Goal: Information Seeking & Learning: Learn about a topic

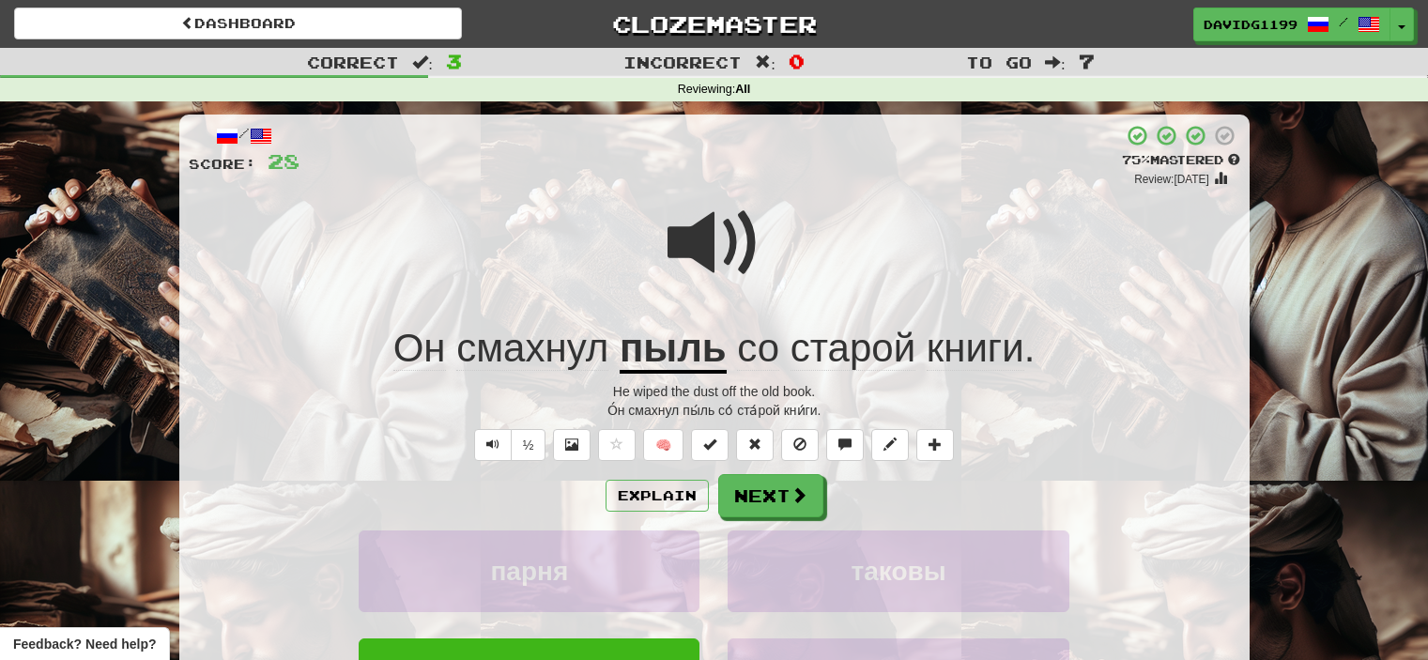
scroll to position [101, 0]
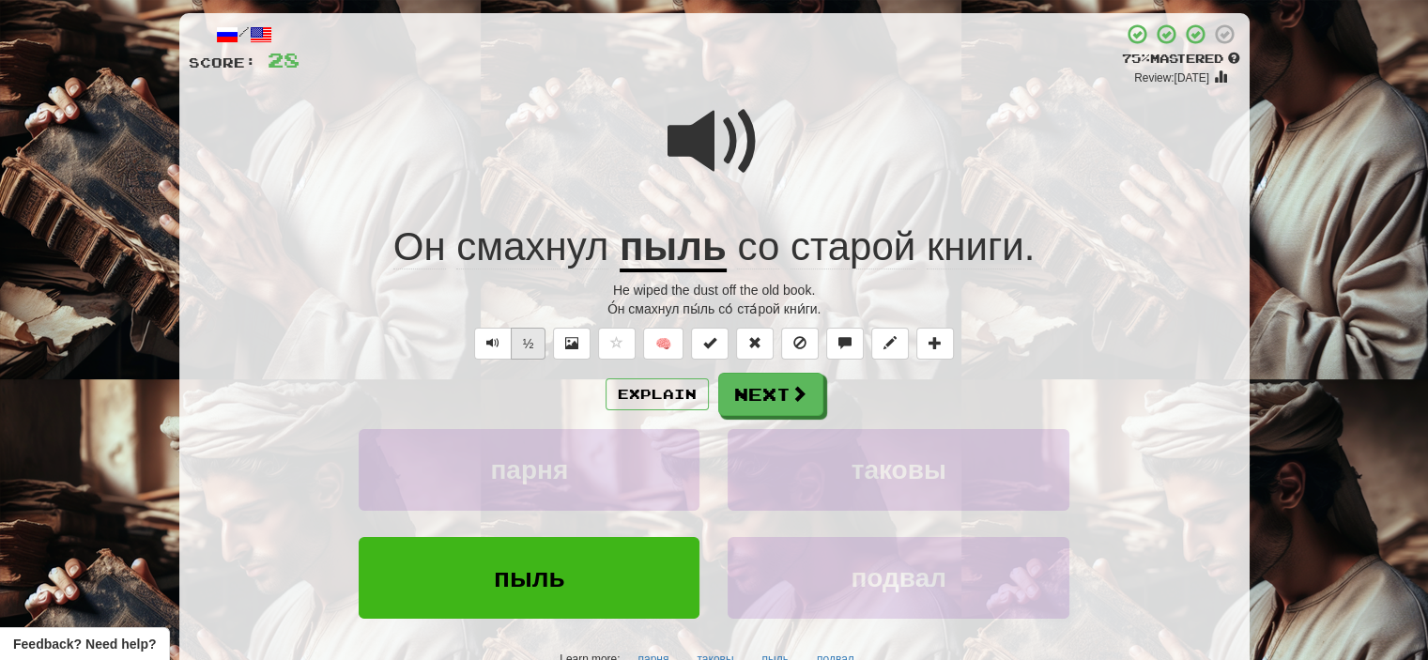
click at [535, 341] on button "½" at bounding box center [529, 344] width 36 height 32
click at [533, 338] on button "½" at bounding box center [529, 344] width 36 height 32
click at [524, 332] on button "½" at bounding box center [529, 344] width 36 height 32
click at [758, 389] on button "Next" at bounding box center [771, 395] width 105 height 43
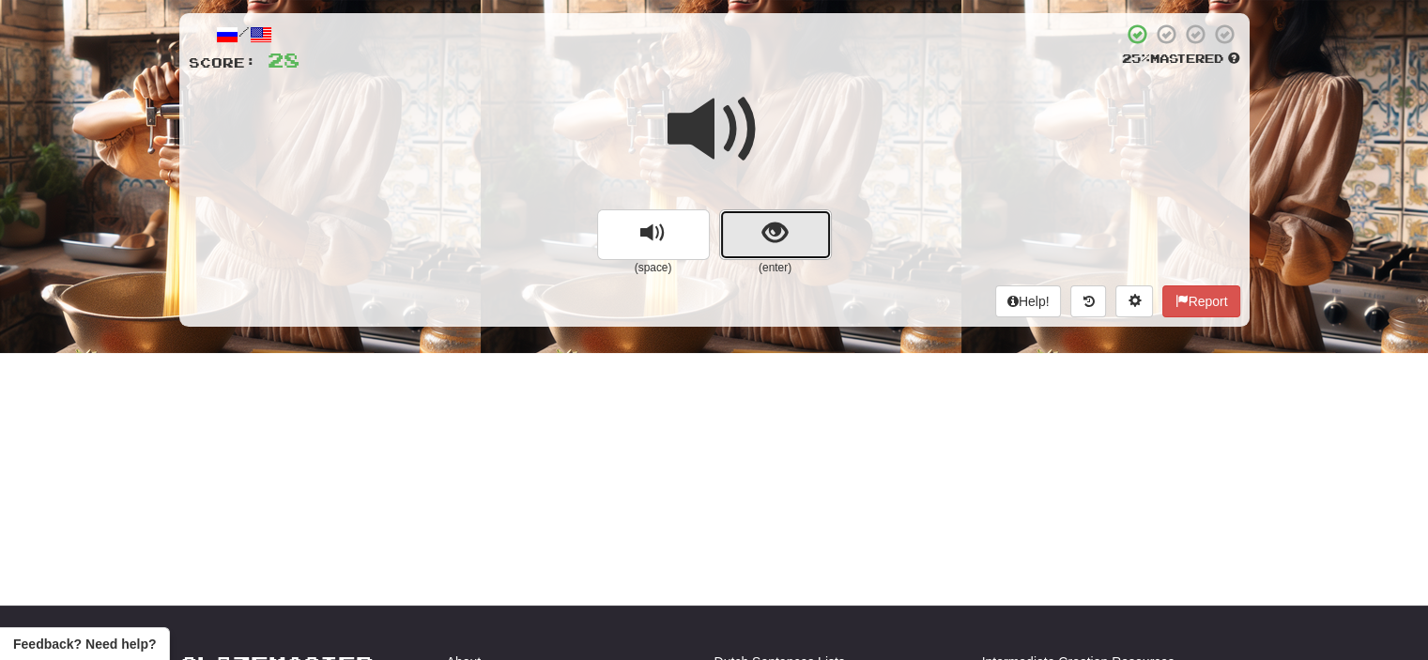
click at [749, 243] on button "show sentence" at bounding box center [775, 234] width 113 height 51
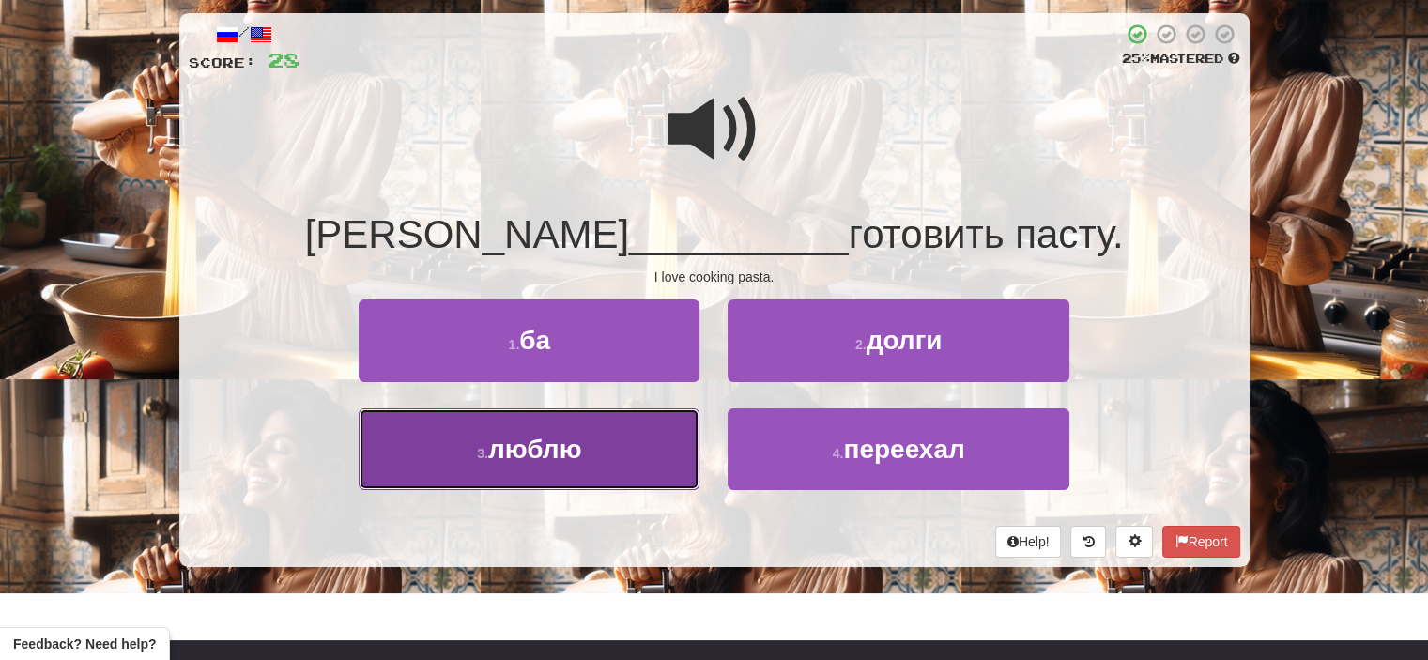
click at [654, 465] on button "3 . люблю" at bounding box center [529, 450] width 341 height 82
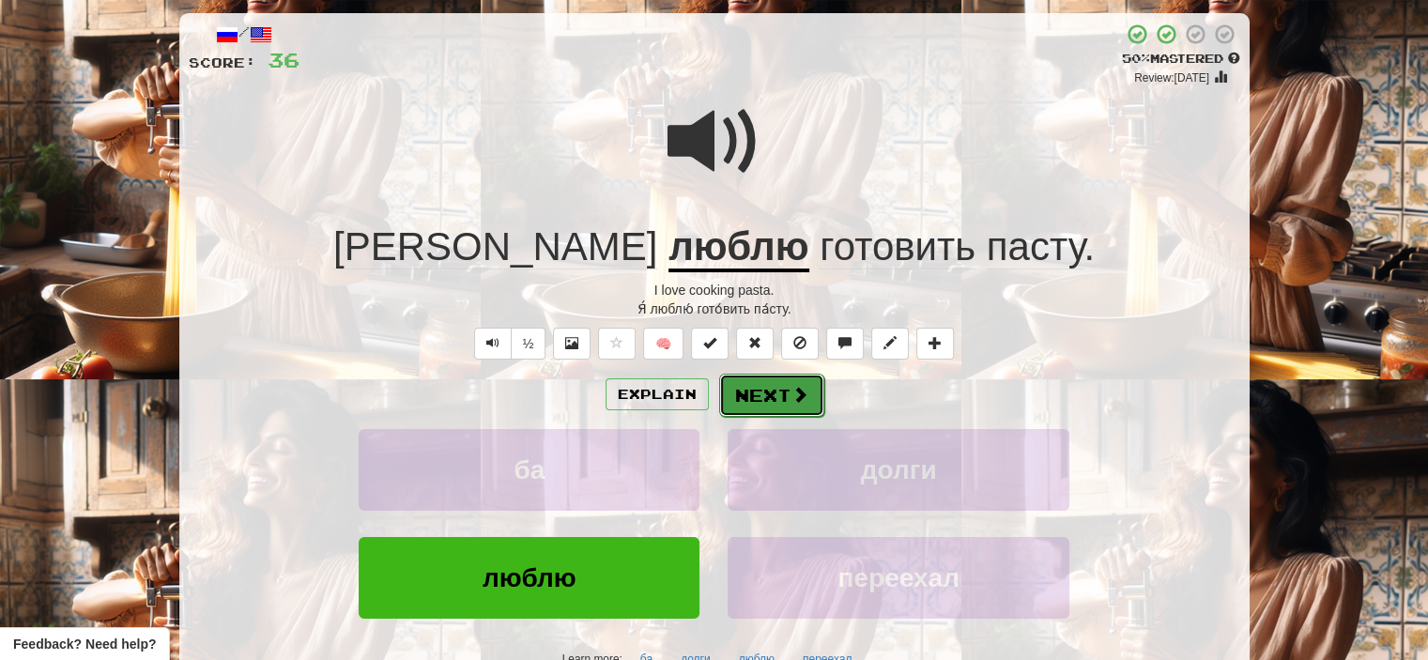
click at [785, 396] on button "Next" at bounding box center [771, 395] width 105 height 43
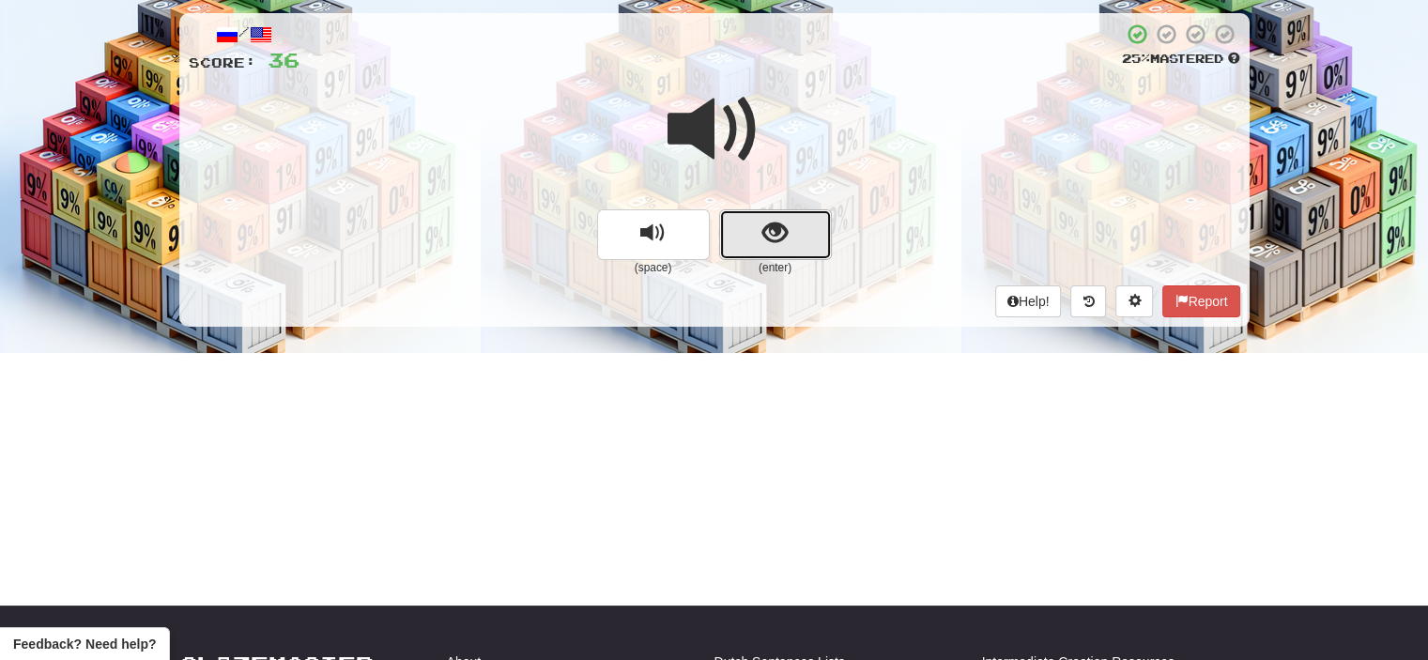
click at [733, 228] on button "show sentence" at bounding box center [775, 234] width 113 height 51
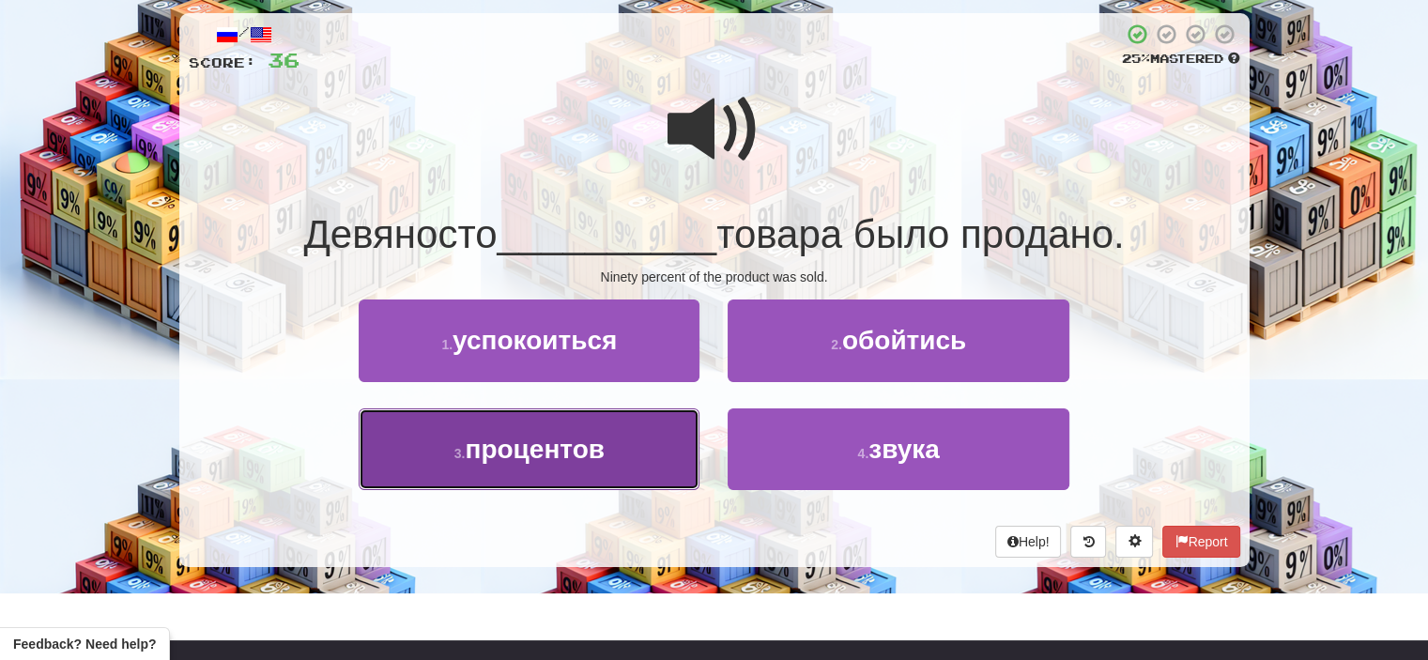
click at [639, 444] on button "3 . процентов" at bounding box center [529, 450] width 341 height 82
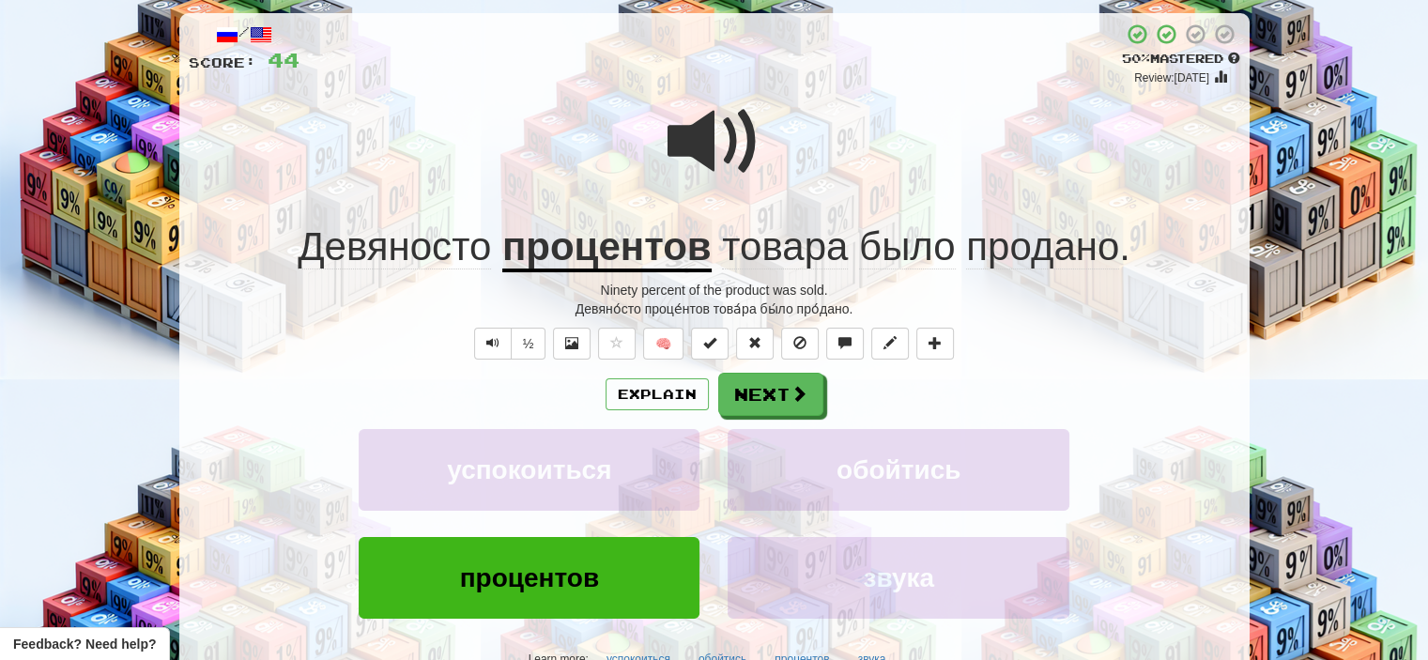
click at [730, 132] on span at bounding box center [715, 142] width 94 height 94
click at [781, 399] on button "Next" at bounding box center [771, 395] width 105 height 43
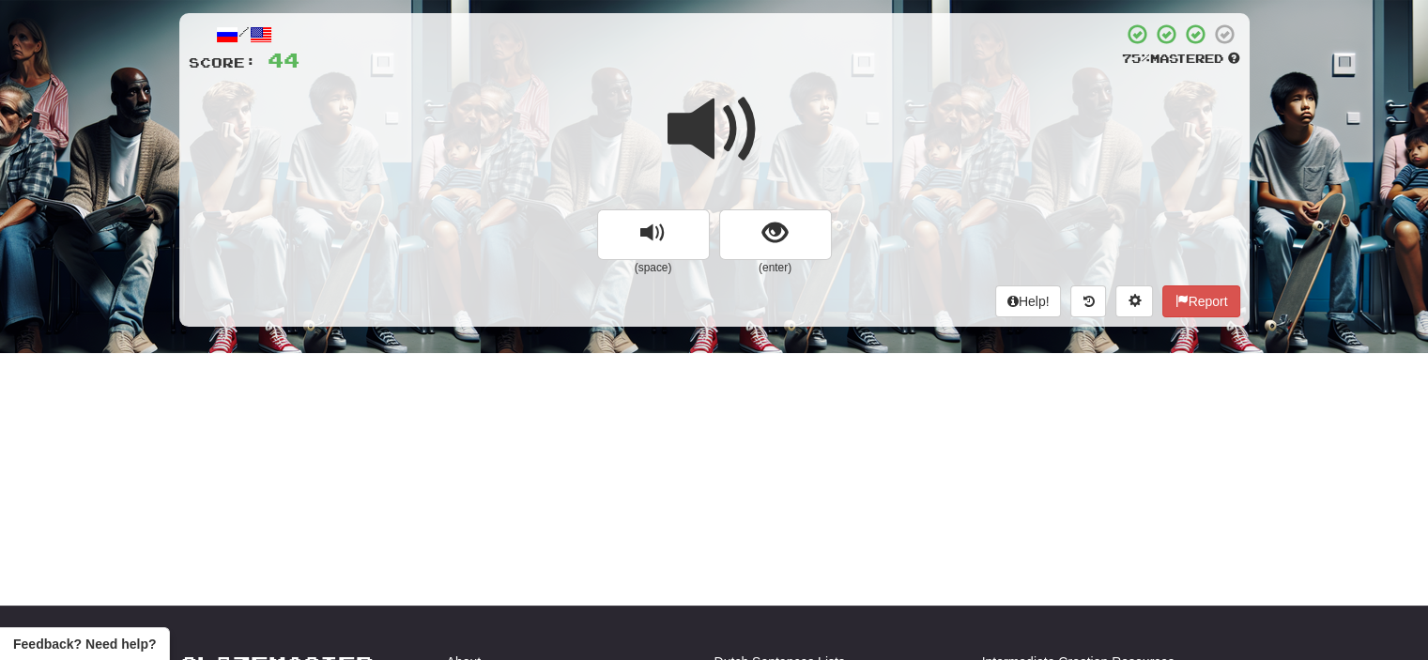
click at [716, 123] on span at bounding box center [715, 130] width 94 height 94
click at [763, 231] on span "show sentence" at bounding box center [775, 233] width 25 height 25
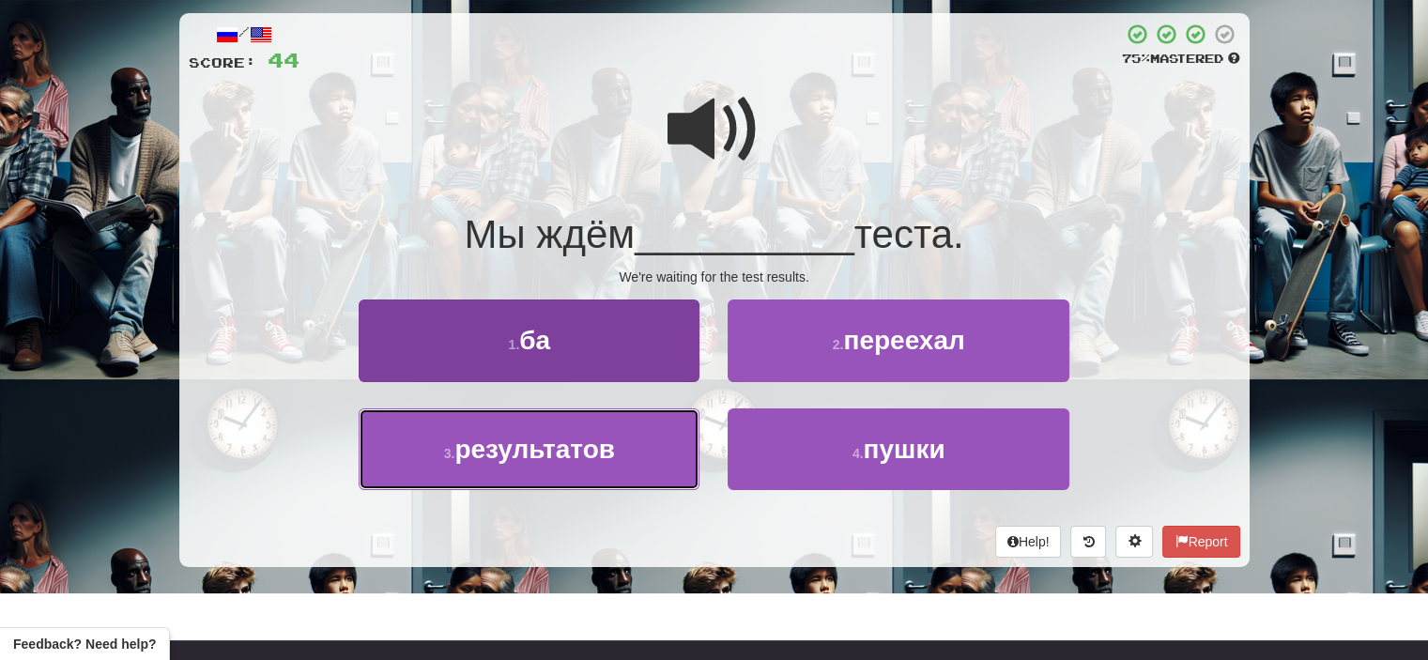
drag, startPoint x: 631, startPoint y: 464, endPoint x: 600, endPoint y: 461, distance: 31.1
click at [600, 461] on span "результатов" at bounding box center [535, 449] width 161 height 29
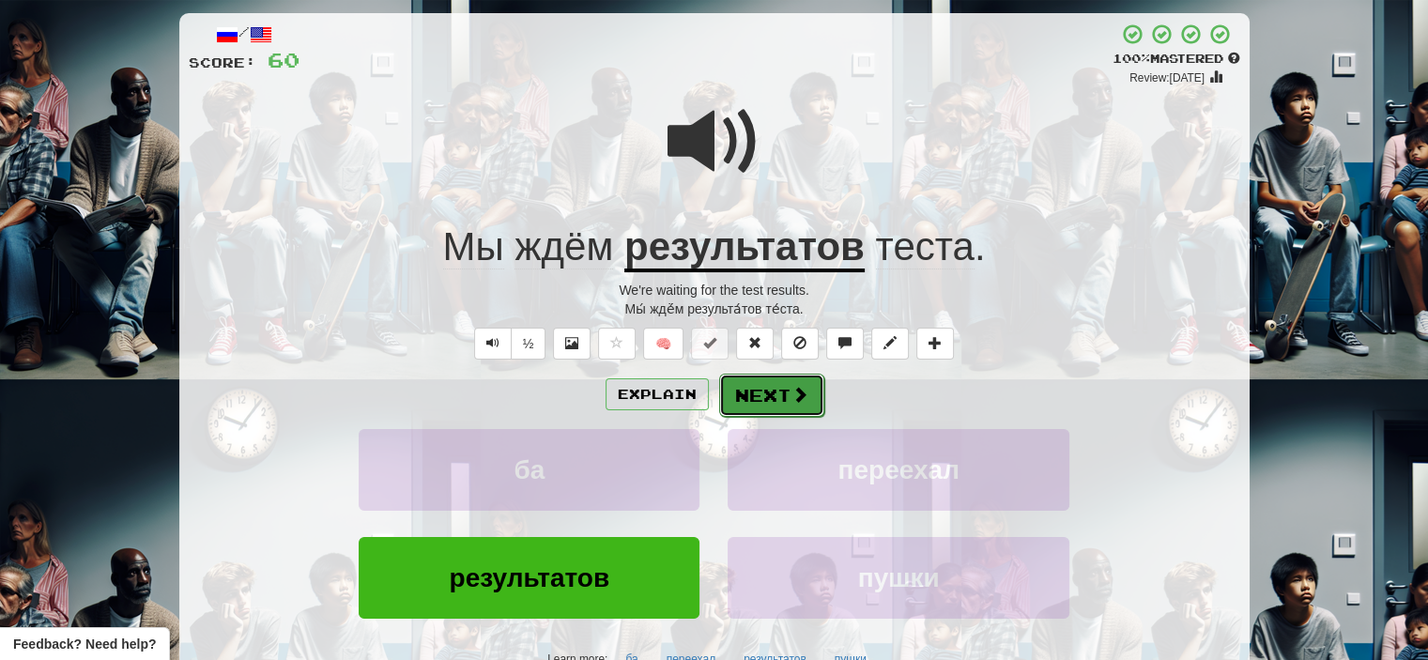
click at [772, 399] on button "Next" at bounding box center [771, 395] width 105 height 43
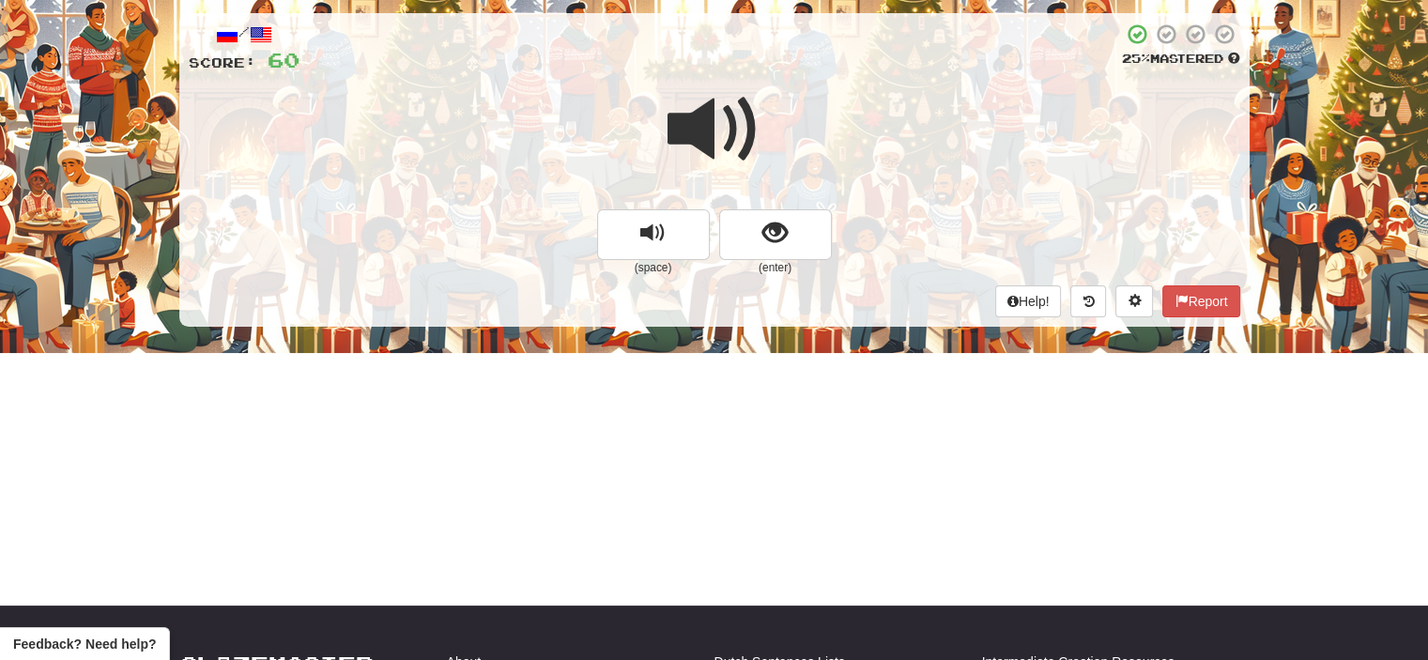
click at [728, 147] on span at bounding box center [715, 130] width 94 height 94
click at [758, 248] on button "show sentence" at bounding box center [775, 234] width 113 height 51
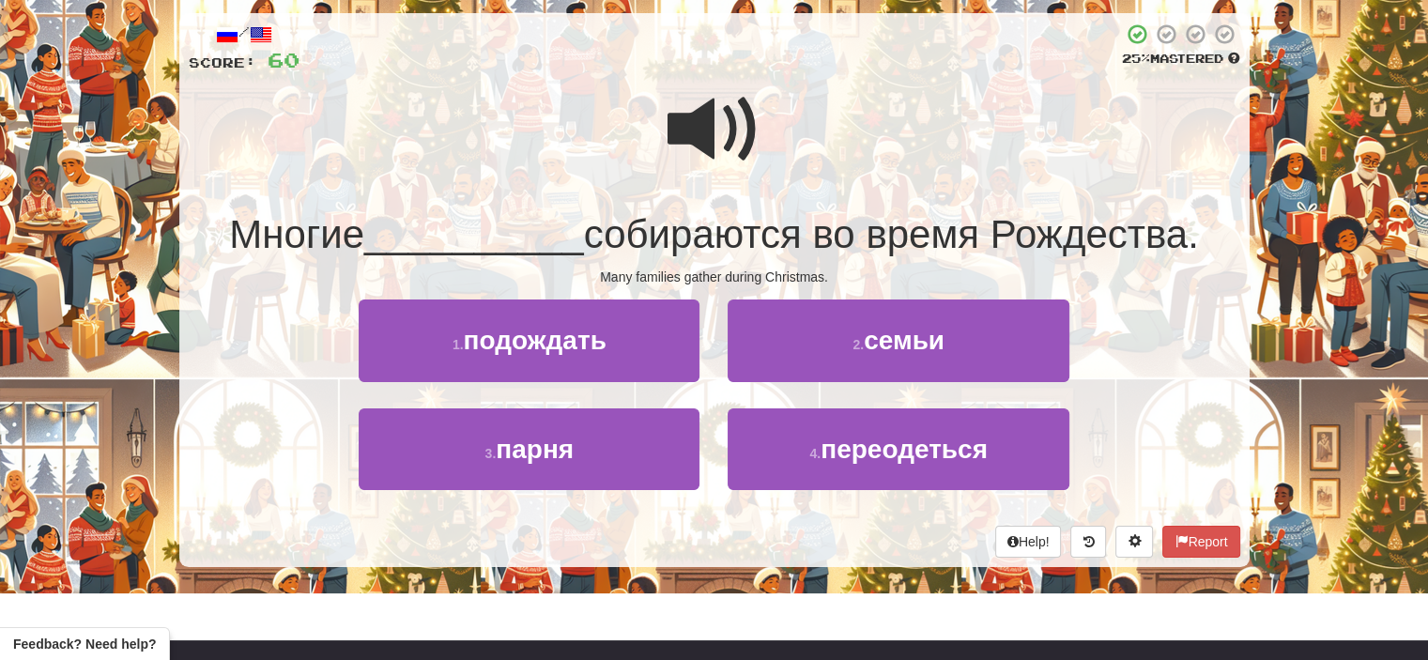
click at [704, 140] on span at bounding box center [715, 130] width 94 height 94
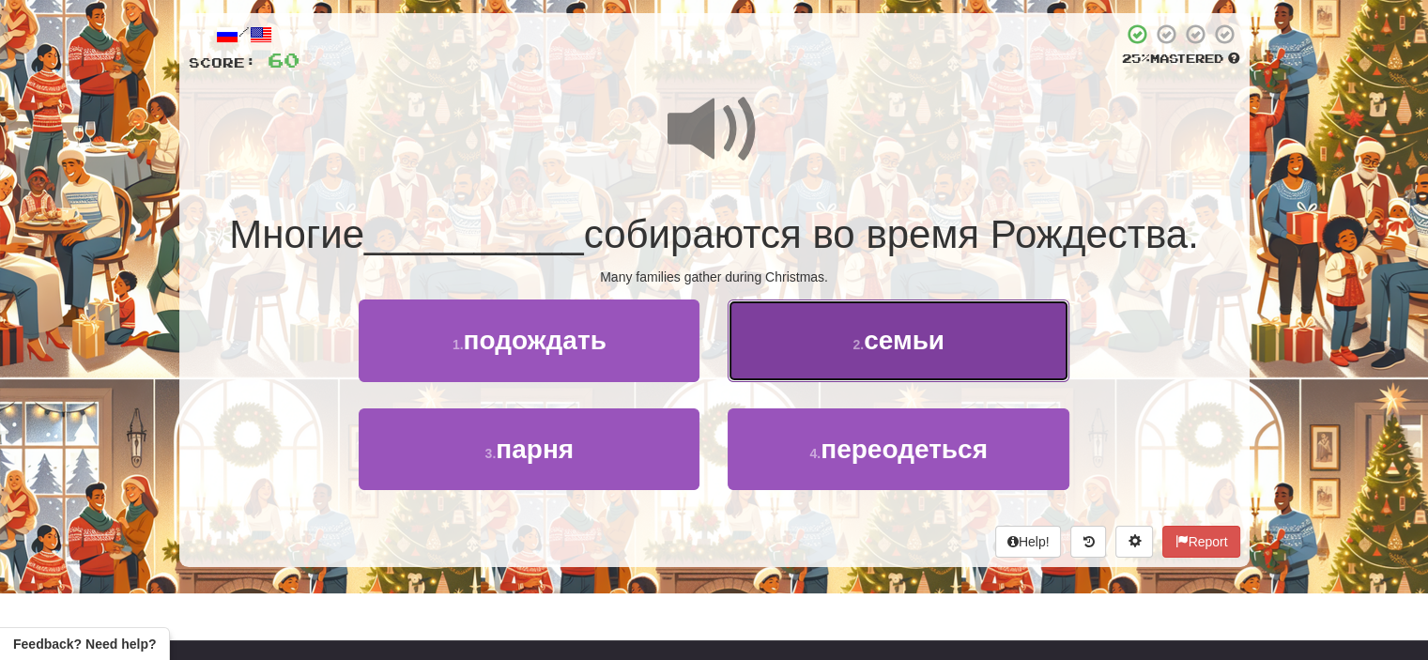
click at [840, 351] on button "2 . семьи" at bounding box center [898, 341] width 341 height 82
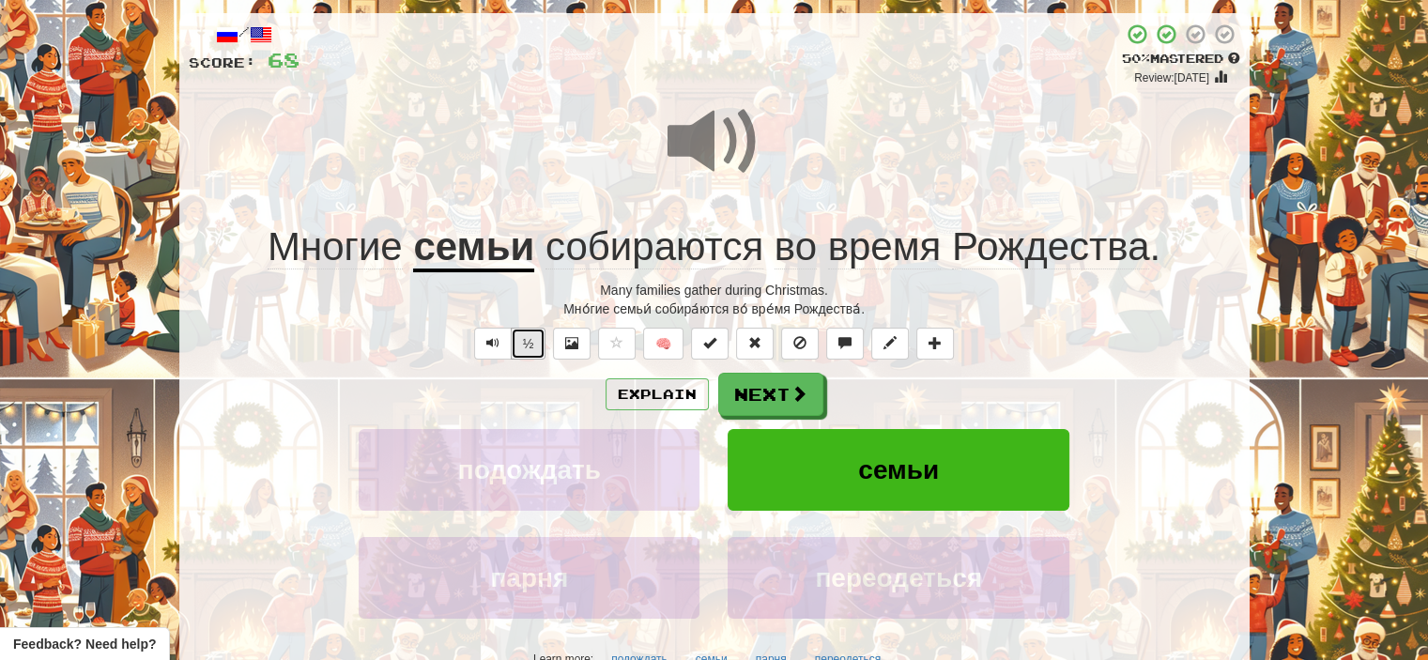
click at [531, 344] on button "½" at bounding box center [529, 344] width 36 height 32
click at [788, 401] on button "Next" at bounding box center [771, 395] width 105 height 43
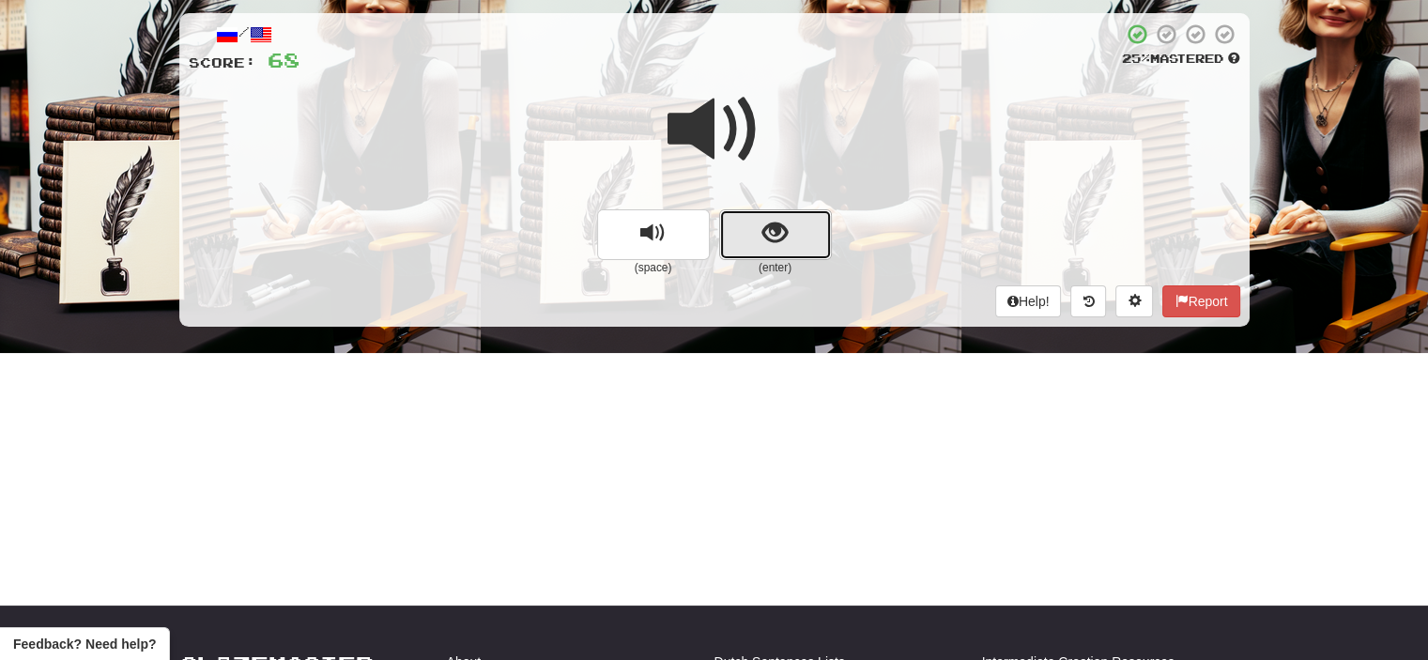
click at [755, 236] on button "show sentence" at bounding box center [775, 234] width 113 height 51
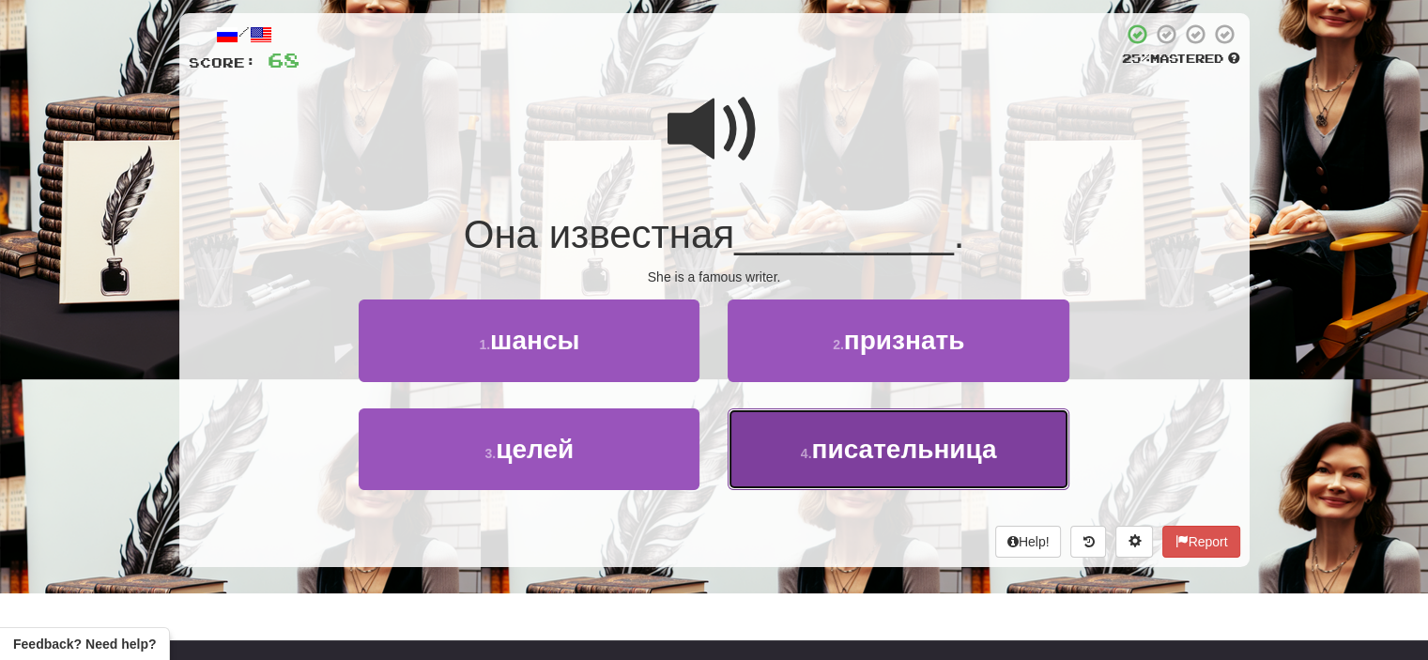
click at [826, 457] on span "писательница" at bounding box center [903, 449] width 185 height 29
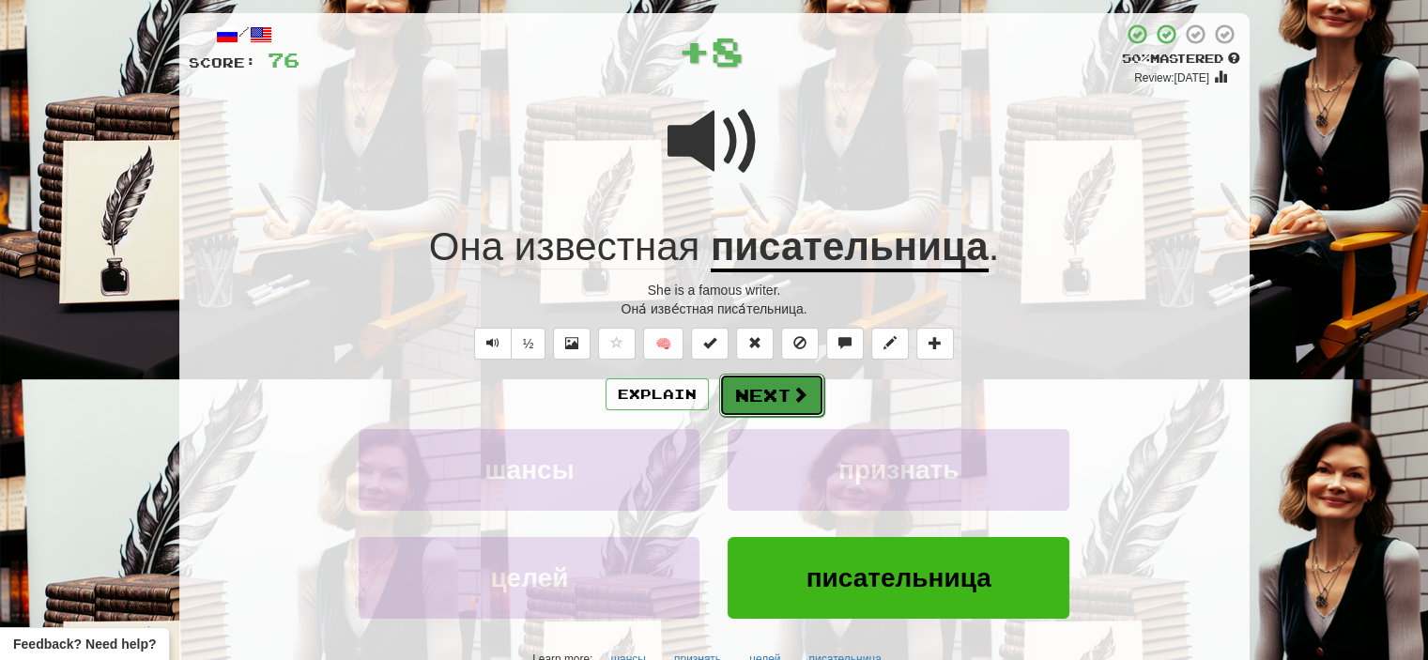
click at [752, 389] on button "Next" at bounding box center [771, 395] width 105 height 43
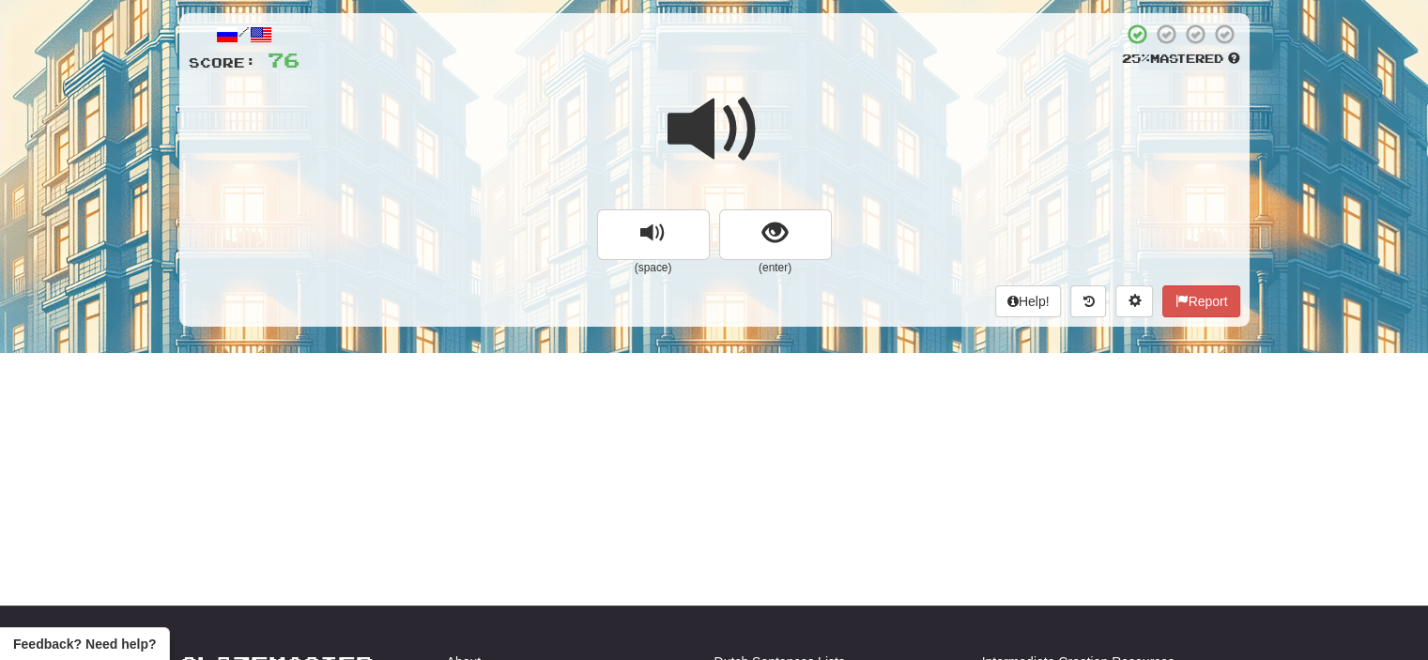
click at [730, 146] on span at bounding box center [715, 130] width 94 height 94
click at [735, 138] on span at bounding box center [715, 130] width 94 height 94
click at [745, 229] on button "show sentence" at bounding box center [775, 234] width 113 height 51
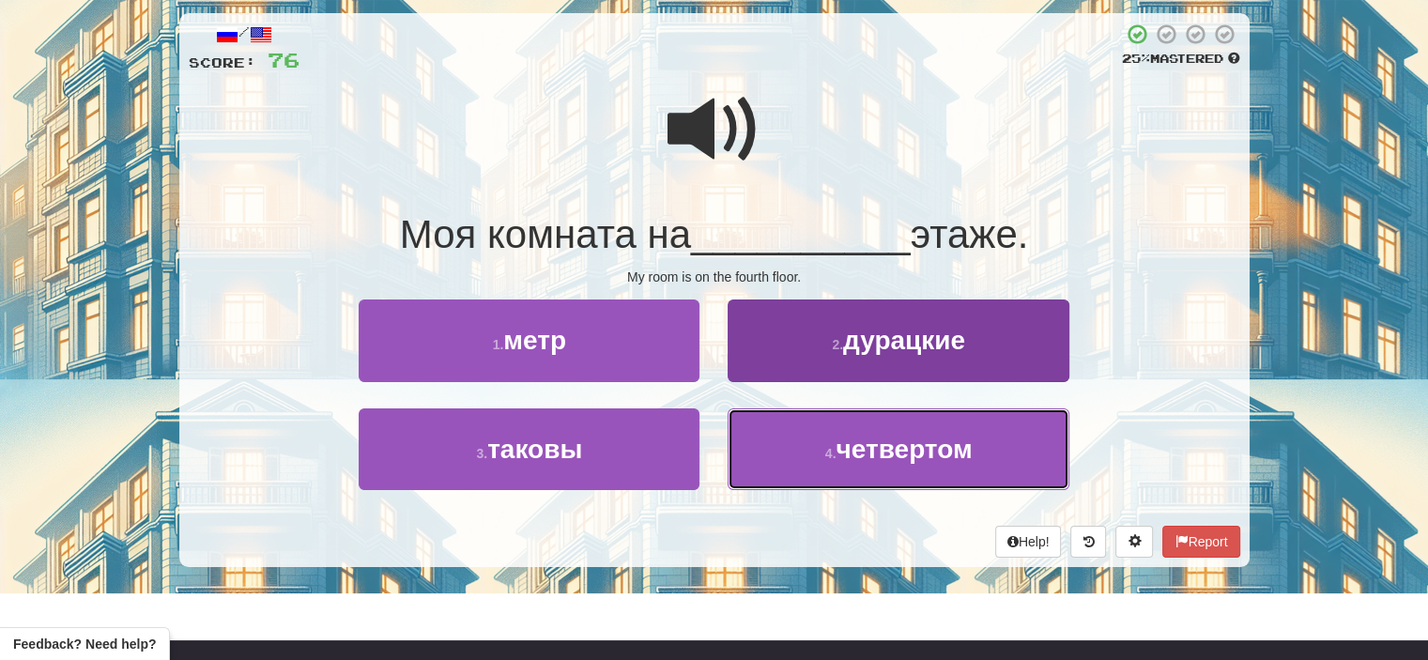
drag, startPoint x: 873, startPoint y: 470, endPoint x: 841, endPoint y: 466, distance: 32.2
click at [841, 466] on button "4 . четвертом" at bounding box center [898, 450] width 341 height 82
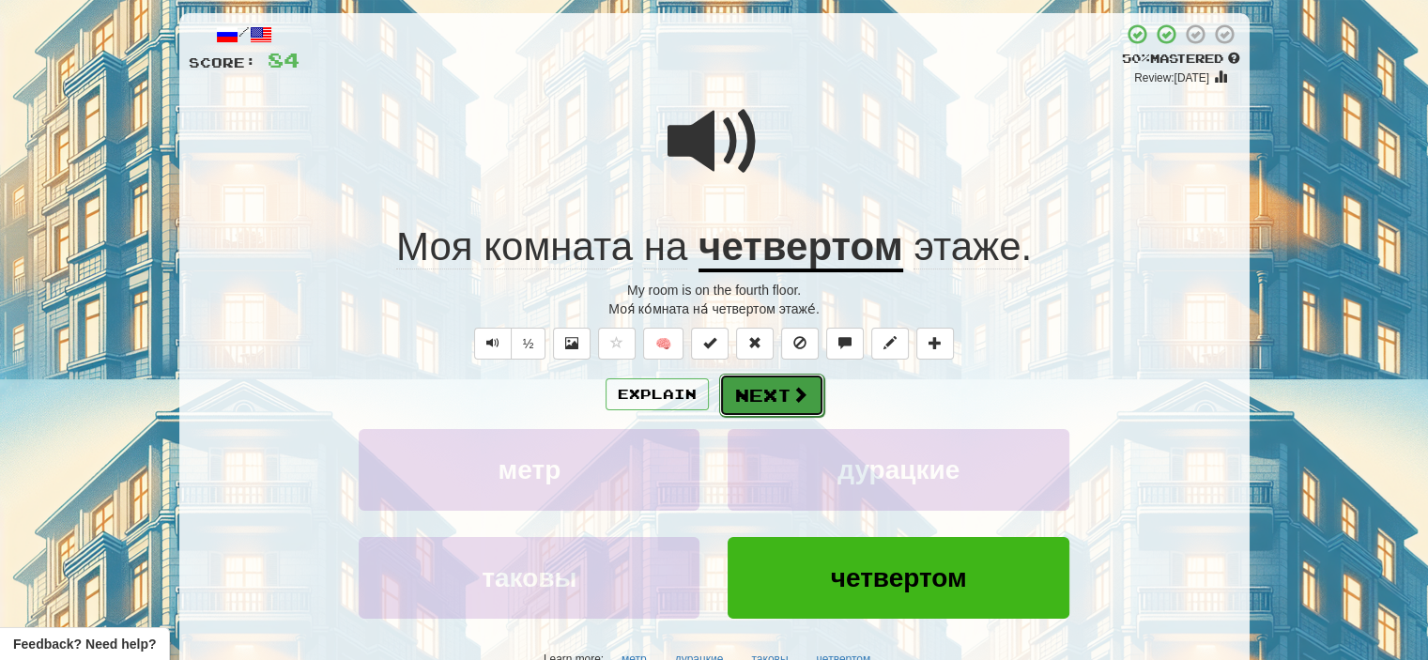
click at [767, 390] on button "Next" at bounding box center [771, 395] width 105 height 43
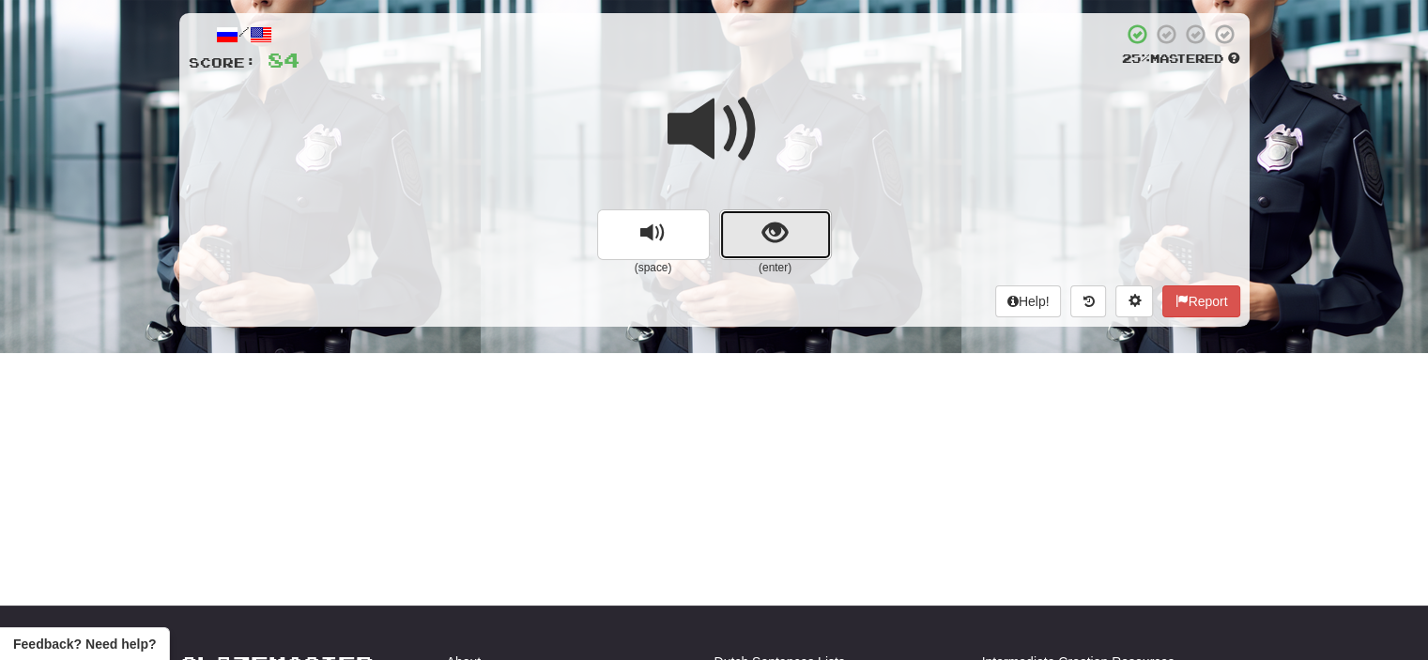
click at [750, 239] on button "show sentence" at bounding box center [775, 234] width 113 height 51
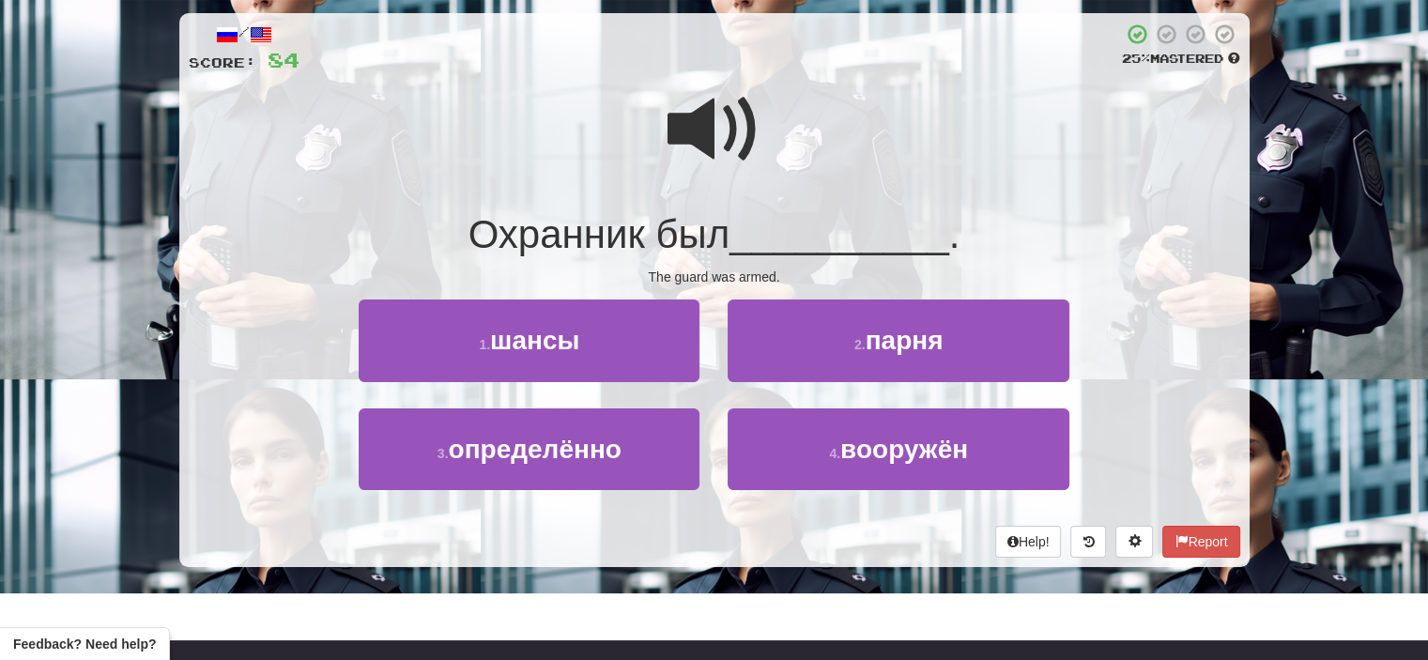
click at [731, 125] on span at bounding box center [715, 130] width 94 height 94
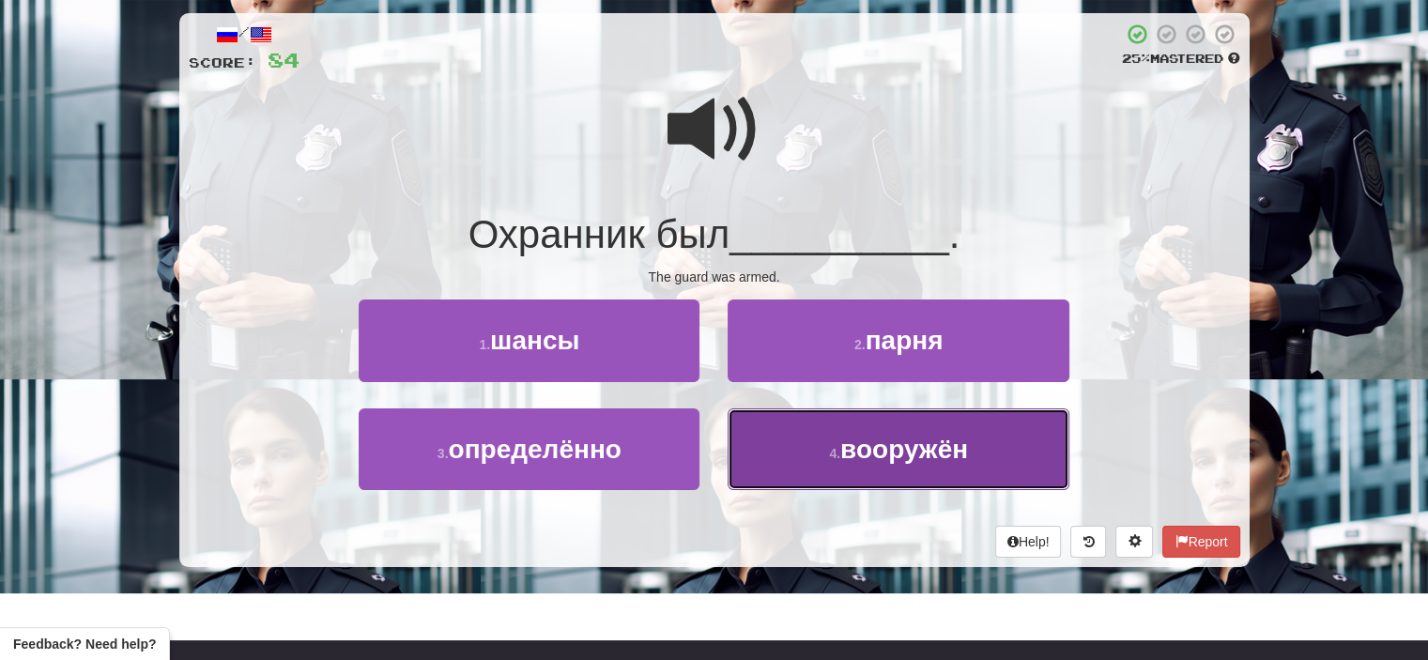
click at [818, 457] on button "4 . вооружён" at bounding box center [898, 450] width 341 height 82
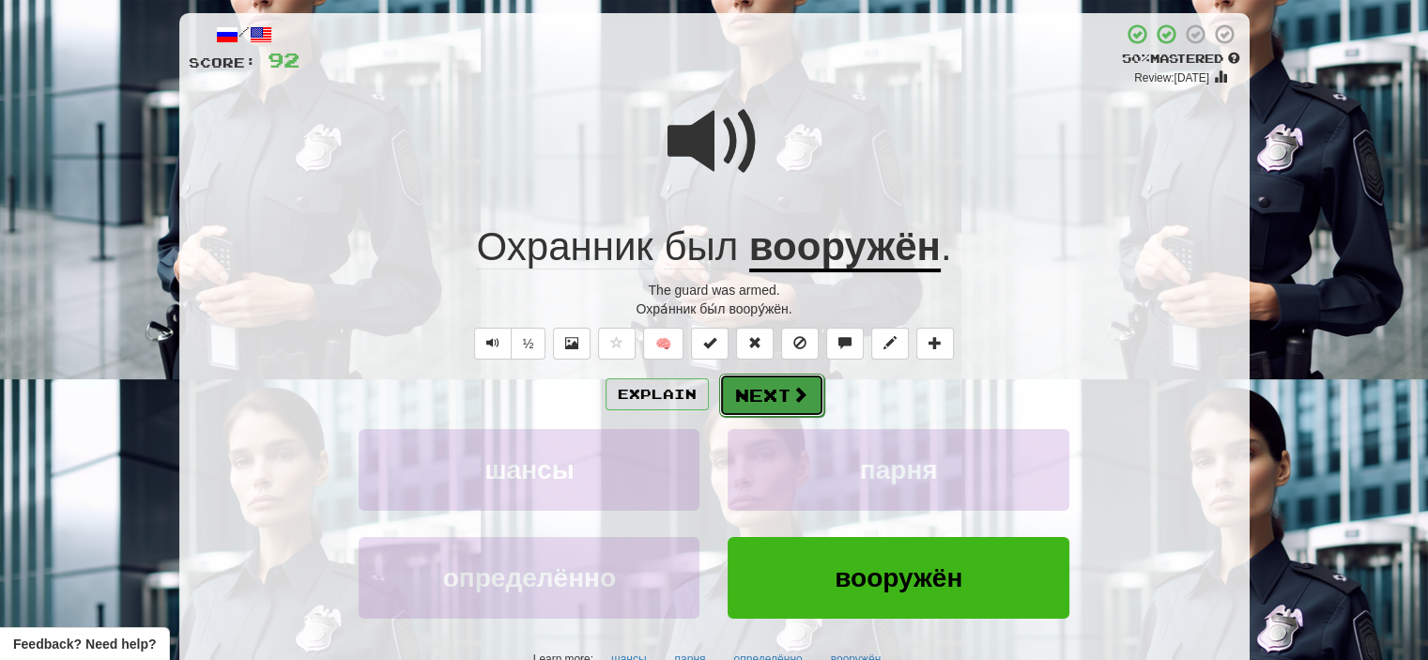
click at [764, 405] on button "Next" at bounding box center [771, 395] width 105 height 43
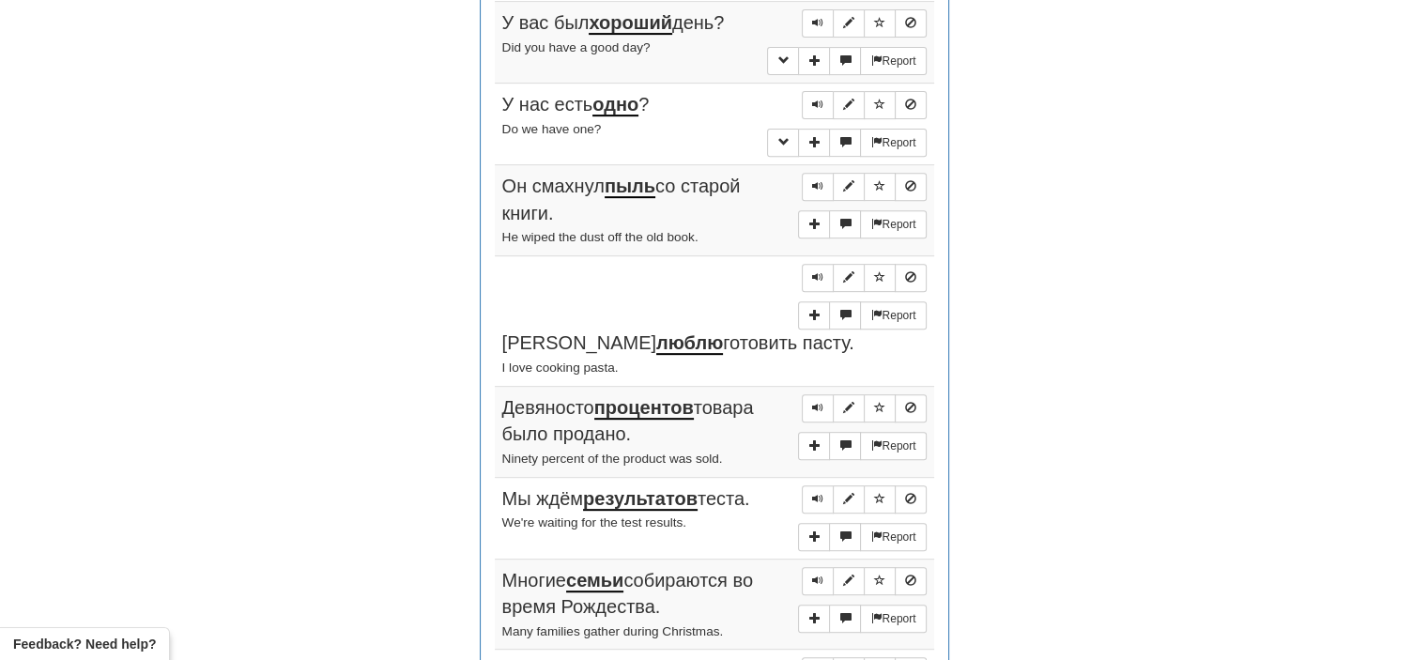
scroll to position [740, 0]
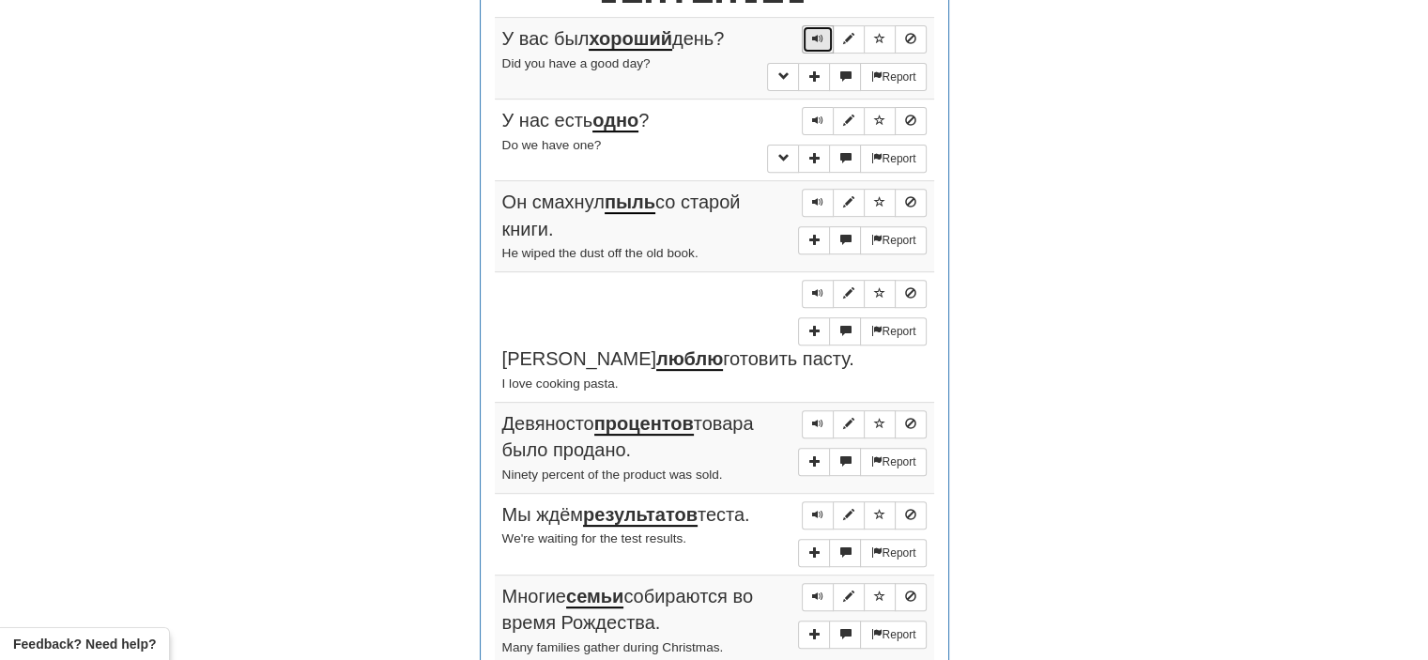
click at [818, 33] on span "Sentence controls" at bounding box center [817, 38] width 11 height 11
click at [819, 115] on span "Sentence controls" at bounding box center [817, 120] width 11 height 11
click at [825, 202] on button "Sentence controls" at bounding box center [818, 203] width 32 height 28
click at [817, 287] on span "Sentence controls" at bounding box center [817, 292] width 11 height 11
click at [831, 410] on button "Sentence controls" at bounding box center [818, 424] width 32 height 28
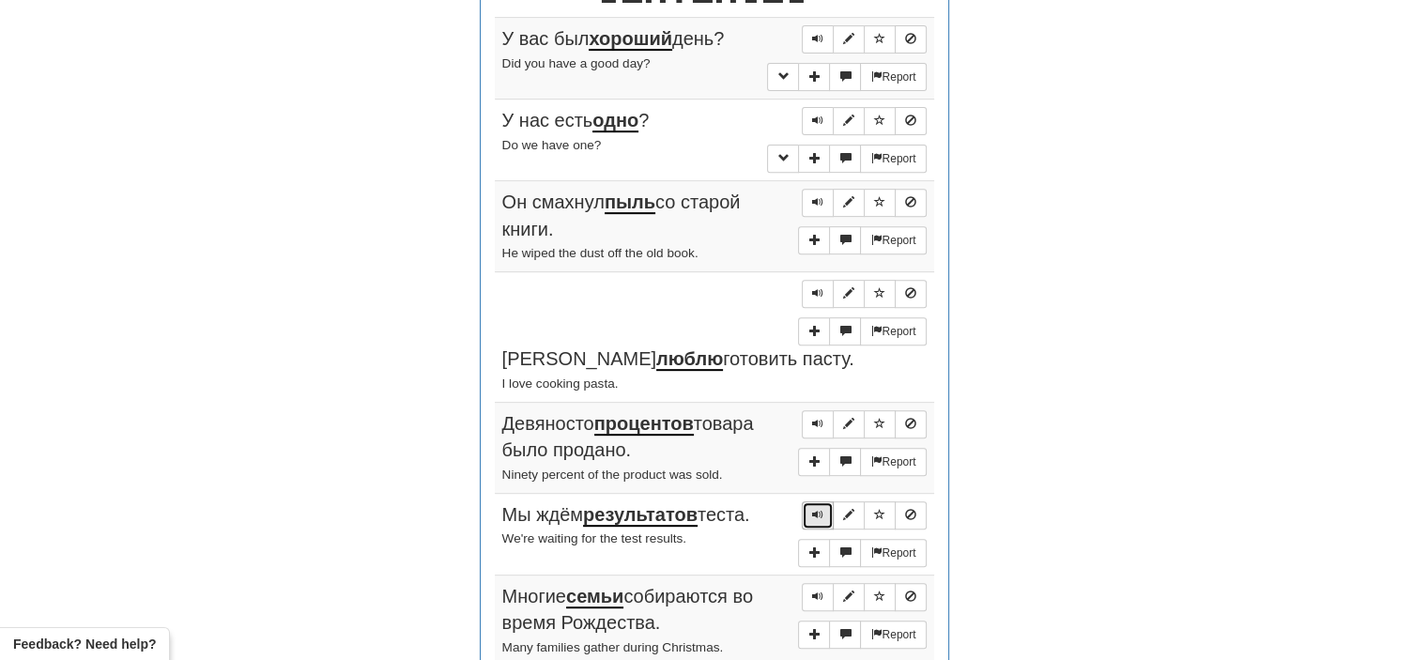
click at [815, 509] on span "Sentence controls" at bounding box center [817, 514] width 11 height 11
click at [818, 583] on button "Sentence controls" at bounding box center [818, 597] width 32 height 28
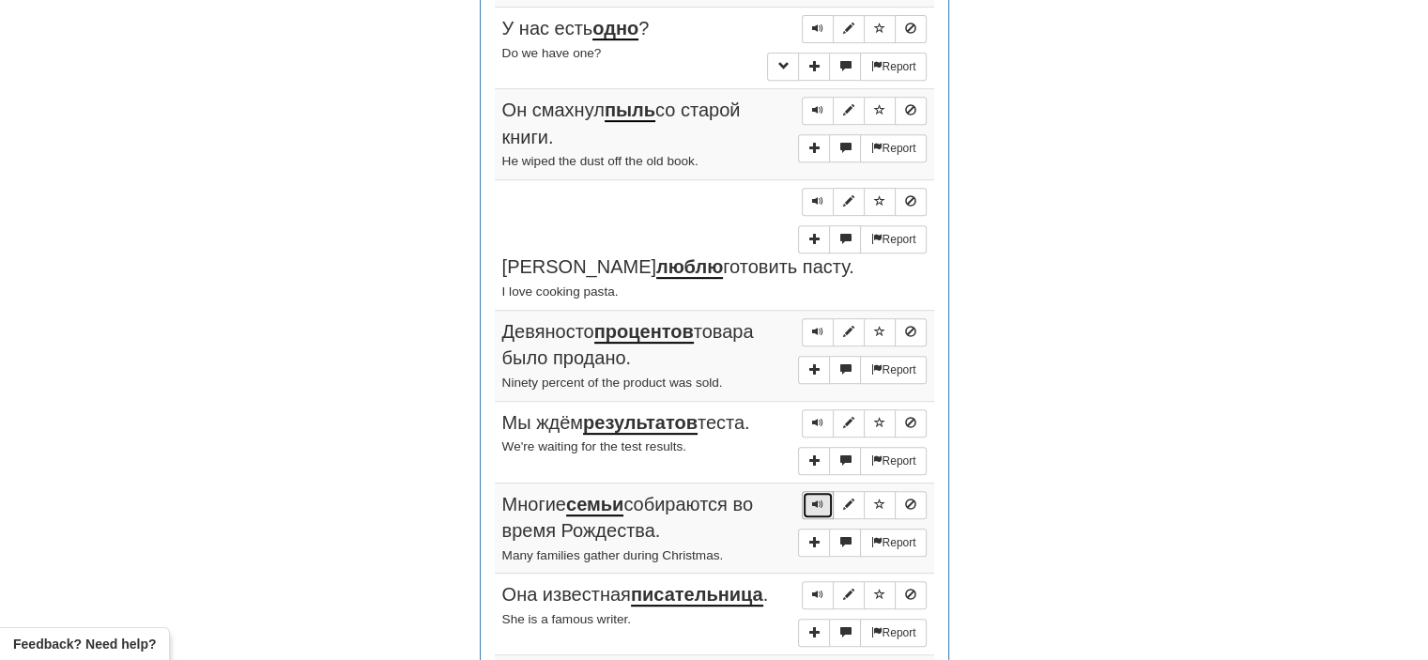
scroll to position [834, 0]
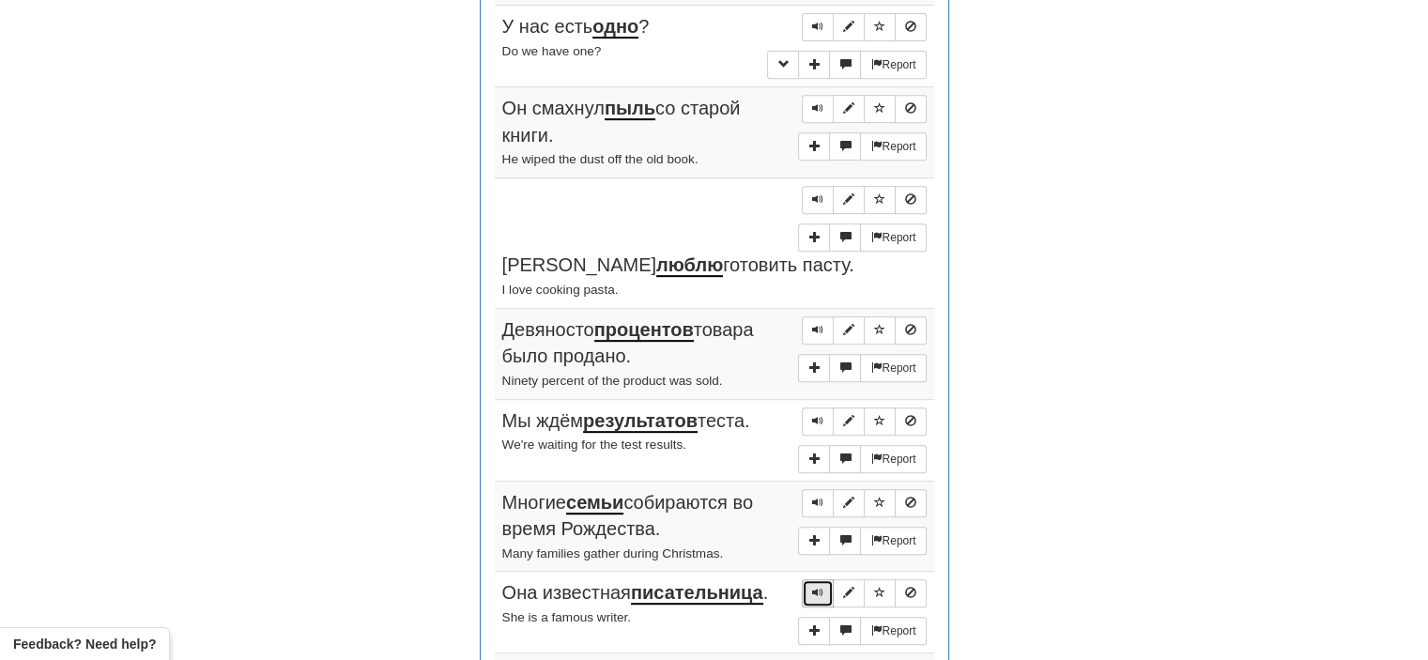
click at [815, 587] on span "Sentence controls" at bounding box center [817, 592] width 11 height 11
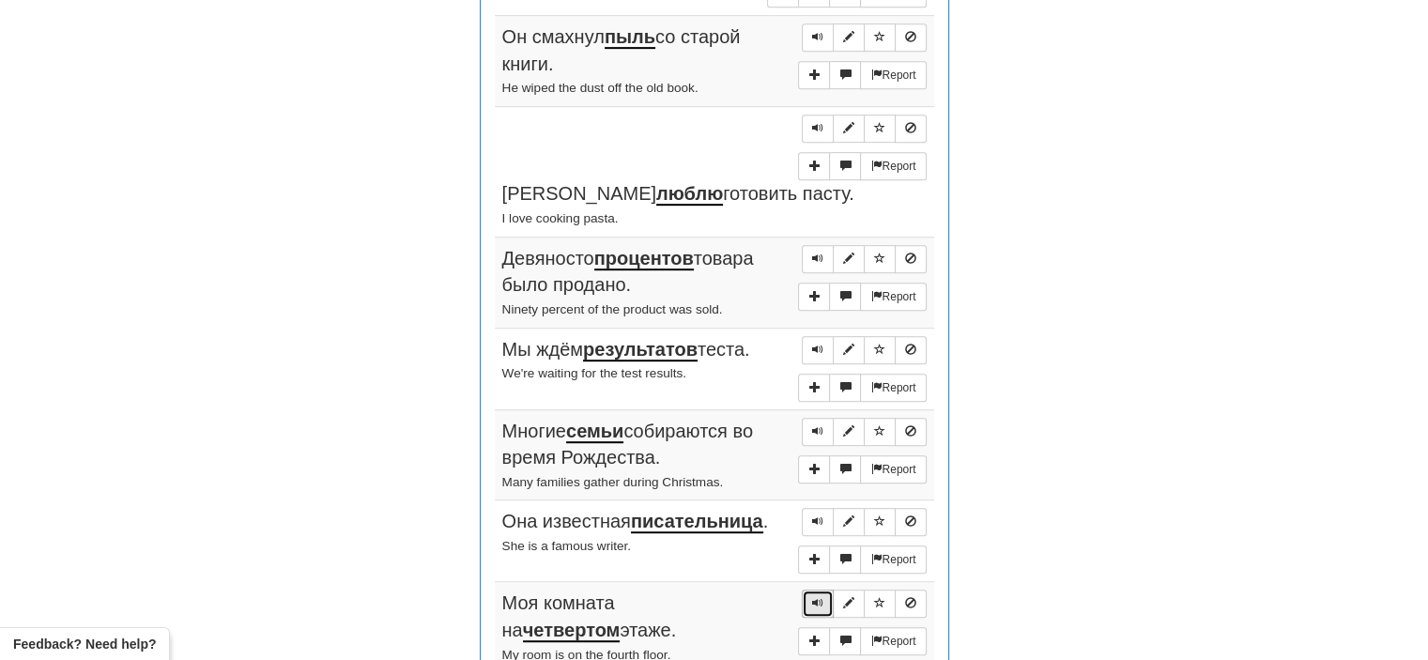
scroll to position [911, 0]
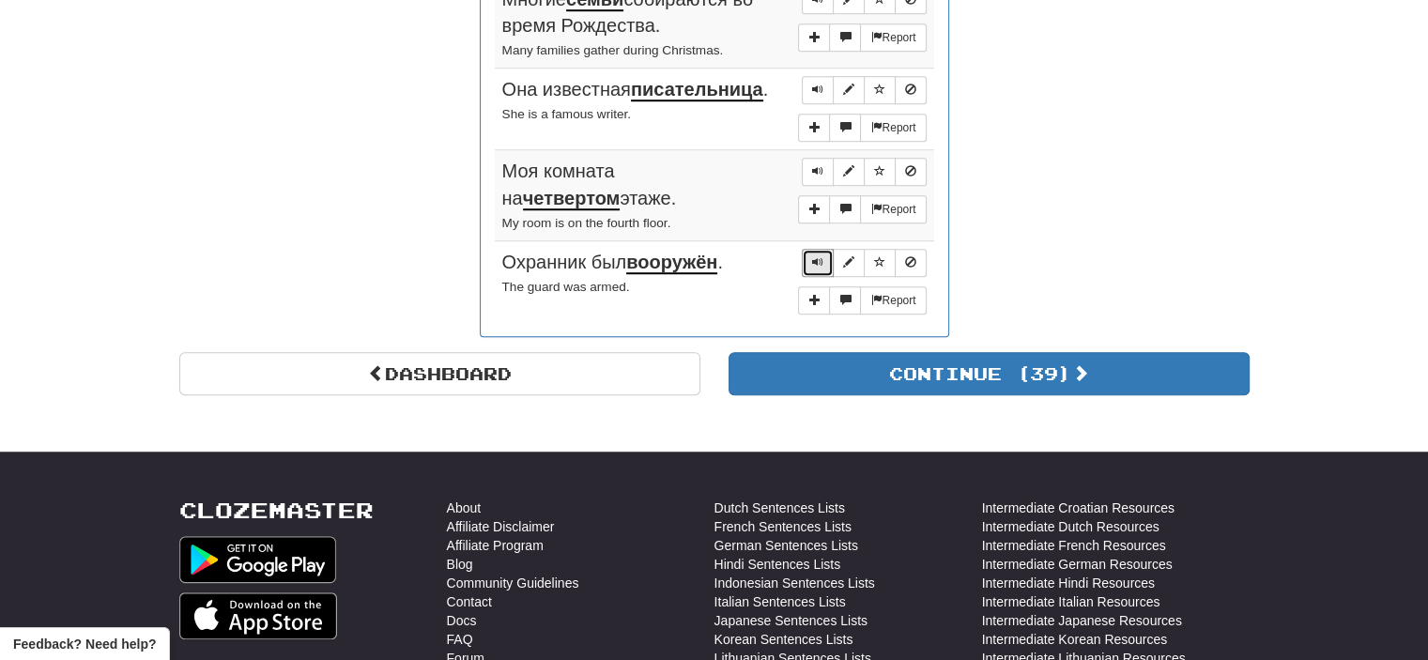
scroll to position [1336, 0]
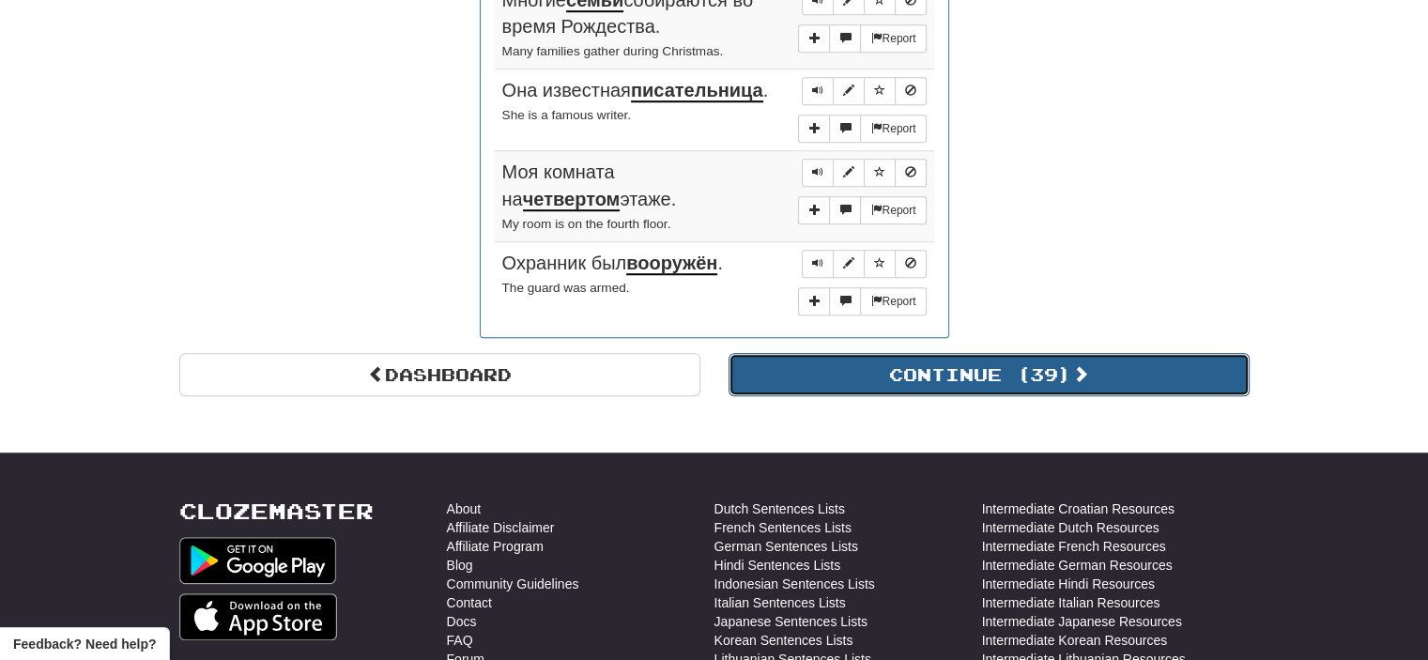
click at [933, 353] on button "Continue ( 39 )" at bounding box center [989, 374] width 521 height 43
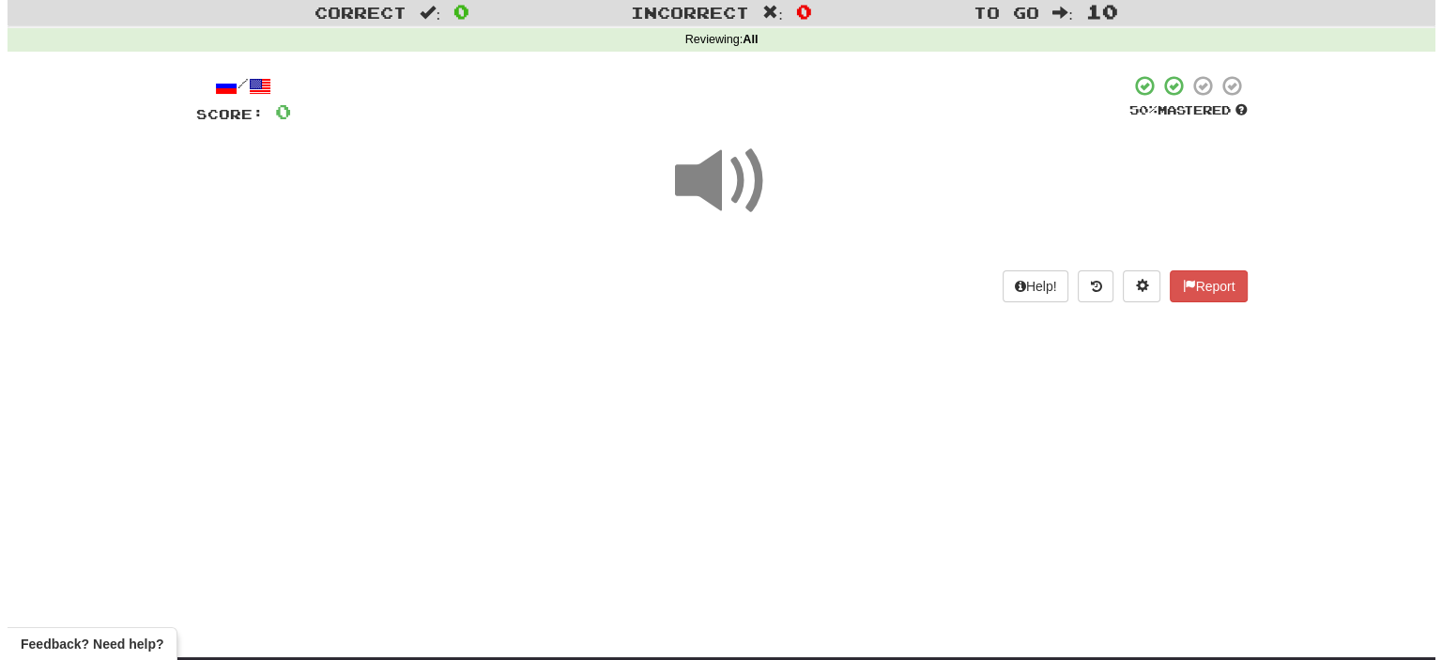
scroll to position [49, 0]
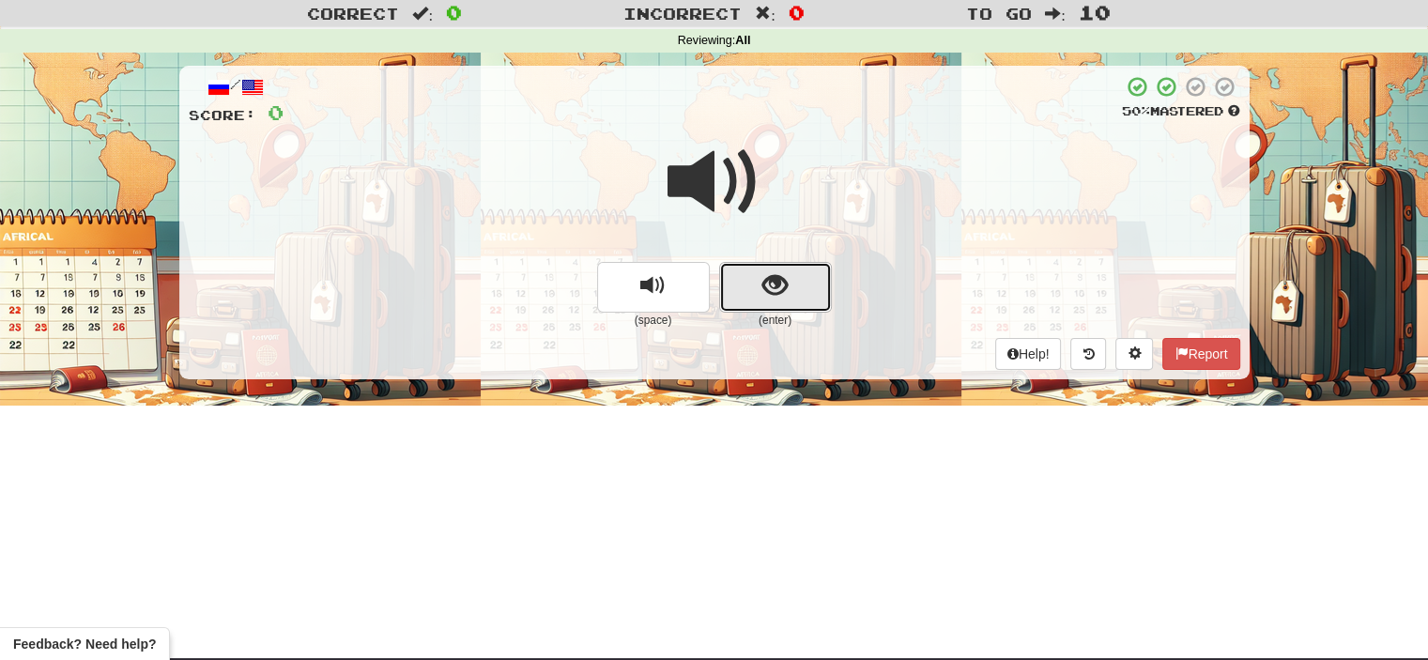
click at [742, 274] on button "show sentence" at bounding box center [775, 287] width 113 height 51
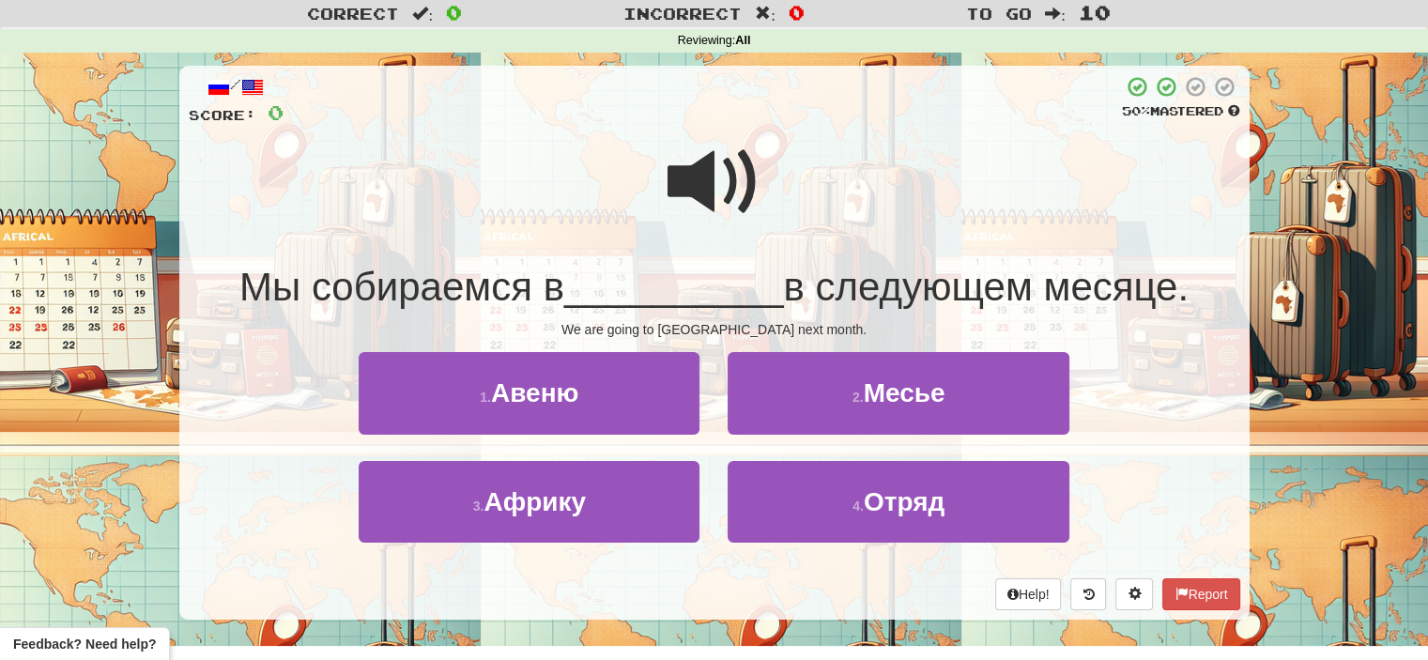
click at [710, 197] on span at bounding box center [715, 182] width 94 height 94
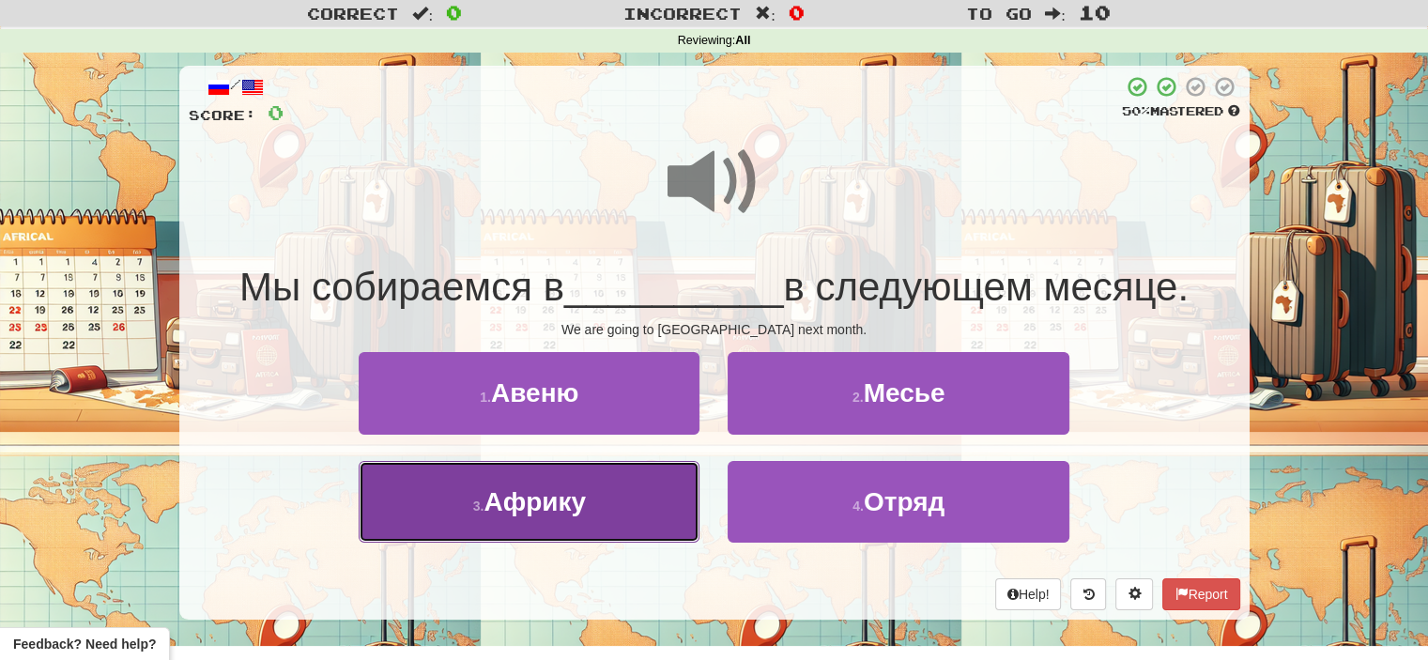
click at [623, 480] on button "3 . Африку" at bounding box center [529, 502] width 341 height 82
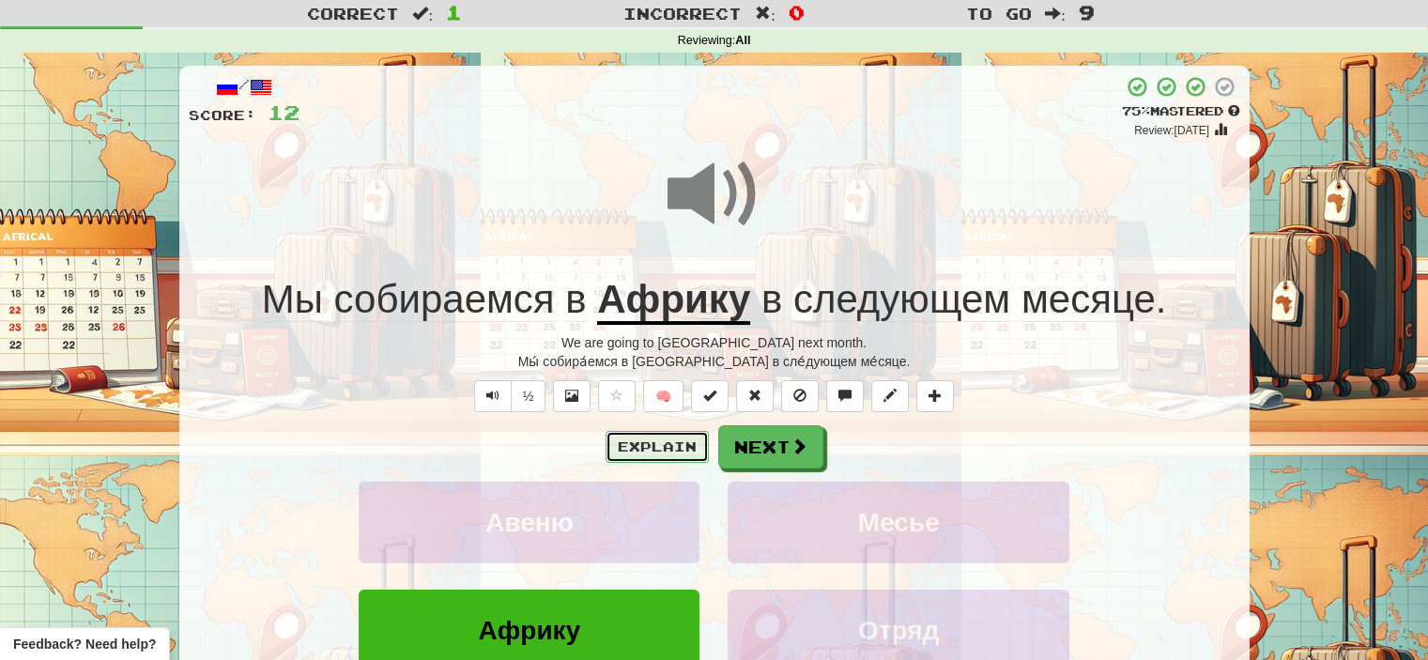
click at [661, 444] on button "Explain" at bounding box center [657, 447] width 103 height 32
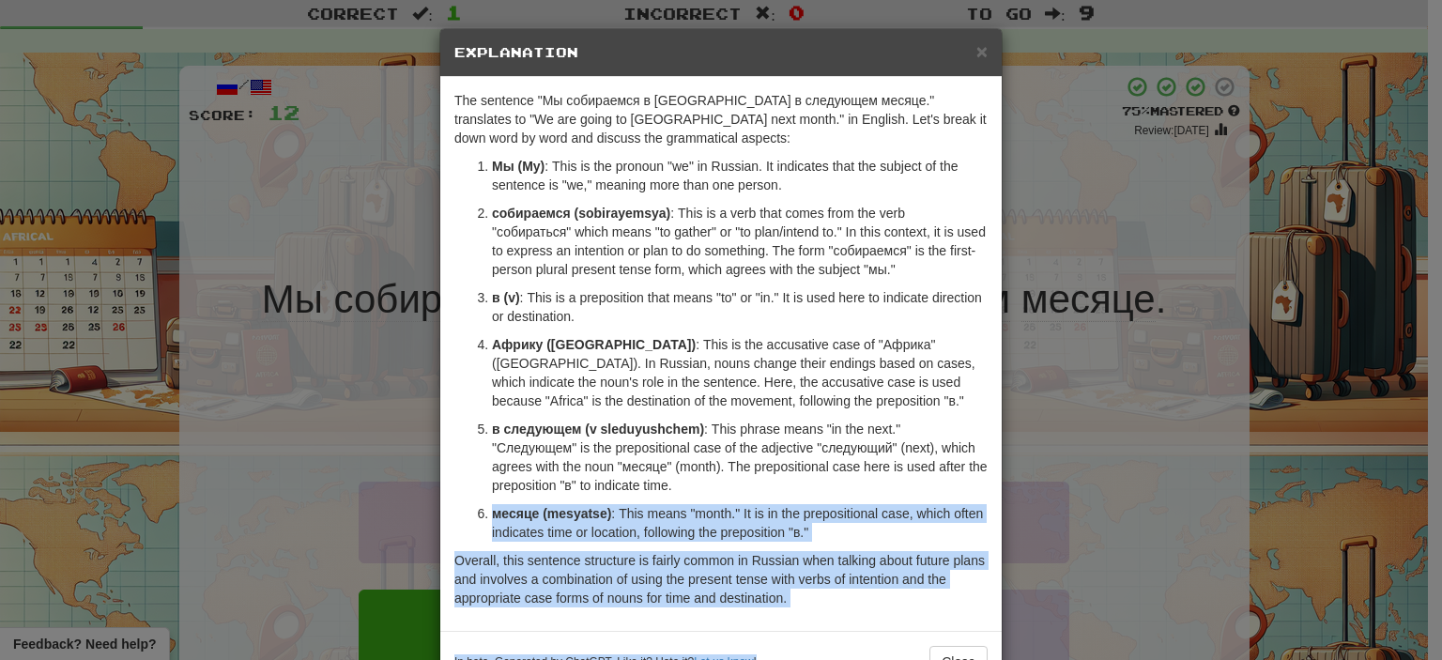
scroll to position [60, 0]
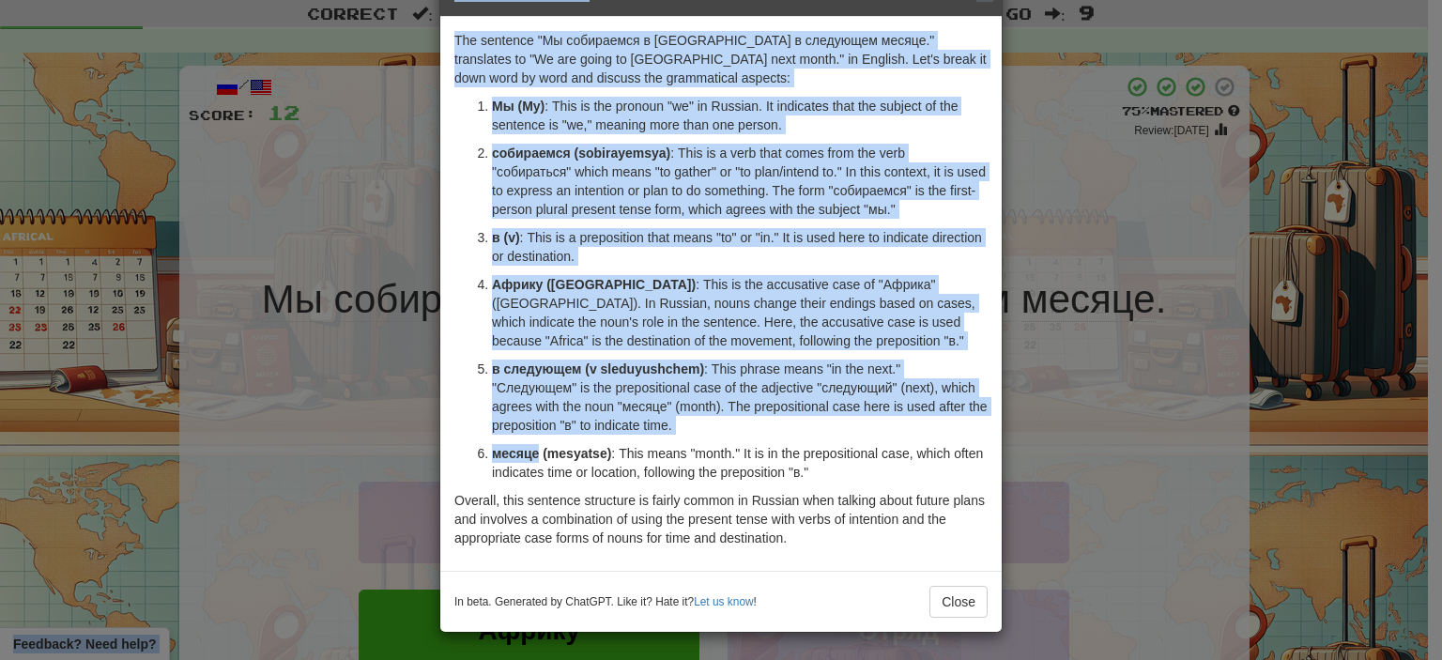
drag, startPoint x: 661, startPoint y: 444, endPoint x: 754, endPoint y: 664, distance: 238.6
click at [455, 446] on ol "Мы (My) : This is the pronoun "we" in Russian. It indicates that the subject of…" at bounding box center [721, 289] width 533 height 385
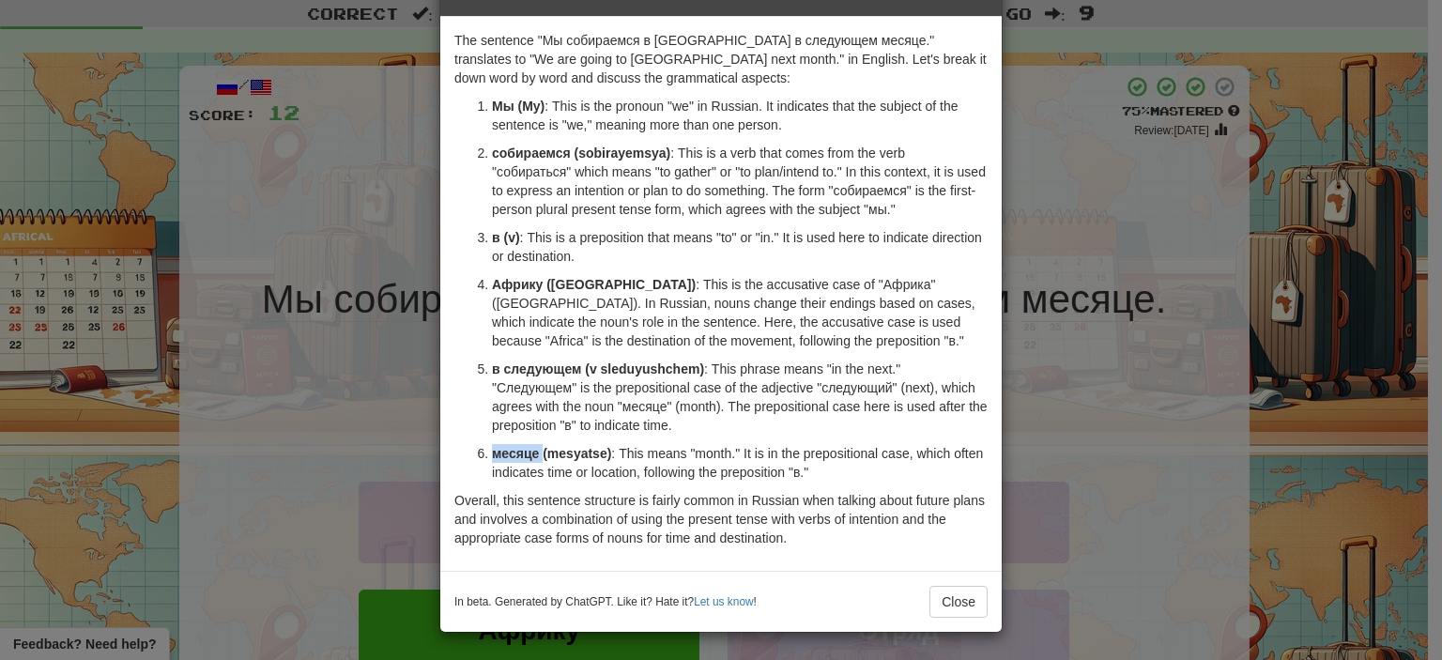
click at [455, 446] on ol "Мы (My) : This is the pronoun "we" in Russian. It indicates that the subject of…" at bounding box center [721, 289] width 533 height 385
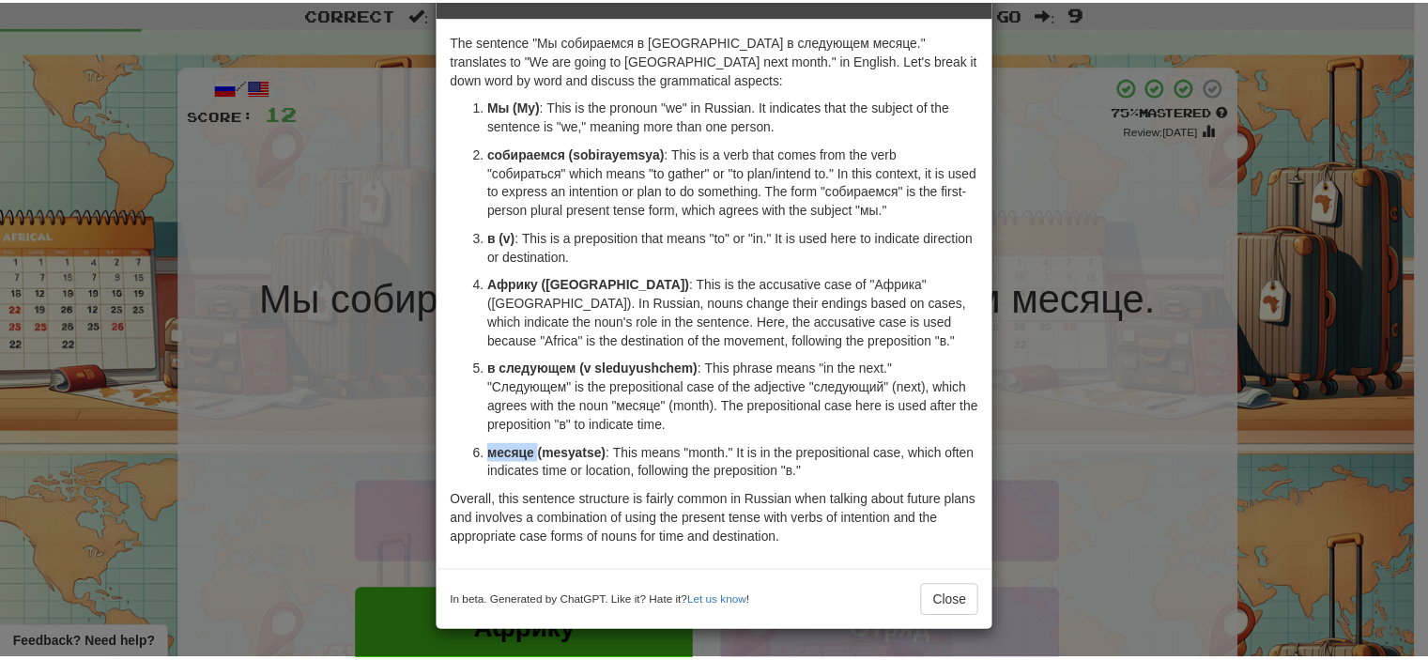
scroll to position [0, 0]
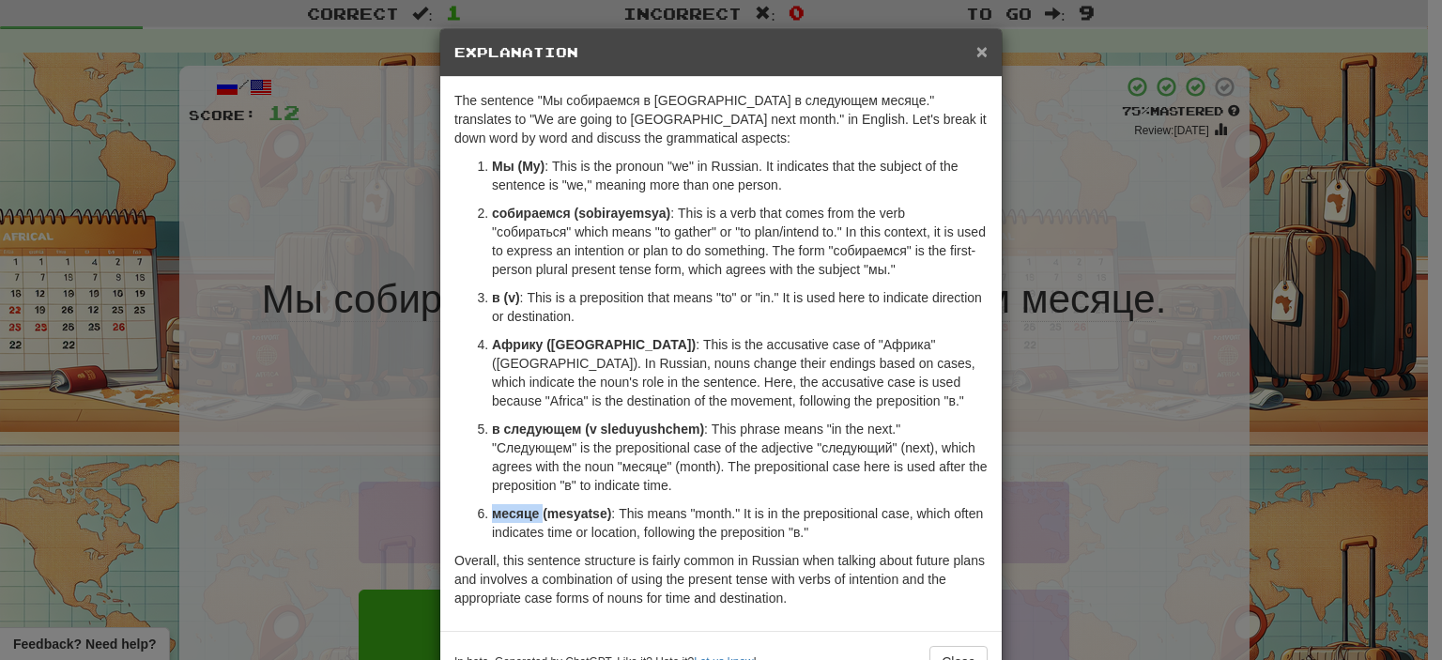
click at [977, 52] on span "×" at bounding box center [982, 51] width 11 height 22
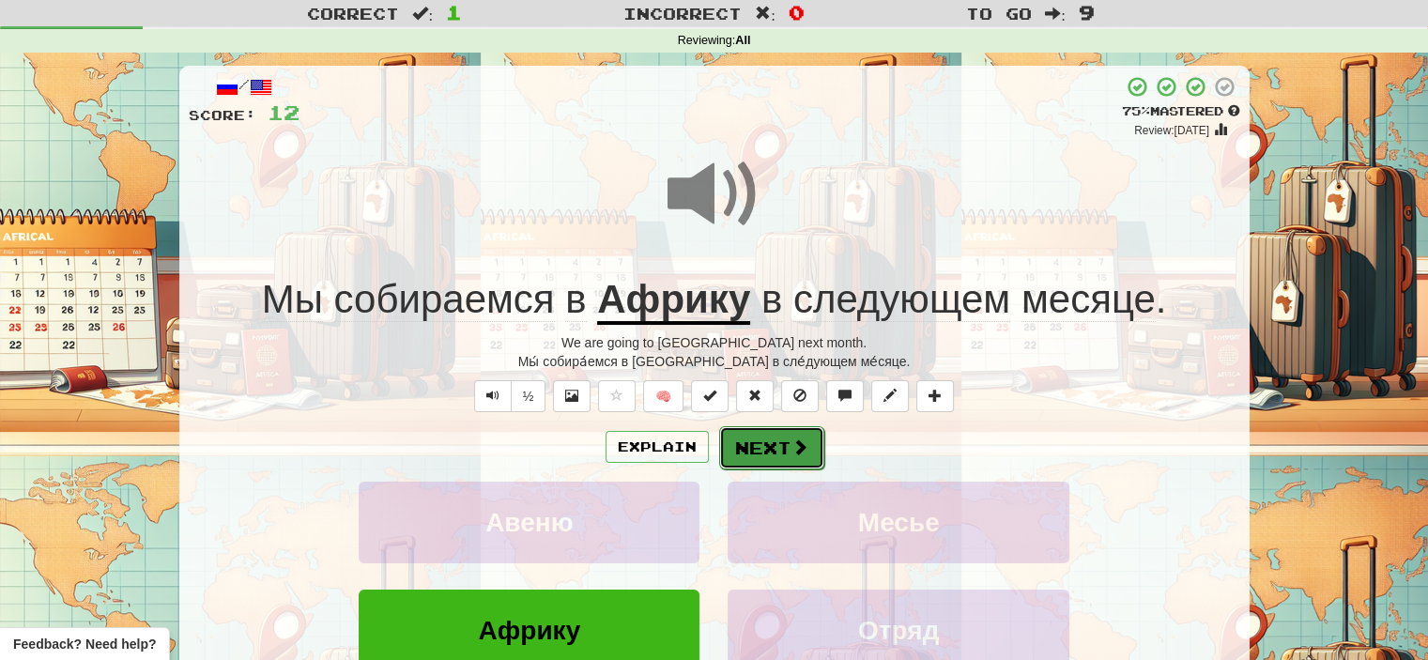
click at [743, 444] on button "Next" at bounding box center [771, 447] width 105 height 43
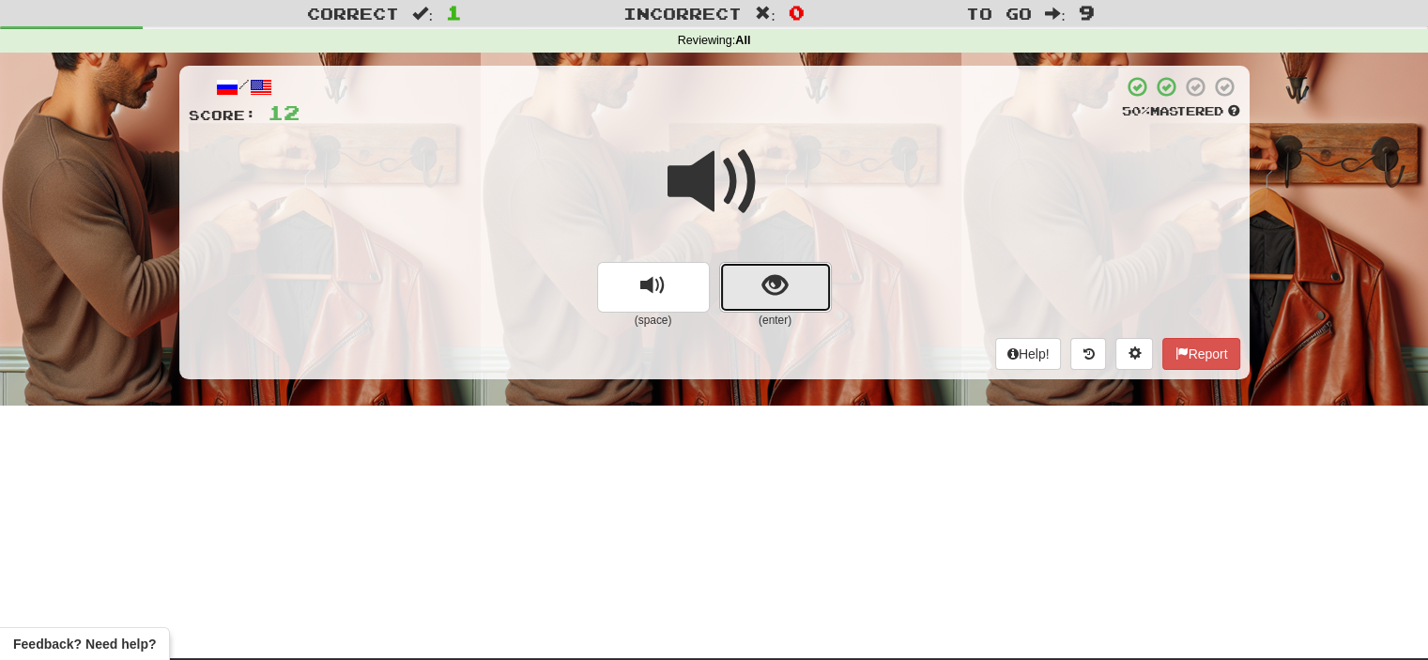
click at [746, 288] on button "show sentence" at bounding box center [775, 287] width 113 height 51
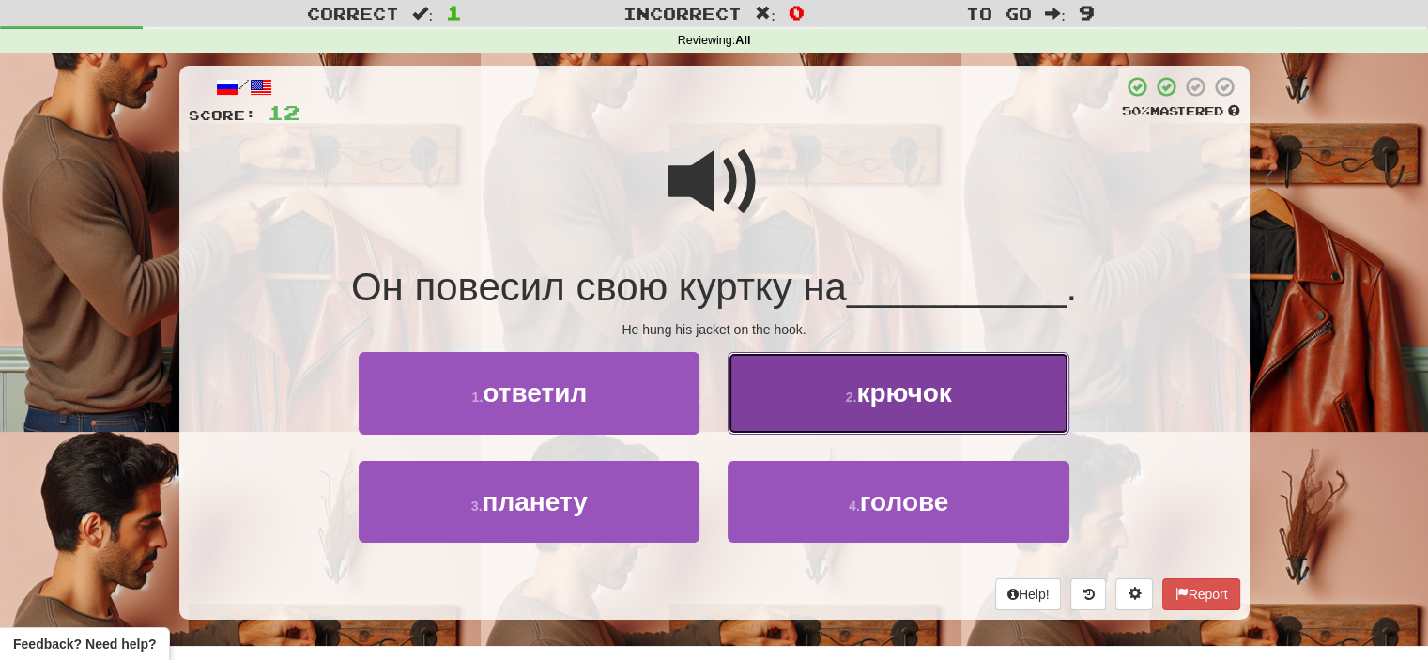
click at [841, 417] on button "2 . крючок" at bounding box center [898, 393] width 341 height 82
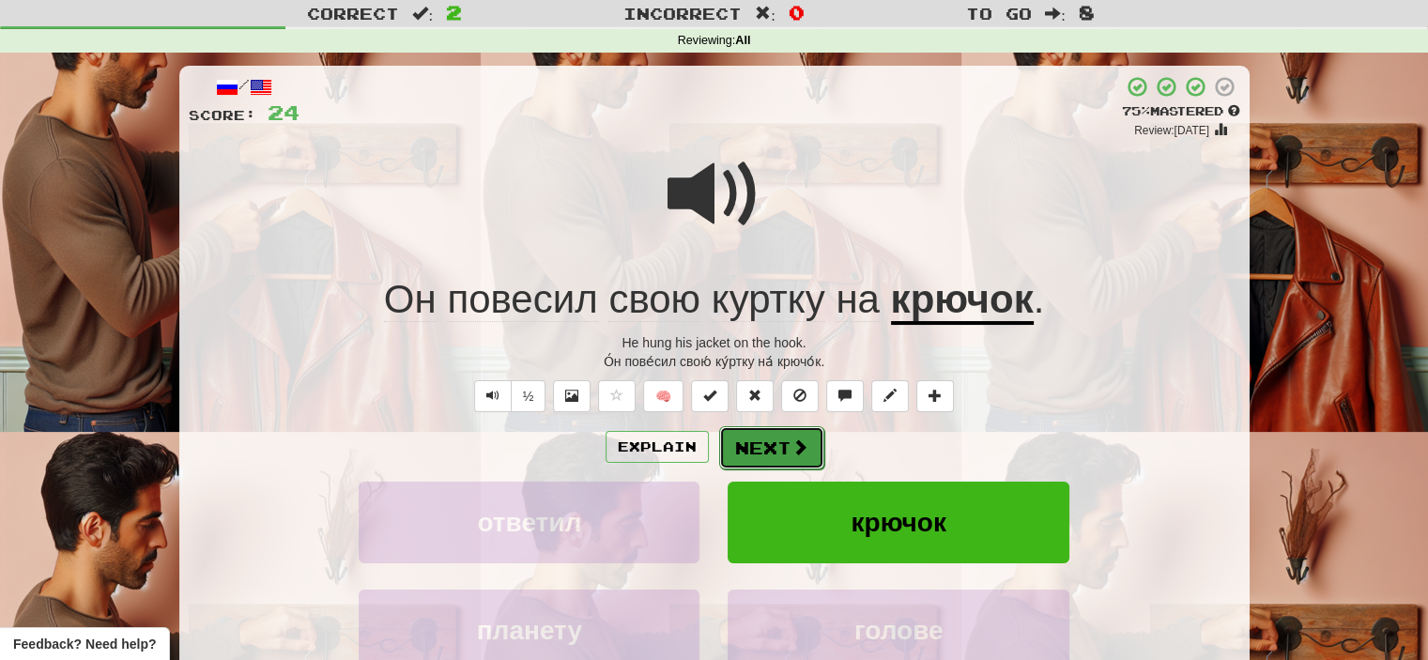
click at [780, 452] on button "Next" at bounding box center [771, 447] width 105 height 43
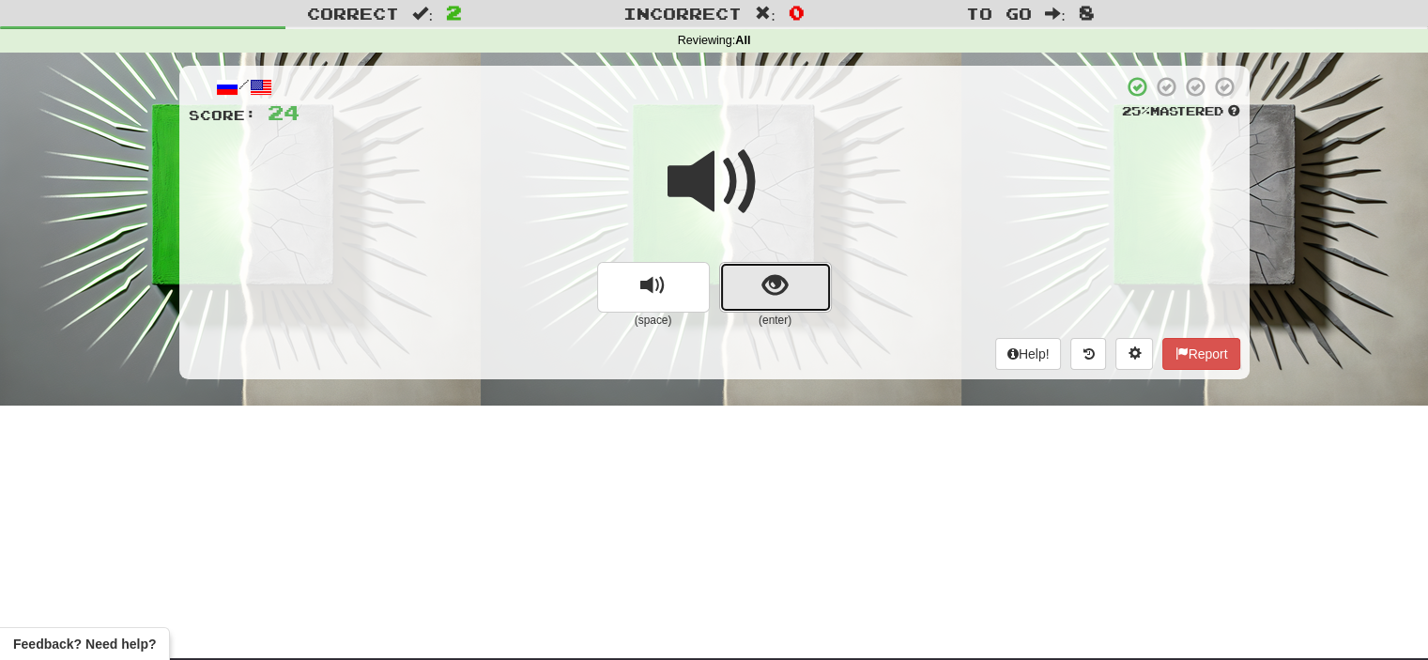
click at [745, 298] on button "show sentence" at bounding box center [775, 287] width 113 height 51
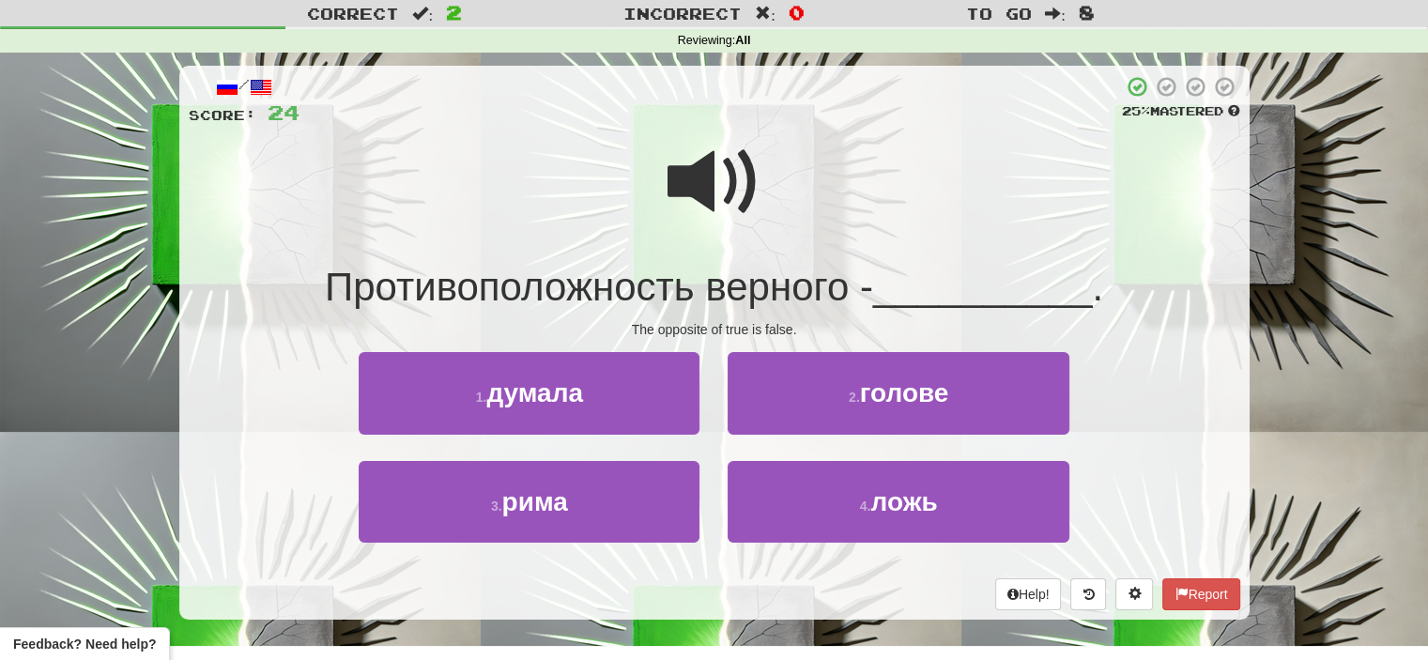
click at [717, 190] on span at bounding box center [715, 182] width 94 height 94
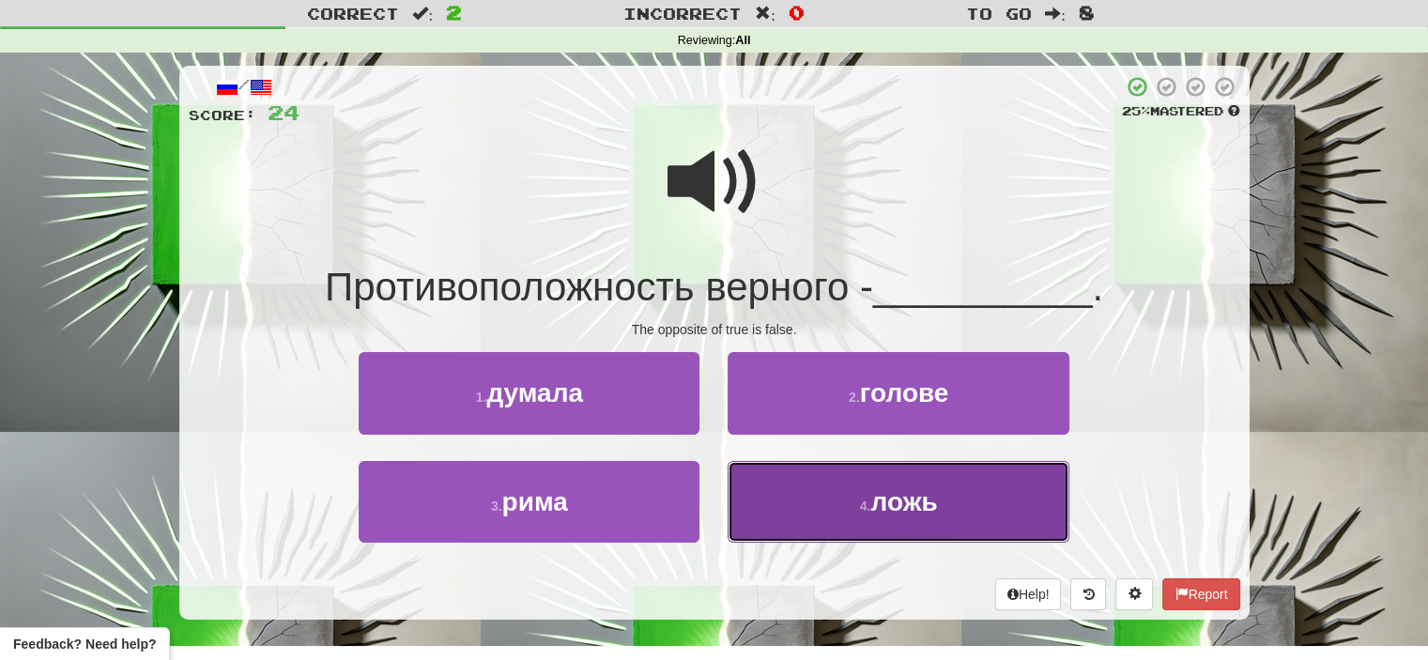
click at [799, 510] on button "4 . ложь" at bounding box center [898, 502] width 341 height 82
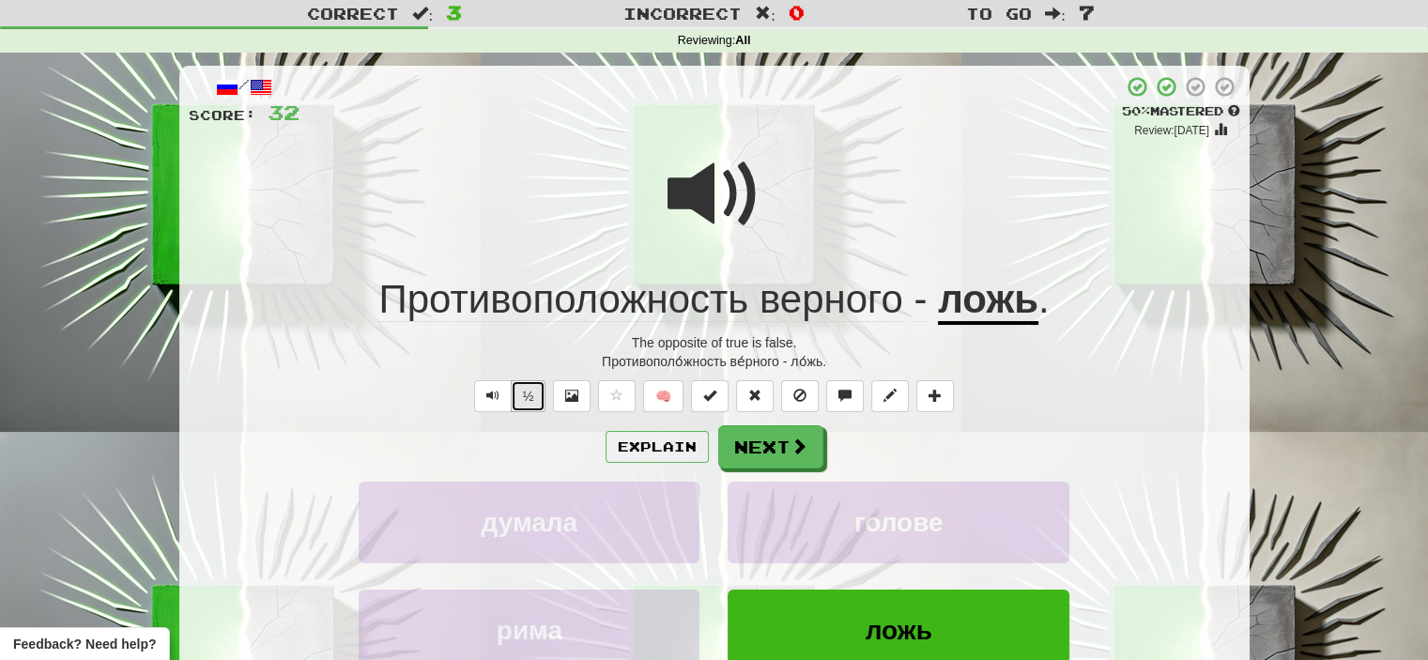
click at [526, 392] on button "½" at bounding box center [529, 396] width 36 height 32
click at [761, 445] on button "Next" at bounding box center [771, 447] width 105 height 43
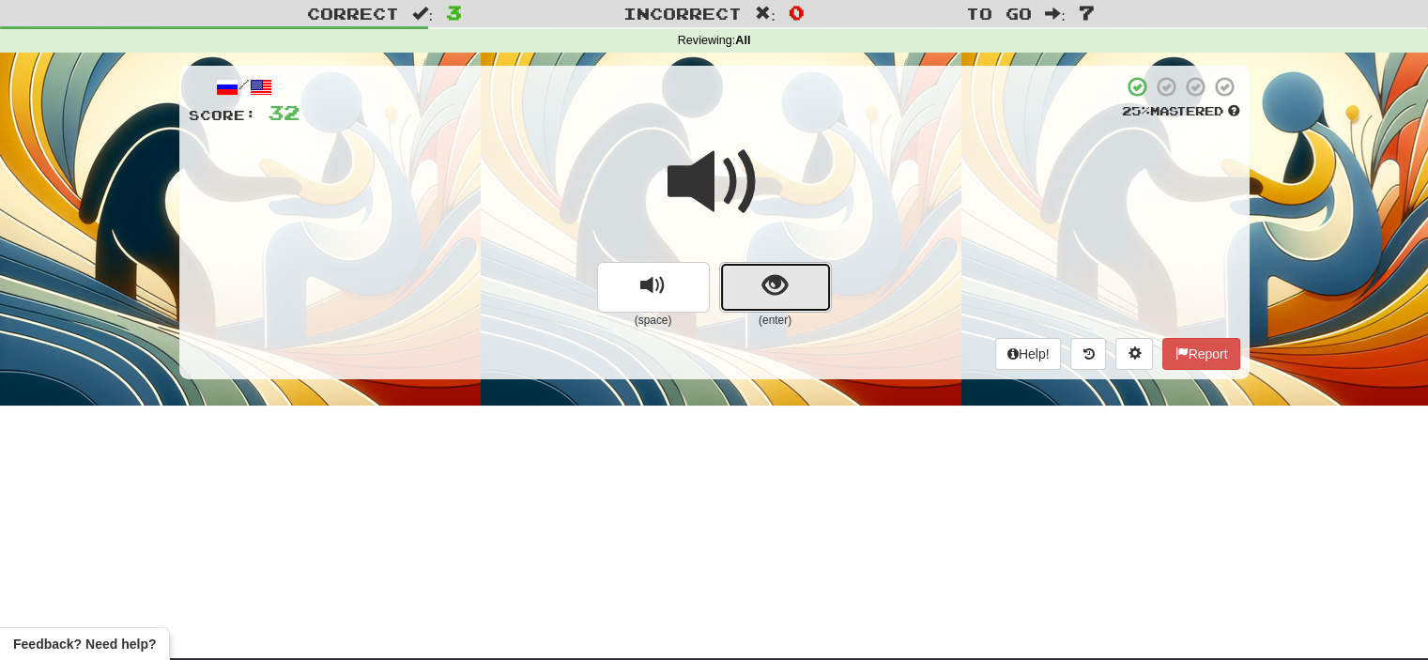
drag, startPoint x: 756, startPoint y: 295, endPoint x: 737, endPoint y: 292, distance: 19.0
click at [737, 292] on button "show sentence" at bounding box center [775, 287] width 113 height 51
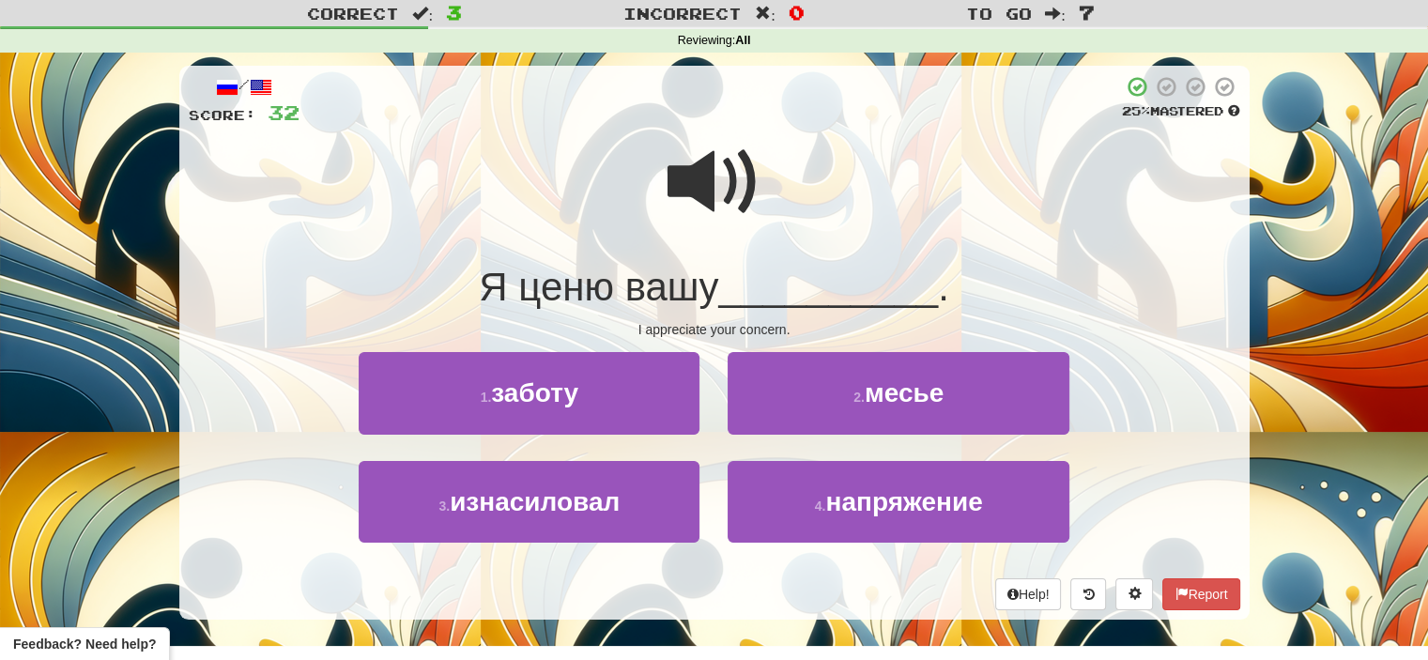
click at [734, 206] on span at bounding box center [715, 182] width 94 height 94
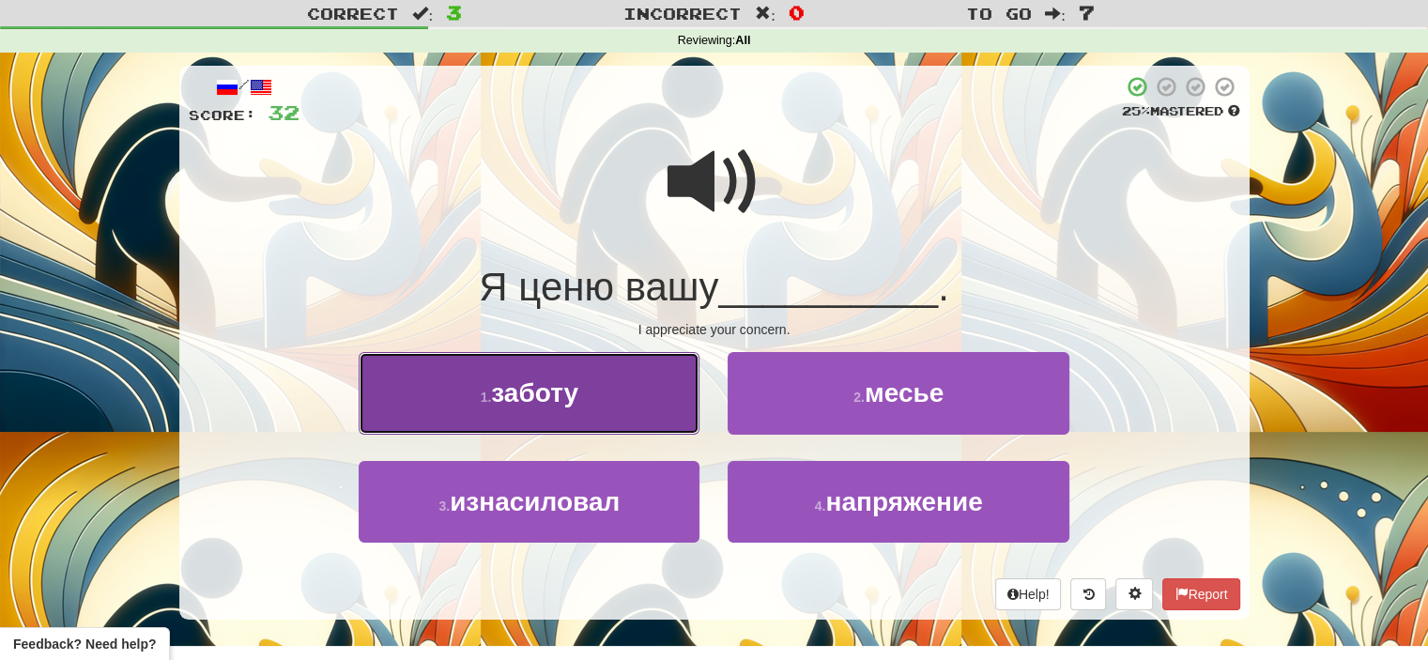
drag, startPoint x: 655, startPoint y: 405, endPoint x: 612, endPoint y: 409, distance: 42.4
click at [612, 409] on button "1 . заботу" at bounding box center [529, 393] width 341 height 82
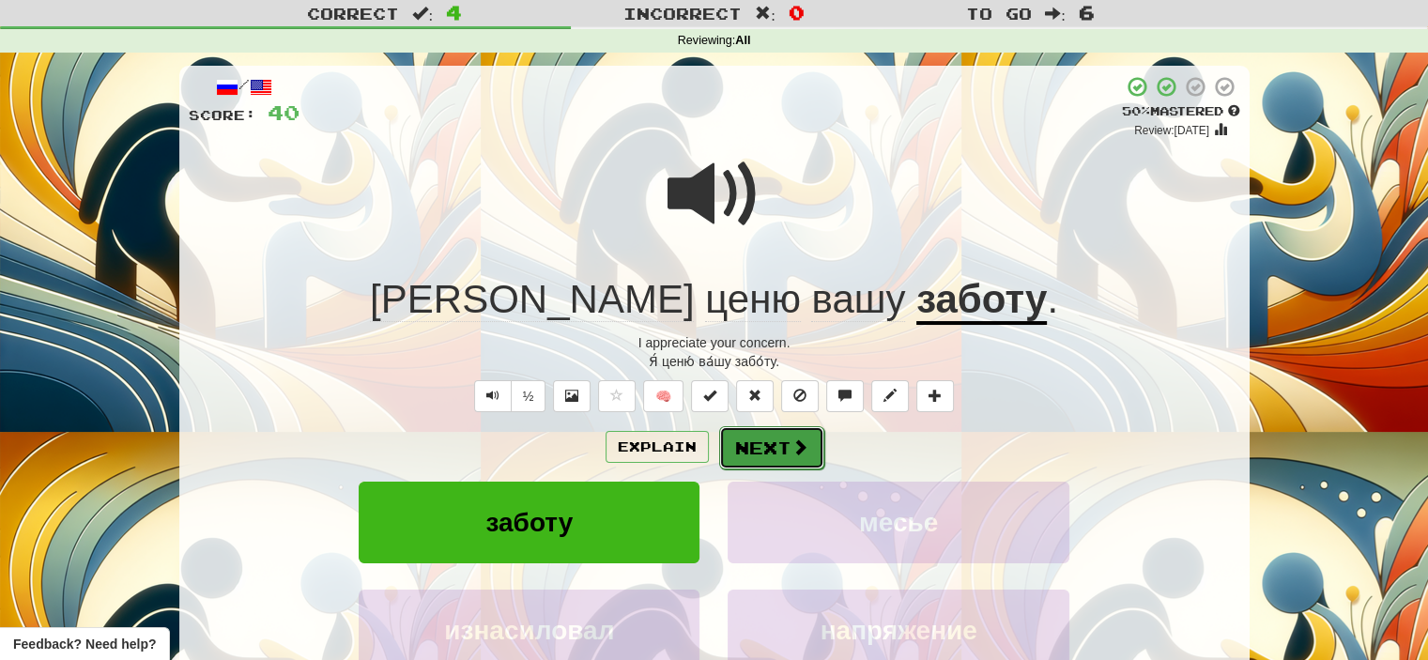
click at [773, 446] on button "Next" at bounding box center [771, 447] width 105 height 43
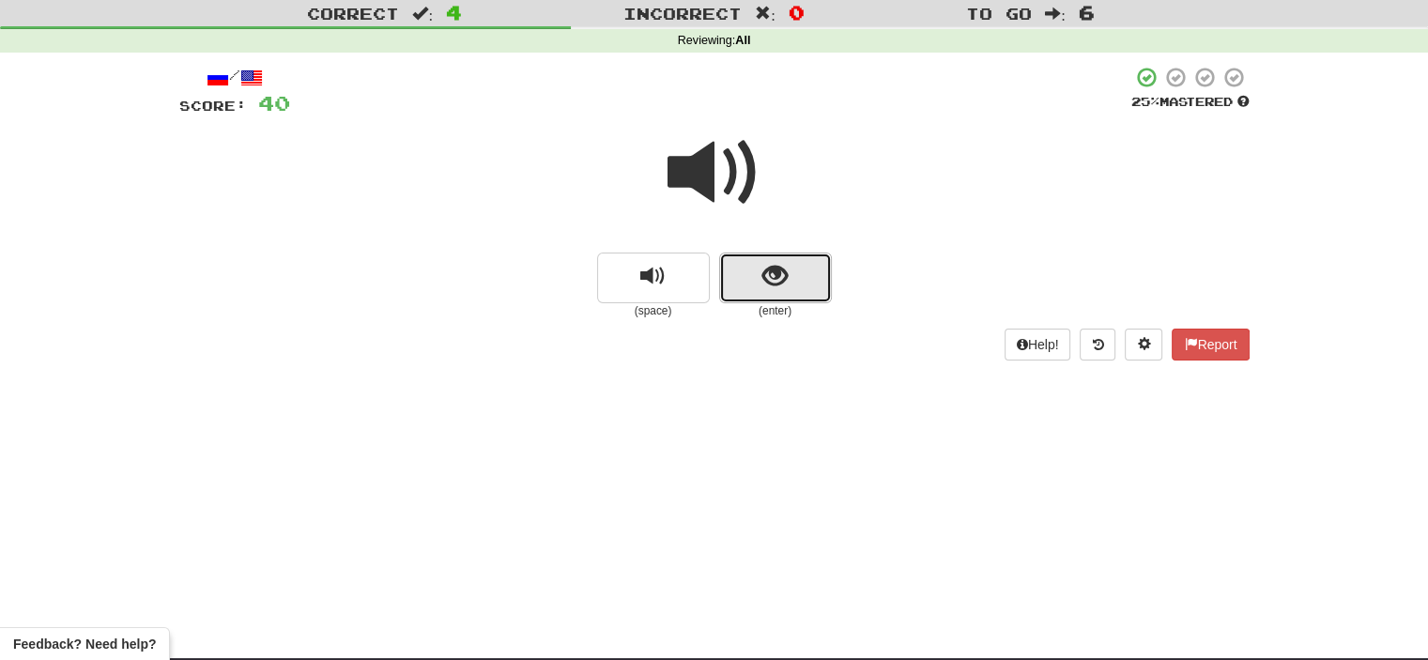
click at [755, 282] on button "show sentence" at bounding box center [775, 278] width 113 height 51
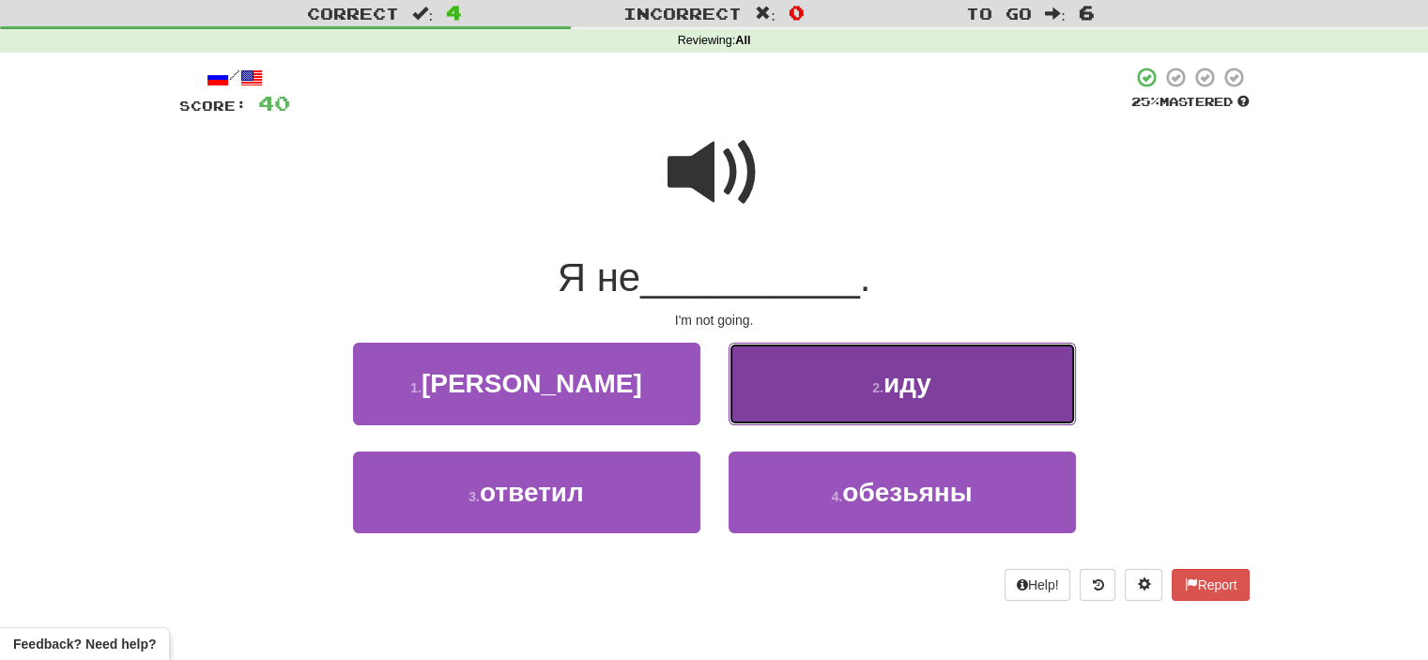
click at [824, 374] on button "2 . иду" at bounding box center [902, 384] width 347 height 82
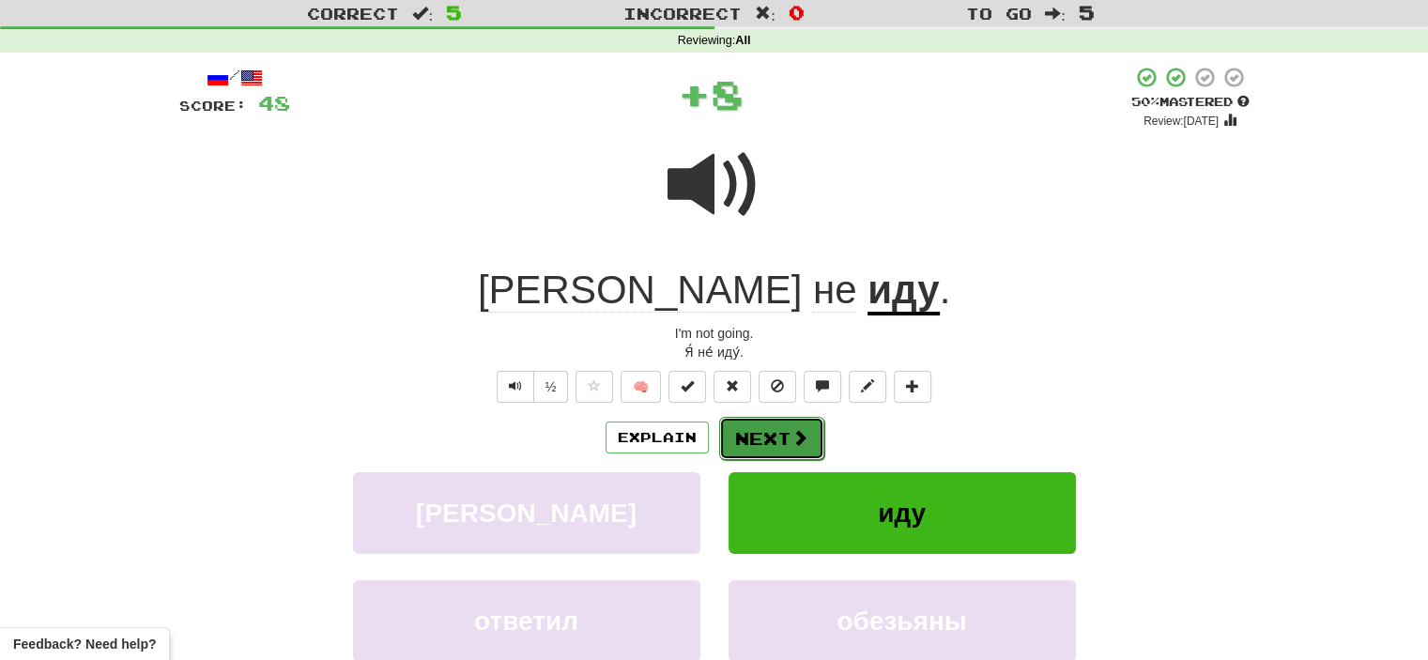
click at [765, 438] on button "Next" at bounding box center [771, 438] width 105 height 43
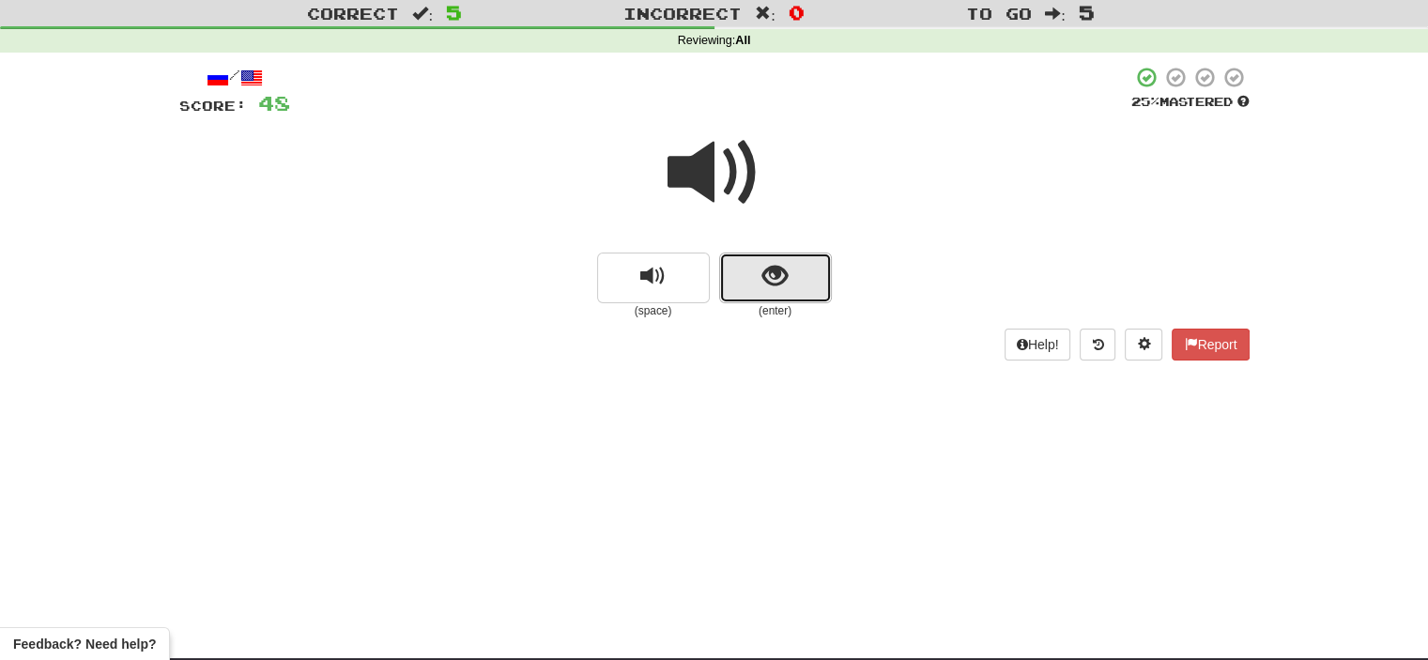
click at [759, 271] on button "show sentence" at bounding box center [775, 278] width 113 height 51
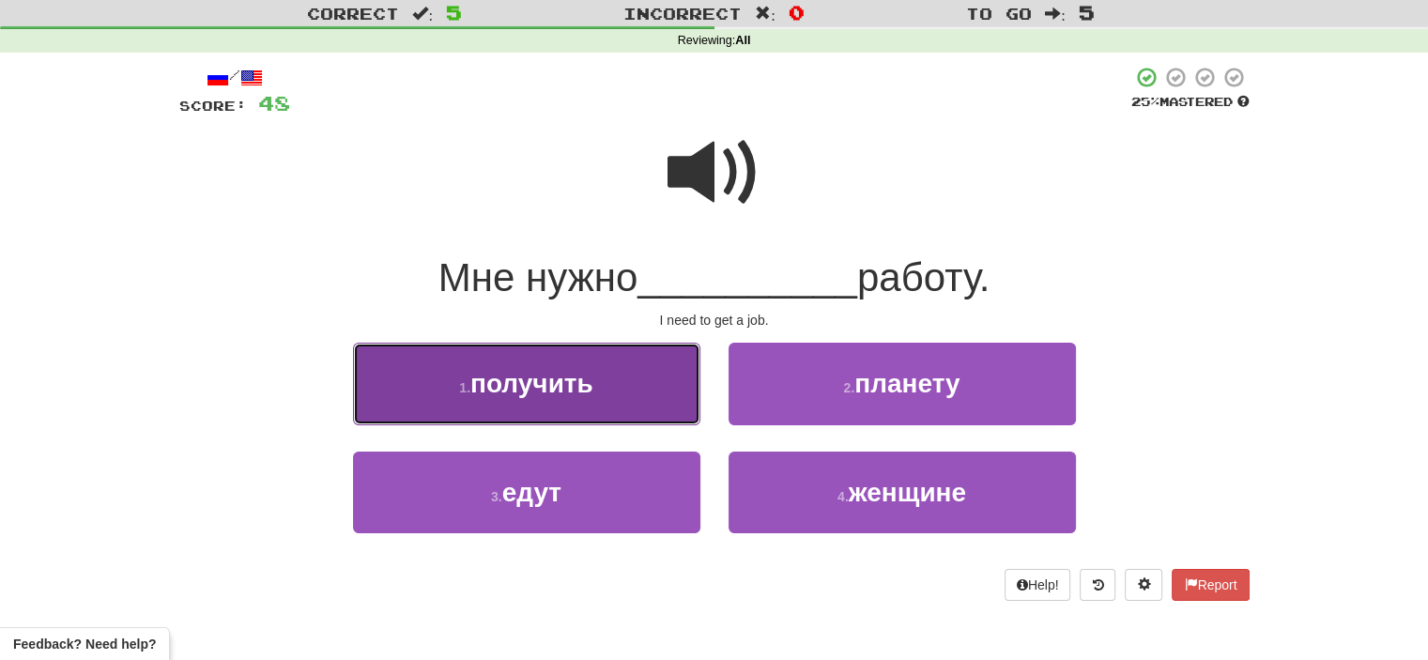
click at [640, 412] on button "1 . получить" at bounding box center [526, 384] width 347 height 82
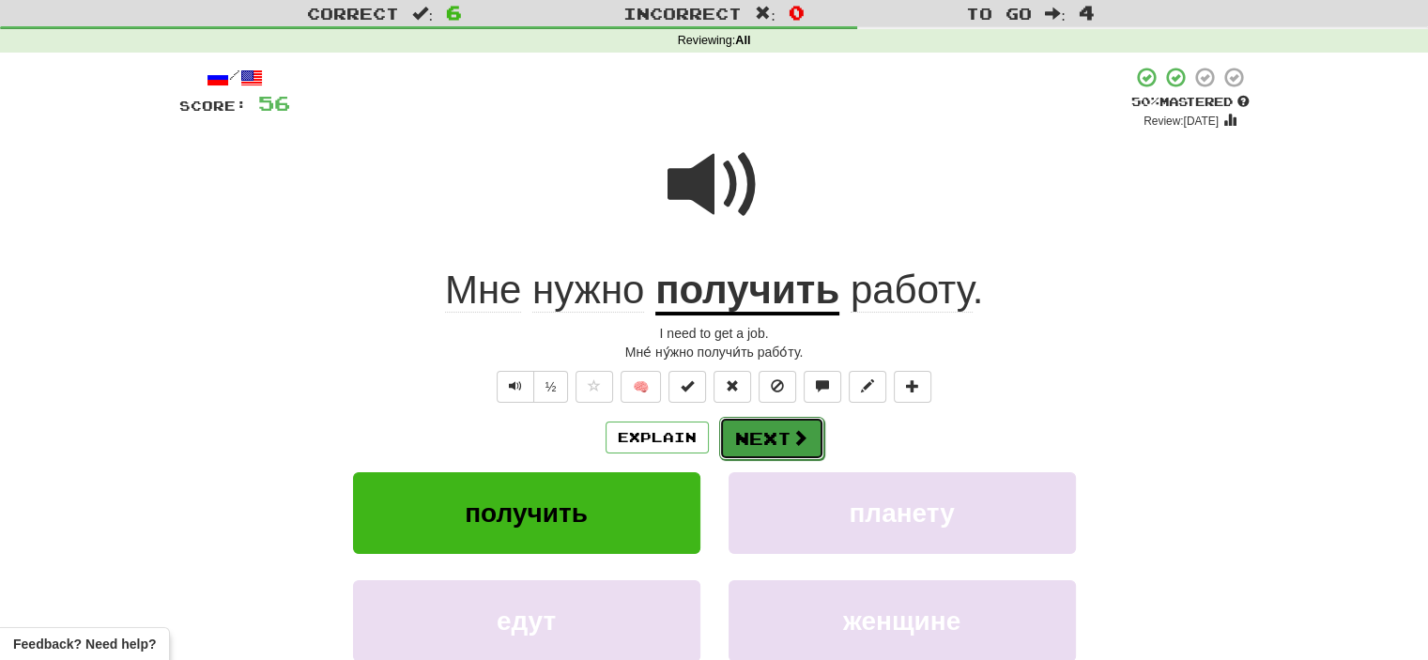
click at [768, 435] on button "Next" at bounding box center [771, 438] width 105 height 43
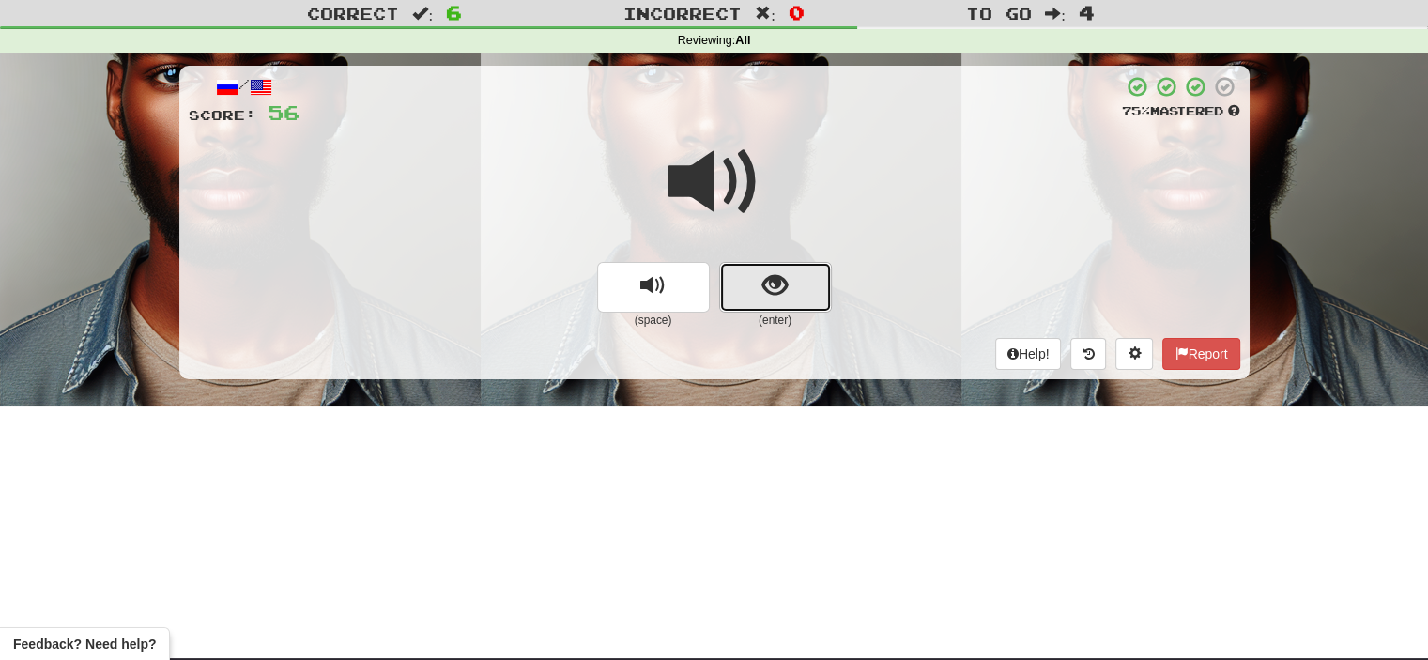
click at [763, 286] on span "show sentence" at bounding box center [775, 285] width 25 height 25
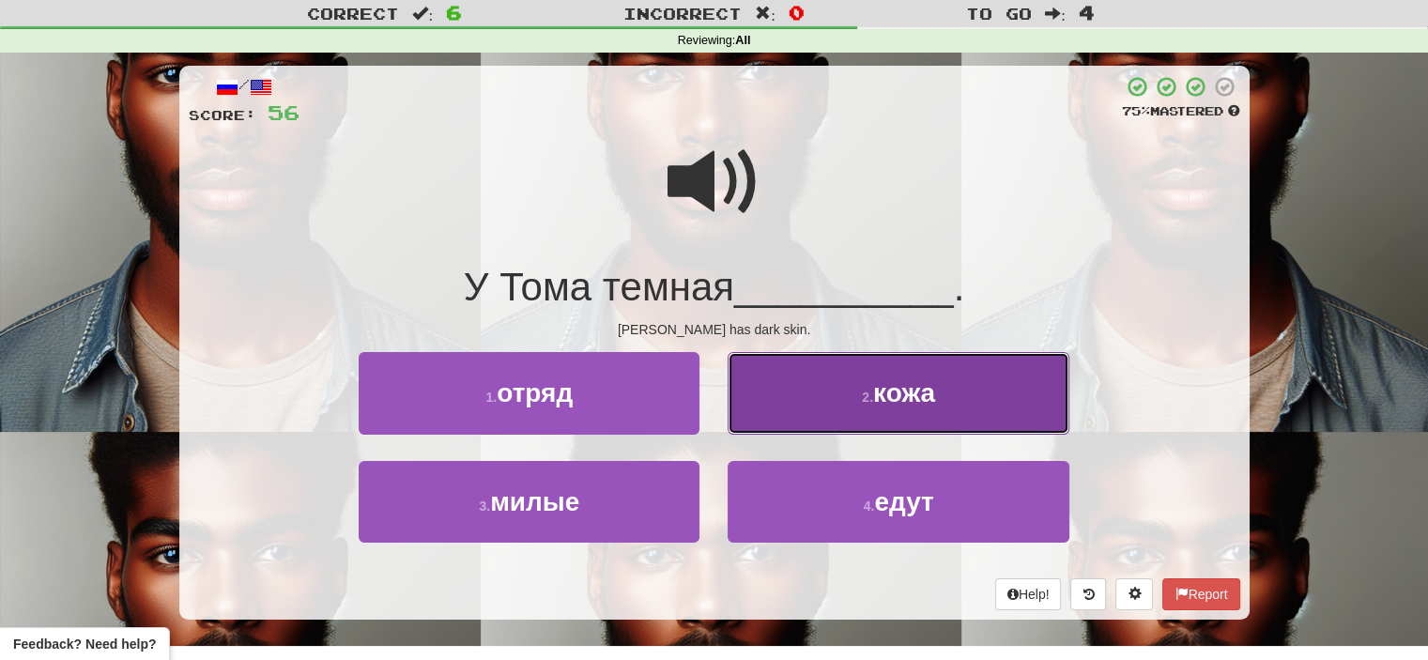
click at [848, 397] on button "2 . кожа" at bounding box center [898, 393] width 341 height 82
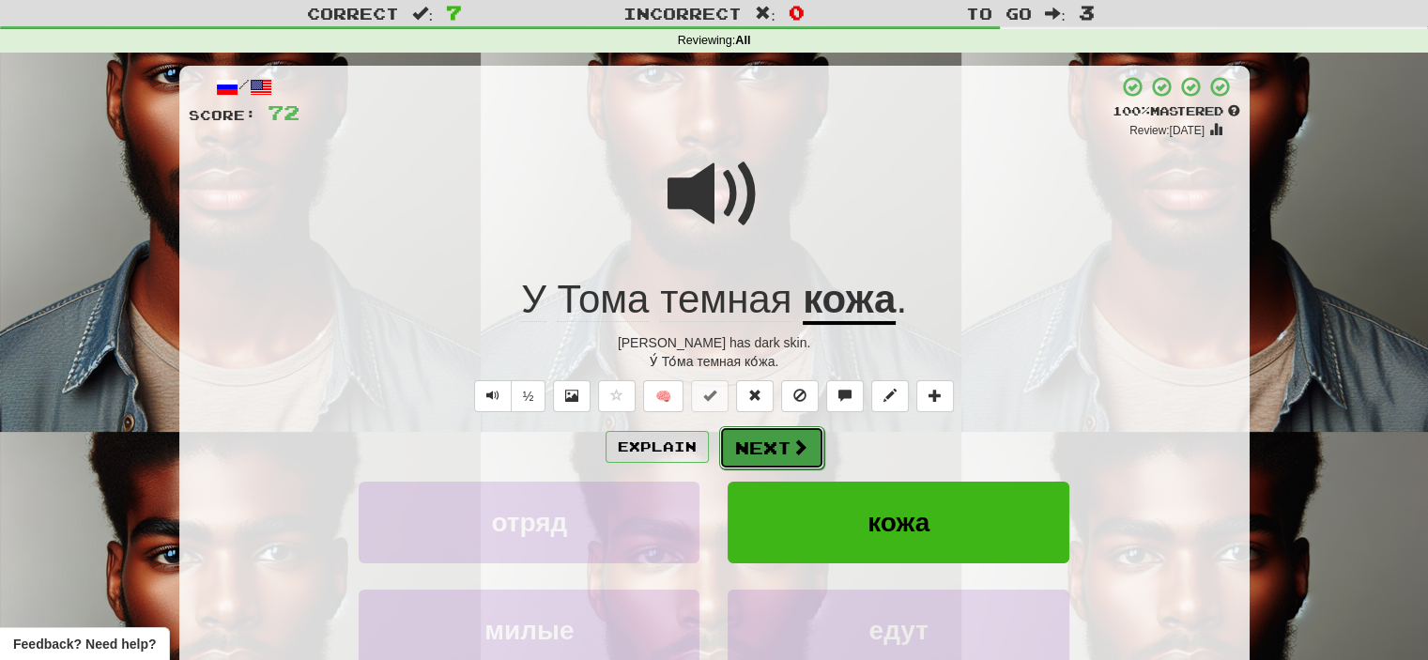
click at [778, 447] on button "Next" at bounding box center [771, 447] width 105 height 43
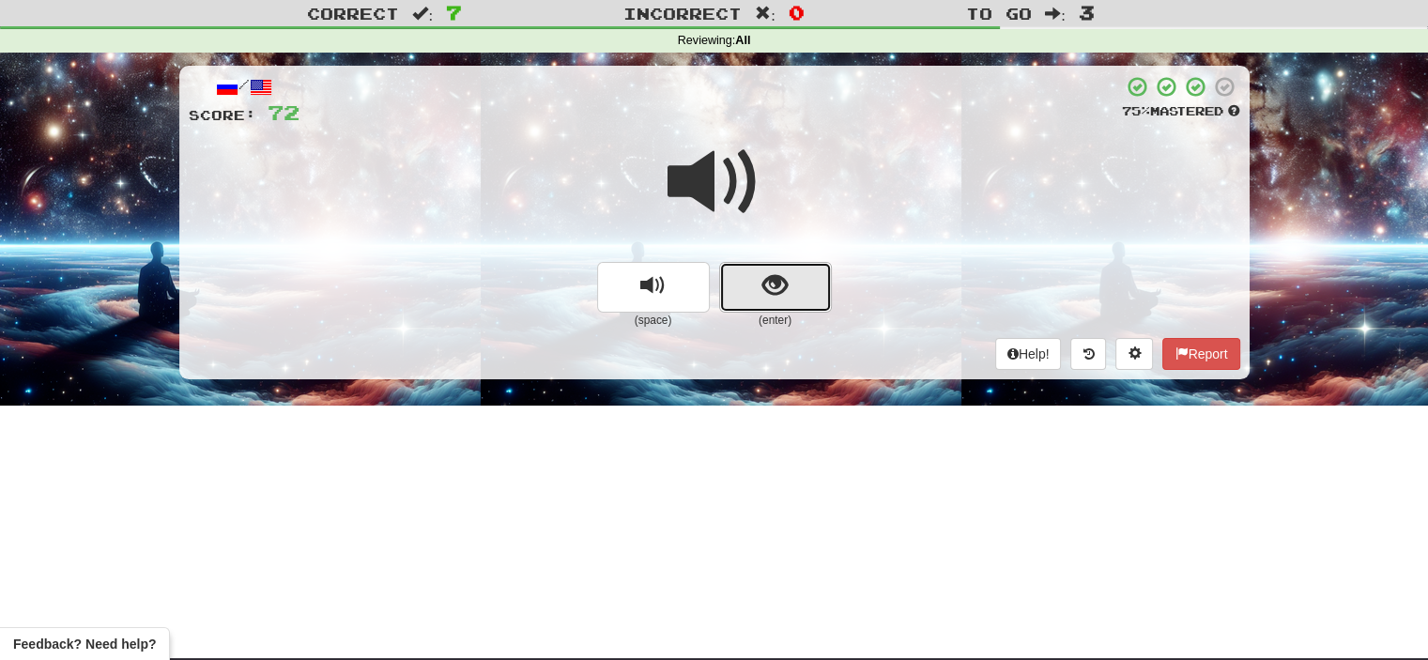
click at [733, 281] on button "show sentence" at bounding box center [775, 287] width 113 height 51
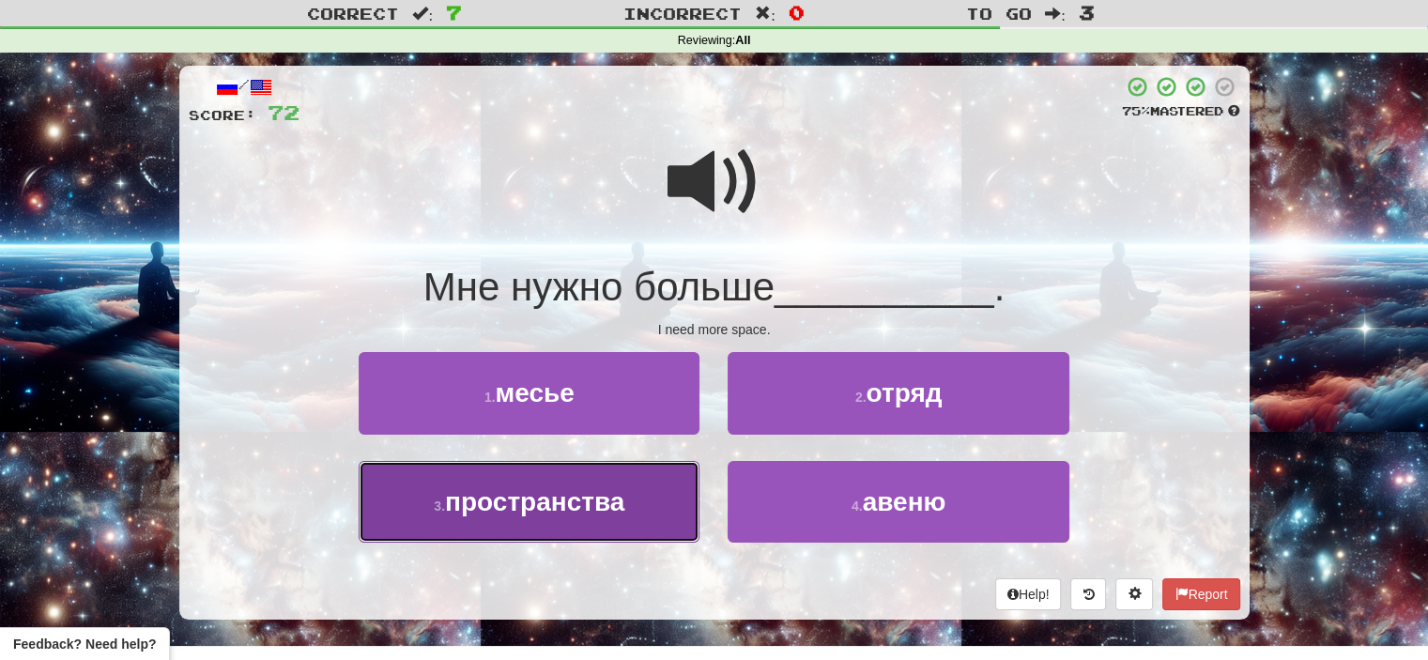
click at [695, 473] on button "3 . пространства" at bounding box center [529, 502] width 341 height 82
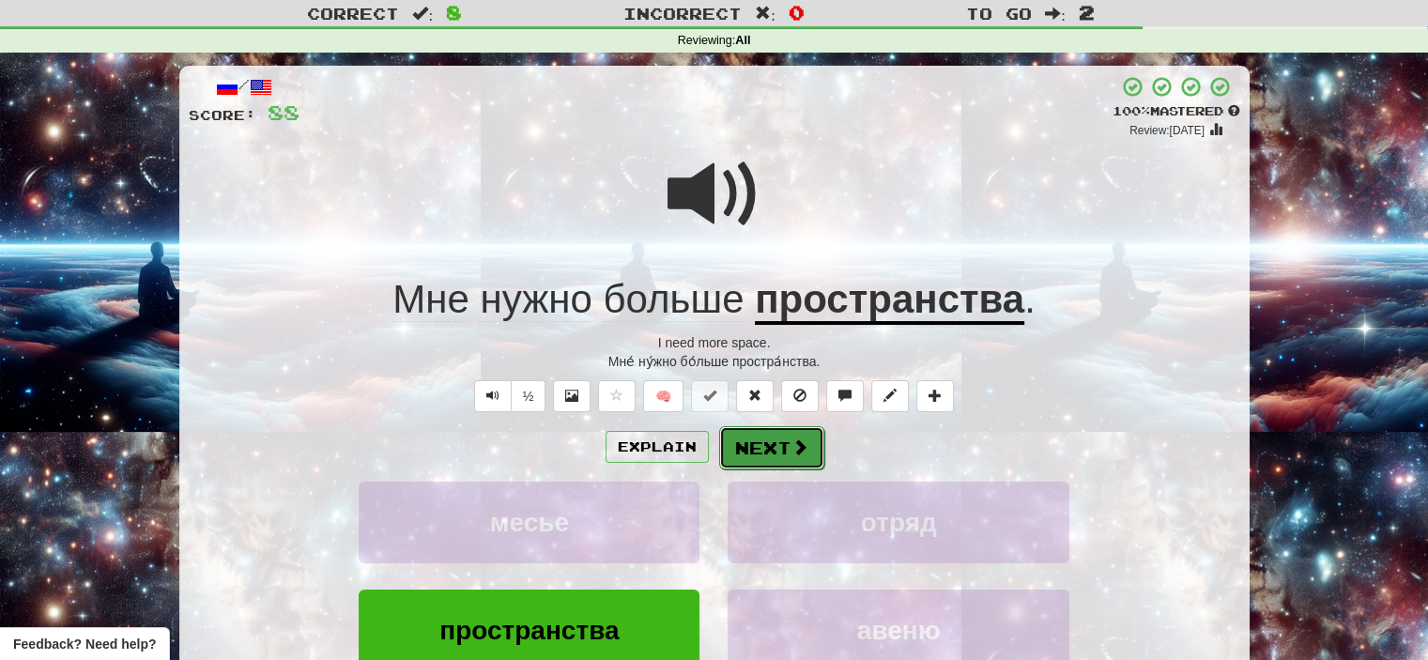
click at [774, 441] on button "Next" at bounding box center [771, 447] width 105 height 43
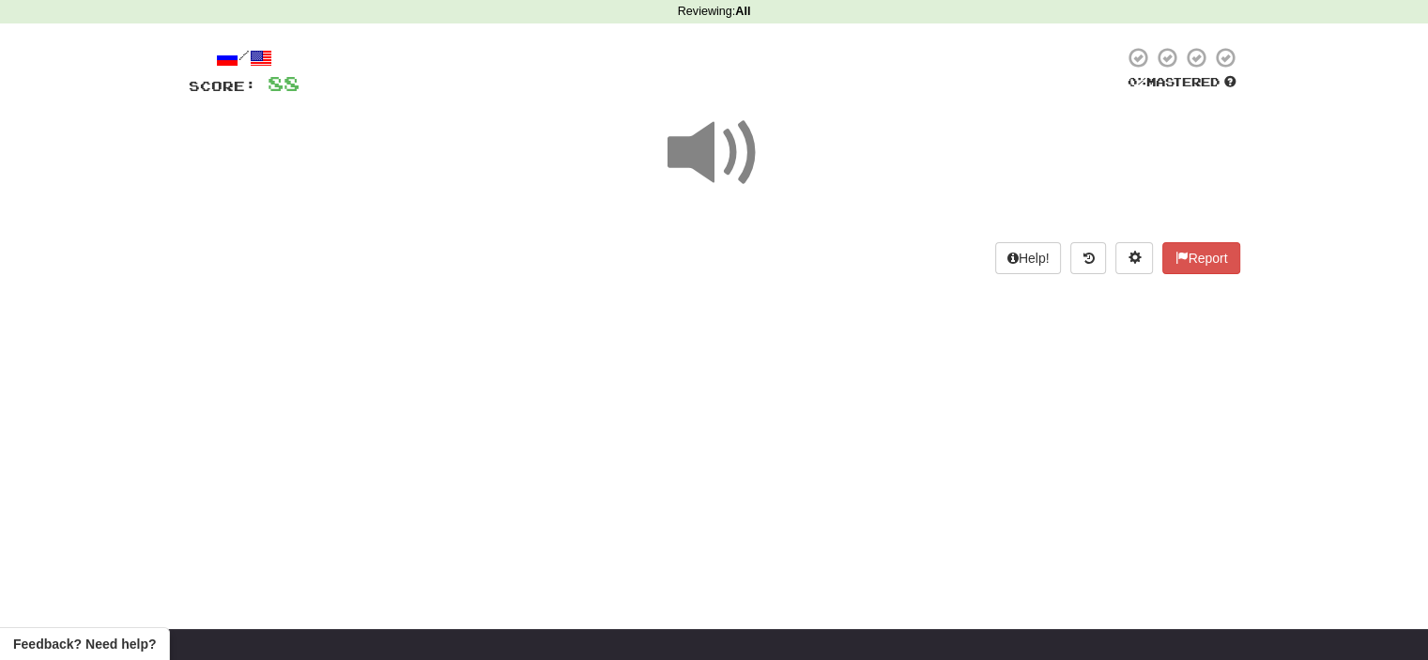
scroll to position [79, 0]
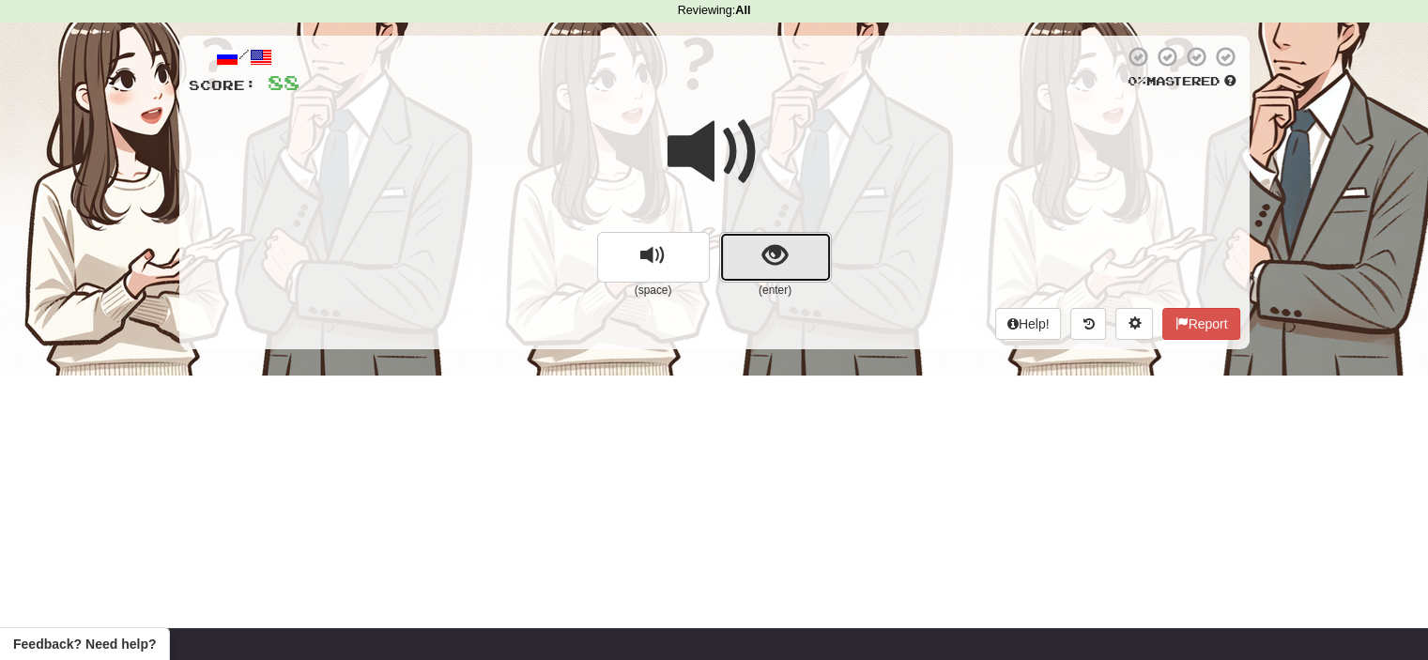
click at [755, 262] on button "show sentence" at bounding box center [775, 257] width 113 height 51
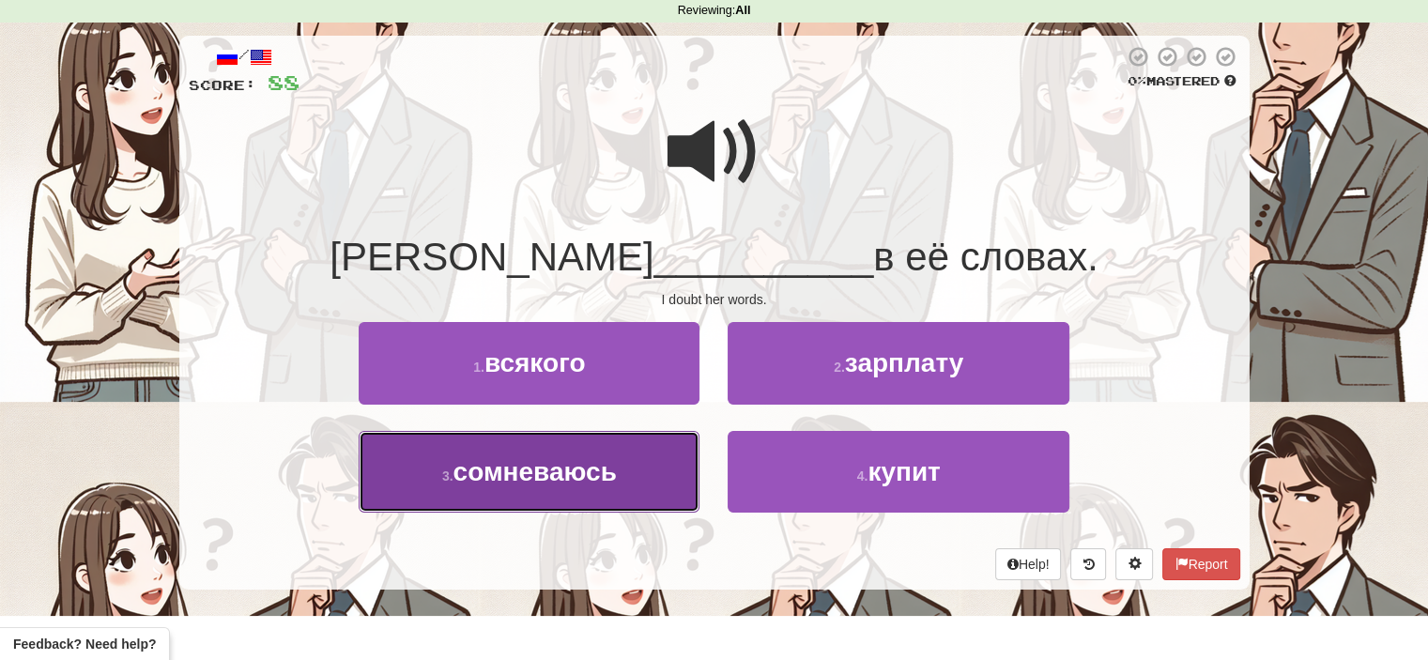
click at [643, 470] on button "3 . сомневаюсь" at bounding box center [529, 472] width 341 height 82
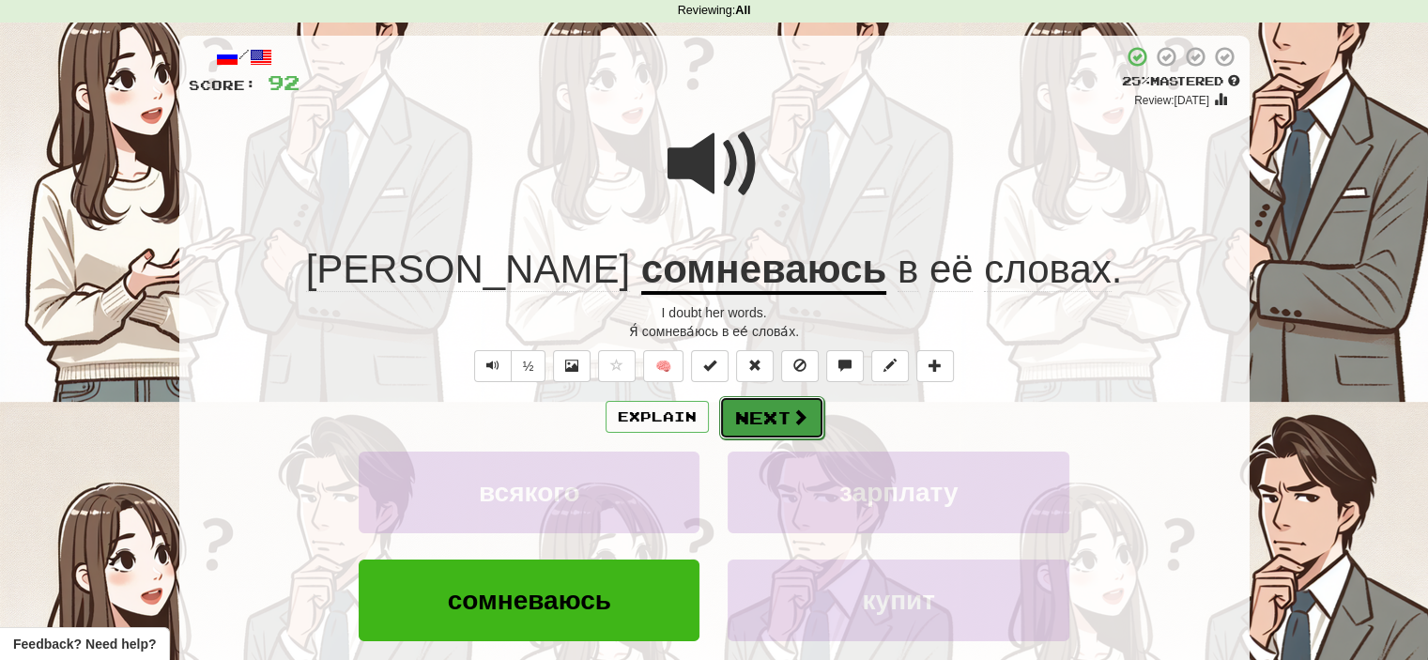
click at [775, 412] on button "Next" at bounding box center [771, 417] width 105 height 43
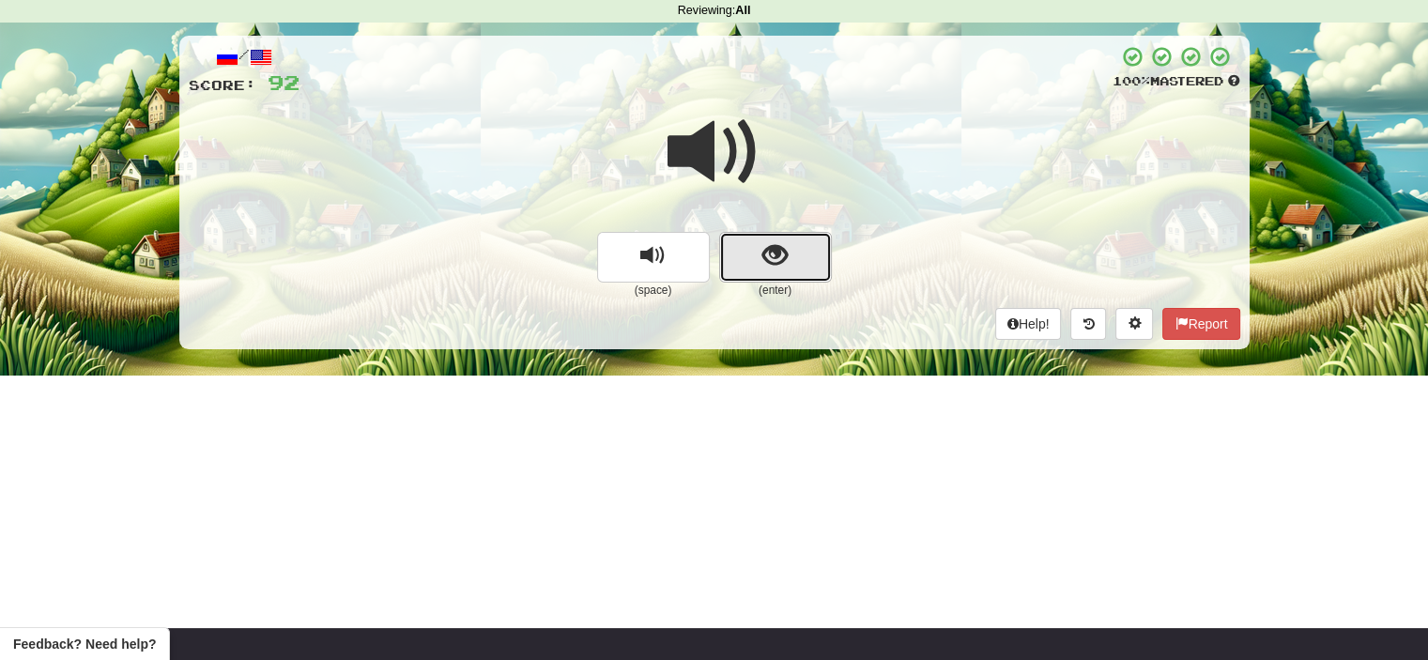
click at [752, 262] on button "show sentence" at bounding box center [775, 257] width 113 height 51
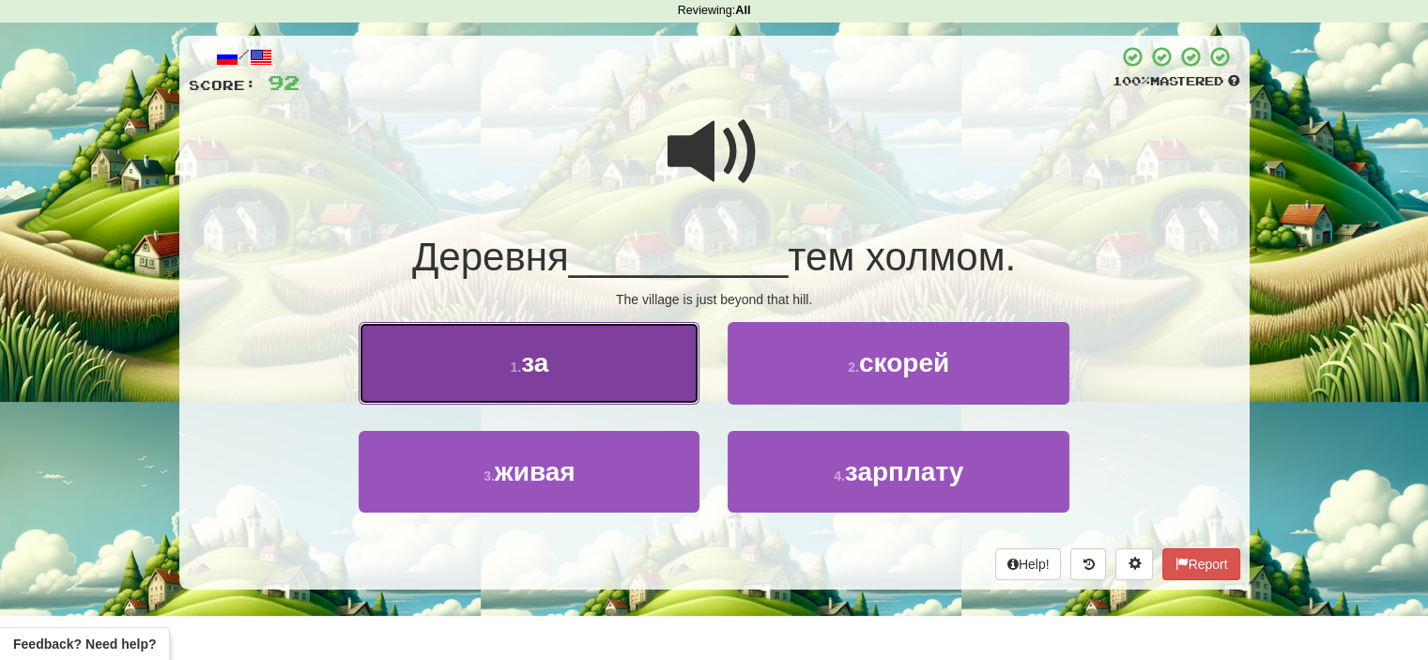
click at [642, 371] on button "1 . за" at bounding box center [529, 363] width 341 height 82
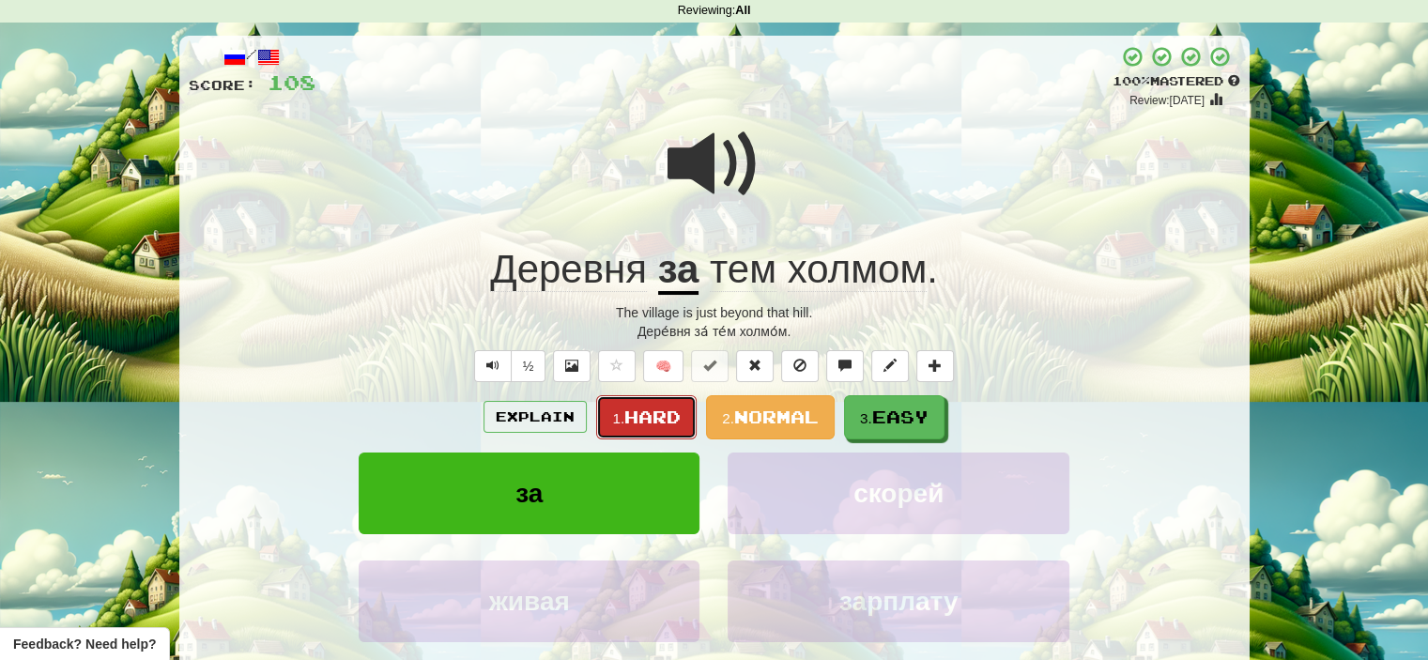
click at [646, 417] on span "Hard" at bounding box center [653, 417] width 56 height 21
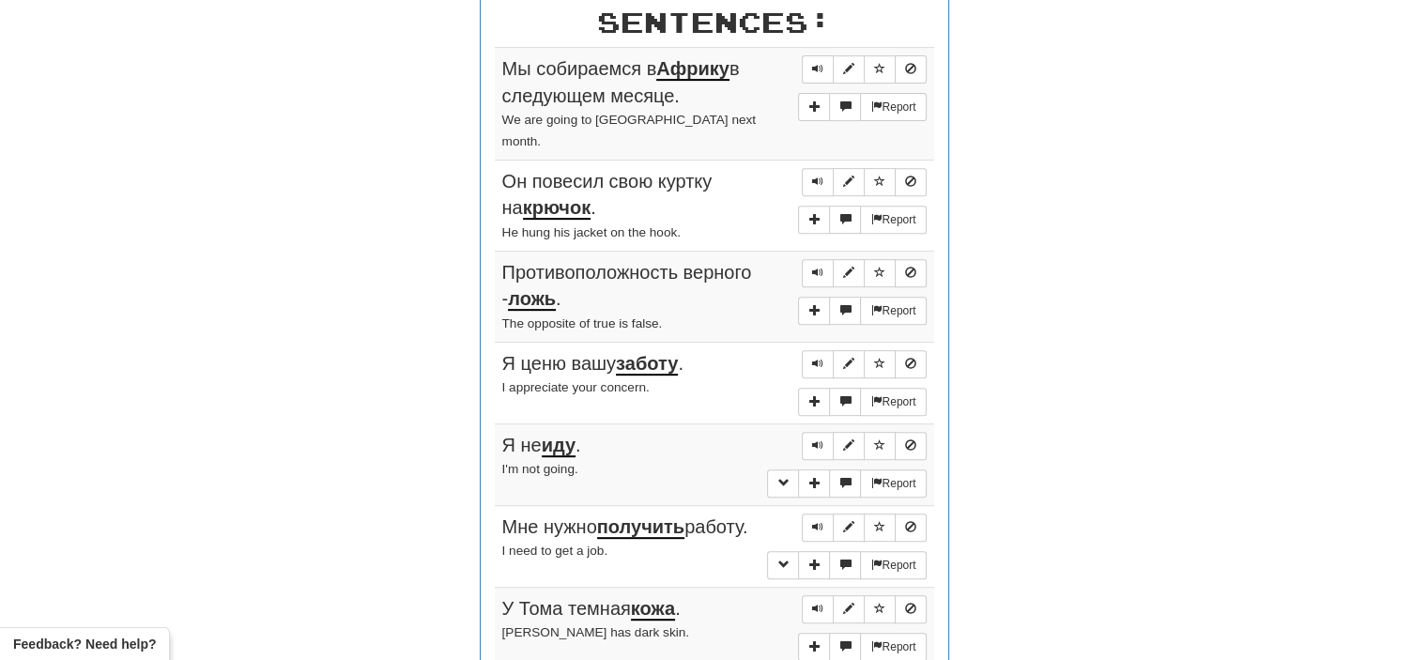
scroll to position [721, 0]
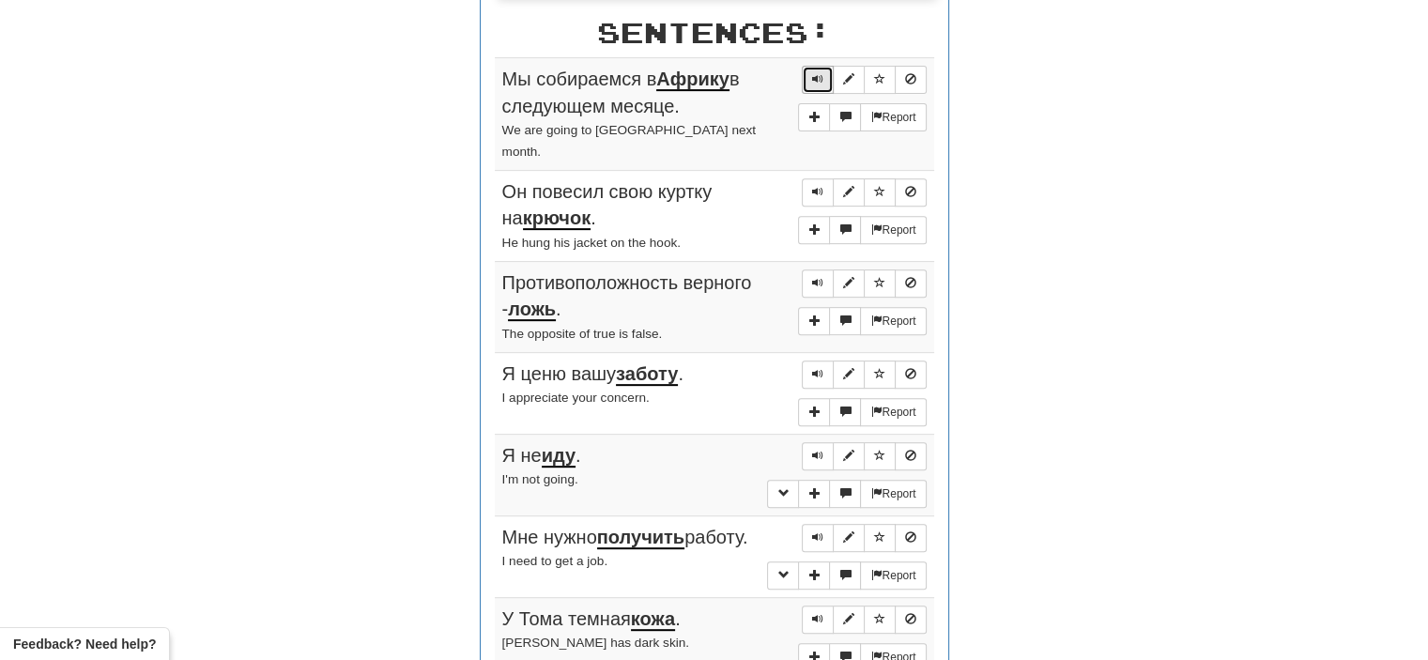
click at [817, 73] on span "Sentence controls" at bounding box center [817, 78] width 11 height 11
click at [819, 186] on span "Sentence controls" at bounding box center [817, 191] width 11 height 11
click at [815, 277] on span "Sentence controls" at bounding box center [817, 282] width 11 height 11
click at [818, 368] on span "Sentence controls" at bounding box center [817, 373] width 11 height 11
click at [818, 450] on span "Sentence controls" at bounding box center [817, 455] width 11 height 11
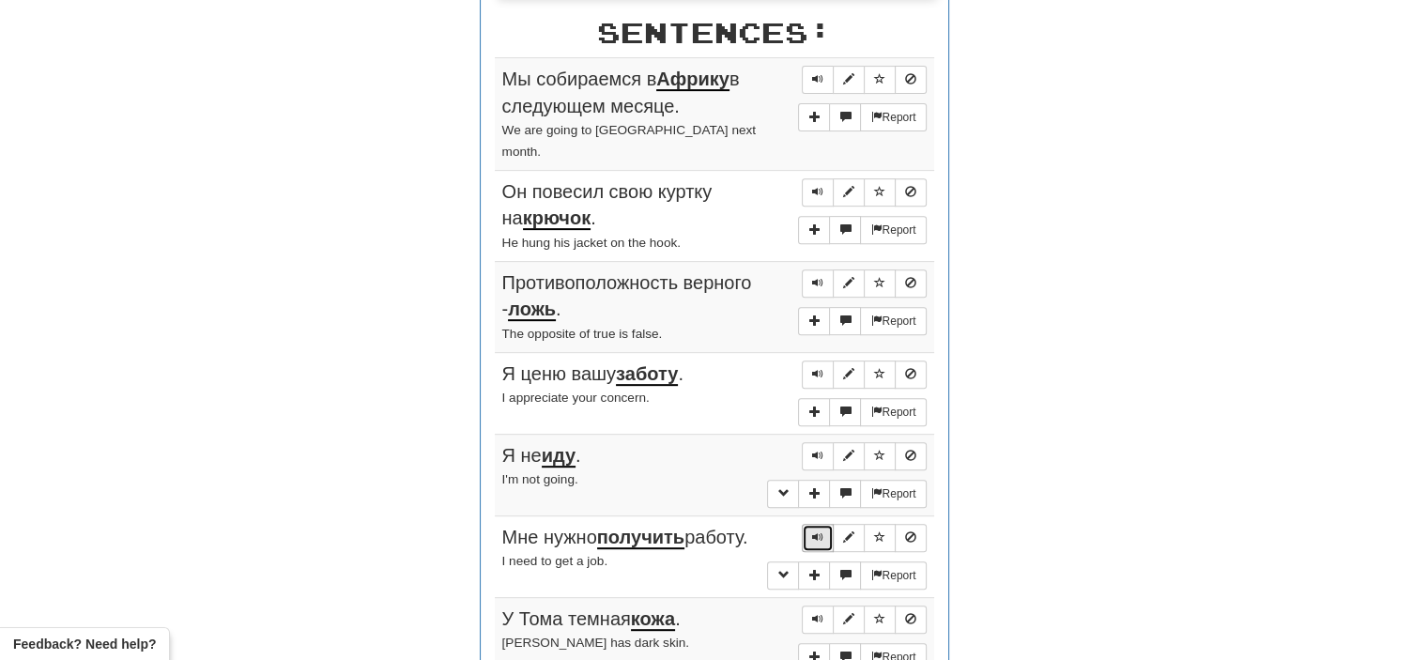
click at [816, 532] on span "Sentence controls" at bounding box center [817, 537] width 11 height 11
click at [812, 613] on span "Sentence controls" at bounding box center [817, 618] width 11 height 11
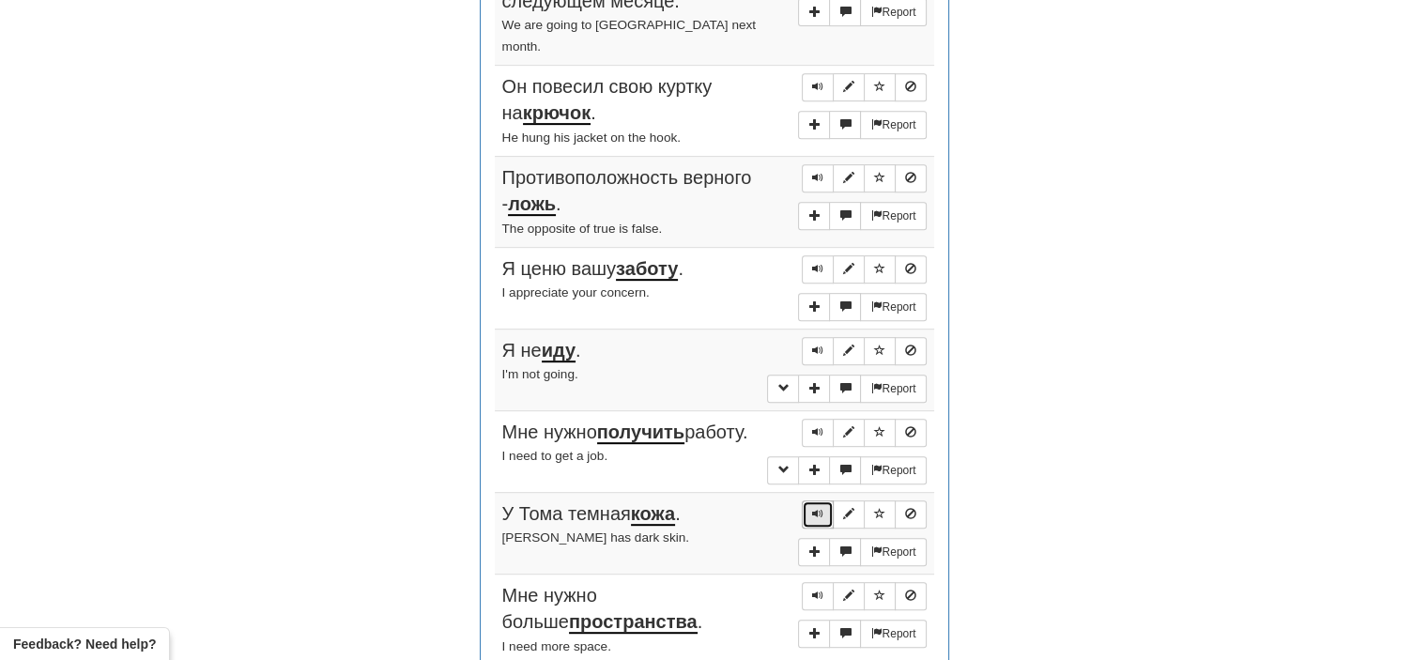
scroll to position [828, 0]
click at [823, 588] on span "Sentence controls" at bounding box center [817, 593] width 11 height 11
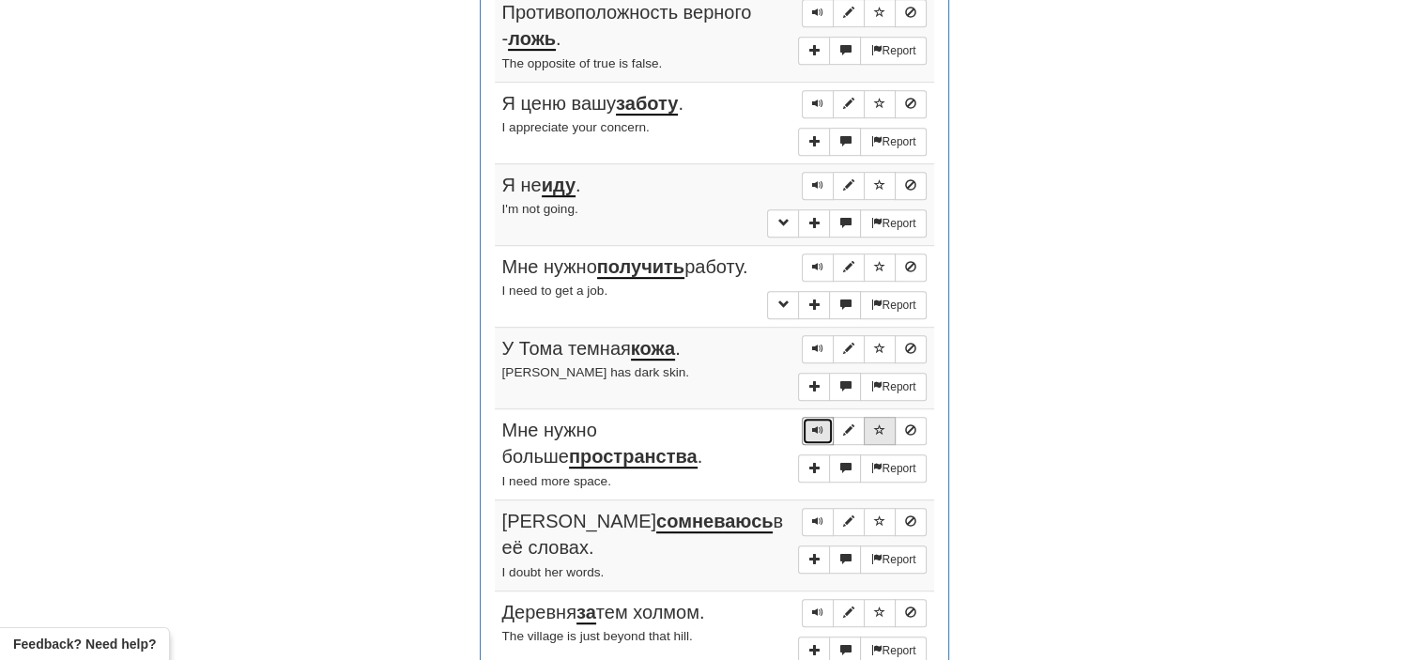
scroll to position [999, 0]
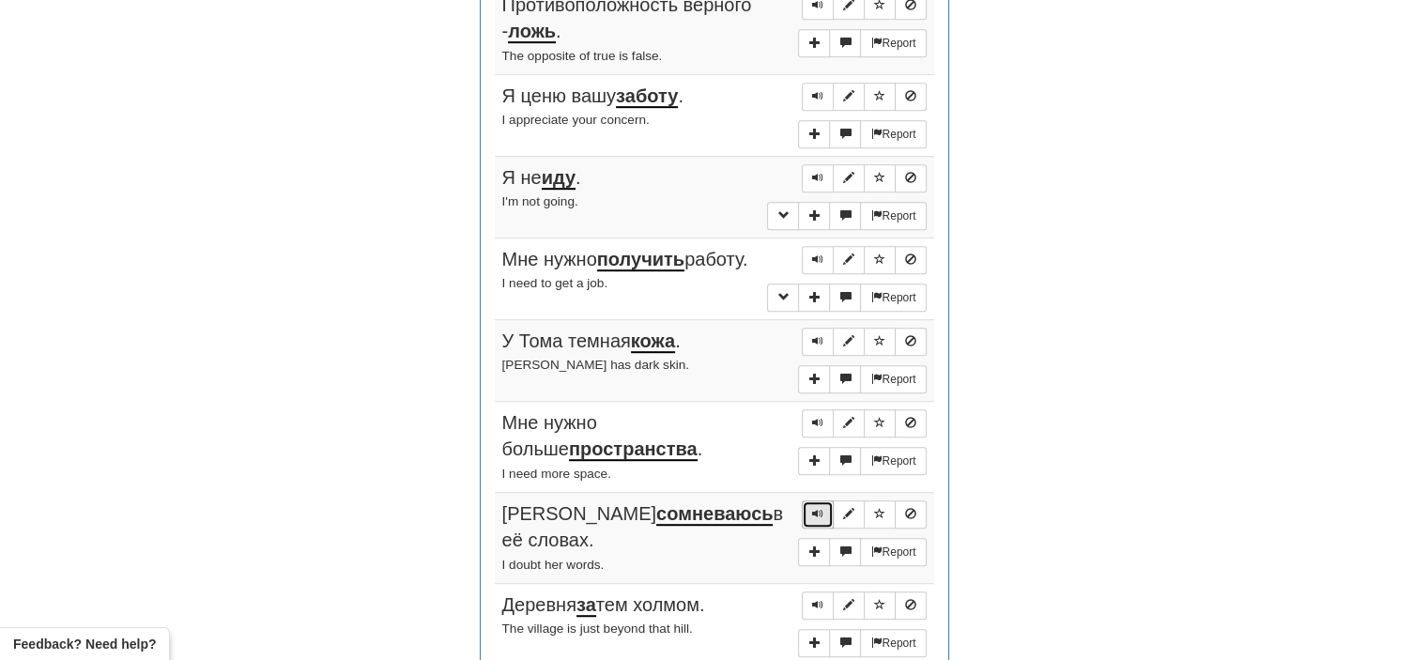
click at [817, 508] on span "Sentence controls" at bounding box center [817, 513] width 11 height 11
click at [819, 599] on span "Sentence controls" at bounding box center [817, 604] width 11 height 11
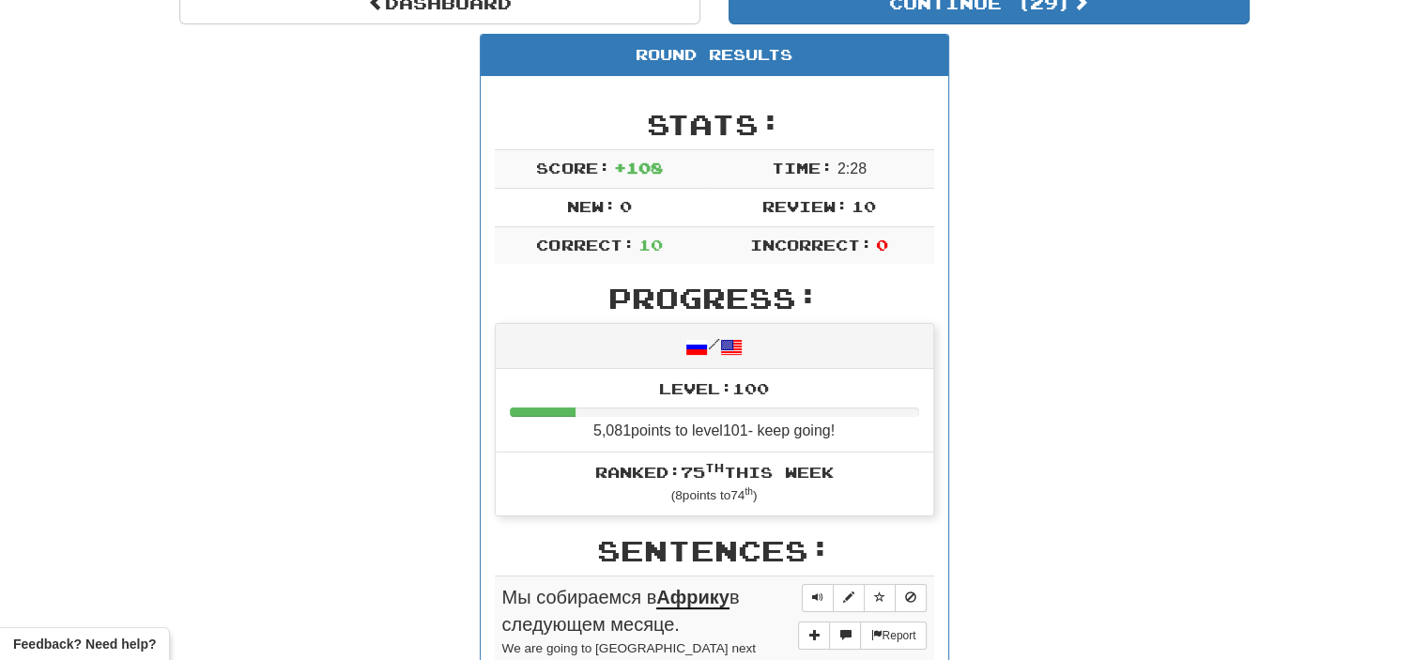
scroll to position [0, 0]
